Goal: Task Accomplishment & Management: Complete application form

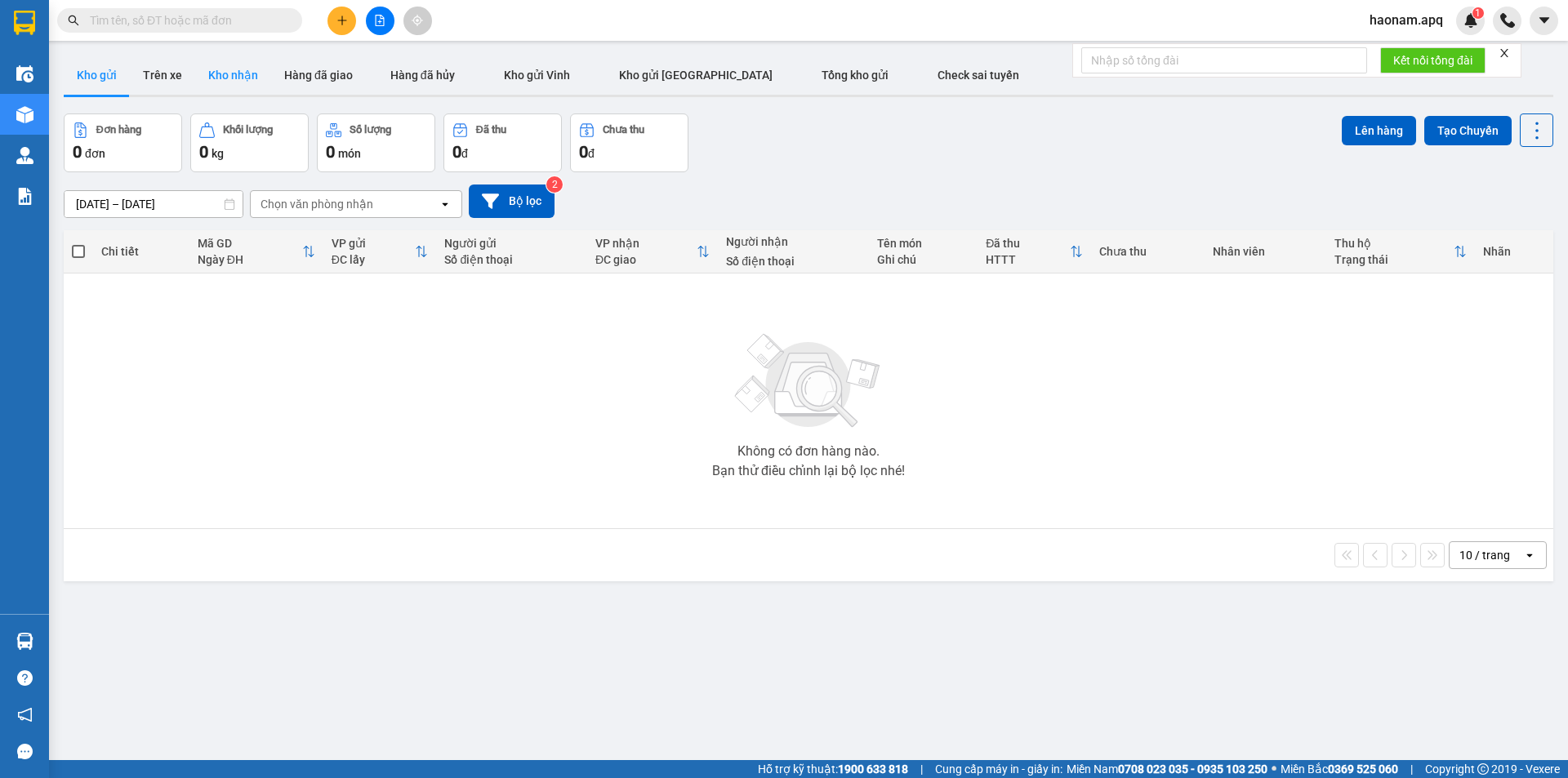
click at [226, 84] on button "Kho nhận" at bounding box center [233, 75] width 76 height 39
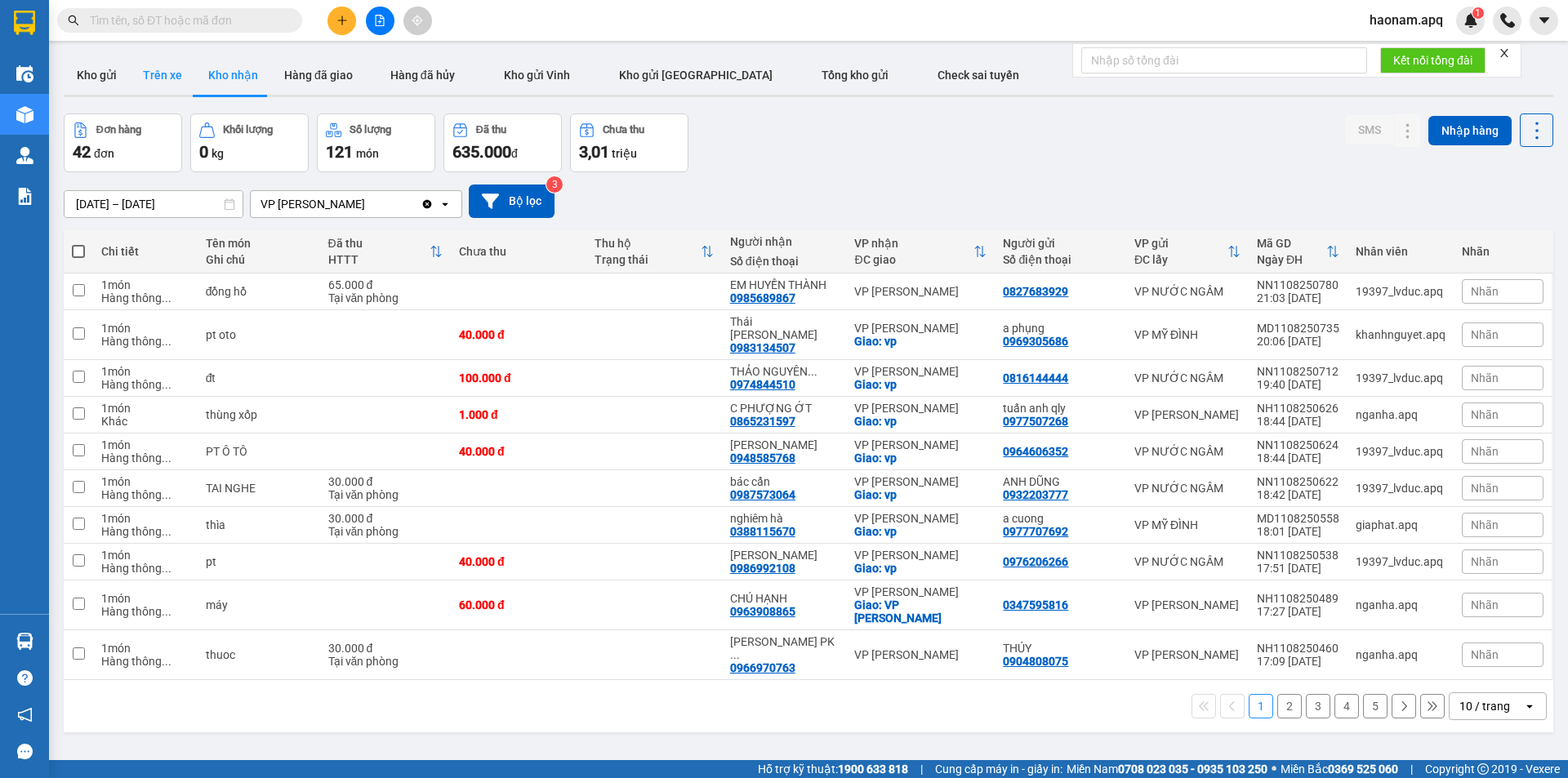
click at [151, 81] on button "Trên xe" at bounding box center [163, 75] width 66 height 39
type input "[DATE] – [DATE]"
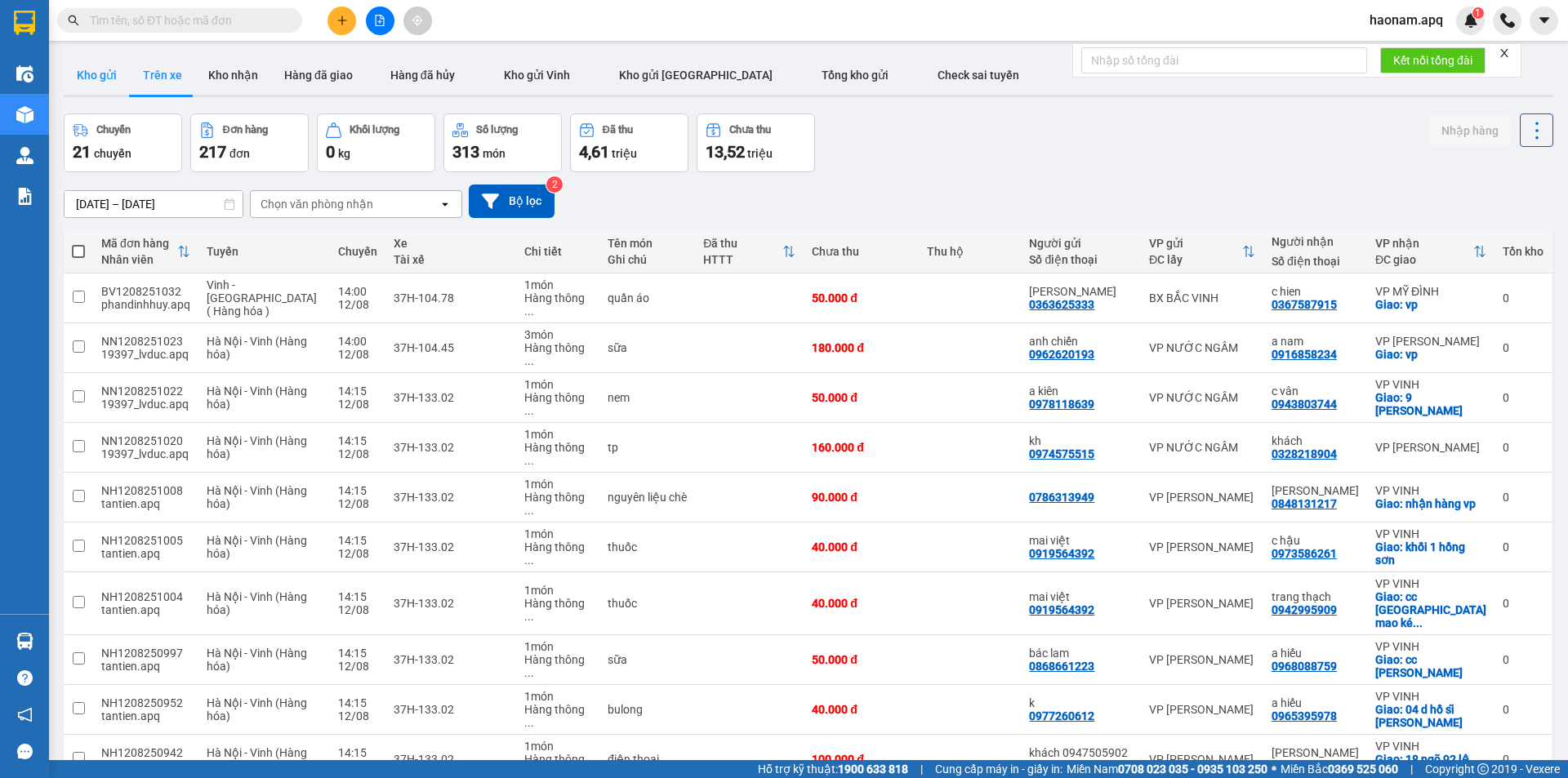
click at [100, 87] on button "Kho gửi" at bounding box center [97, 75] width 66 height 39
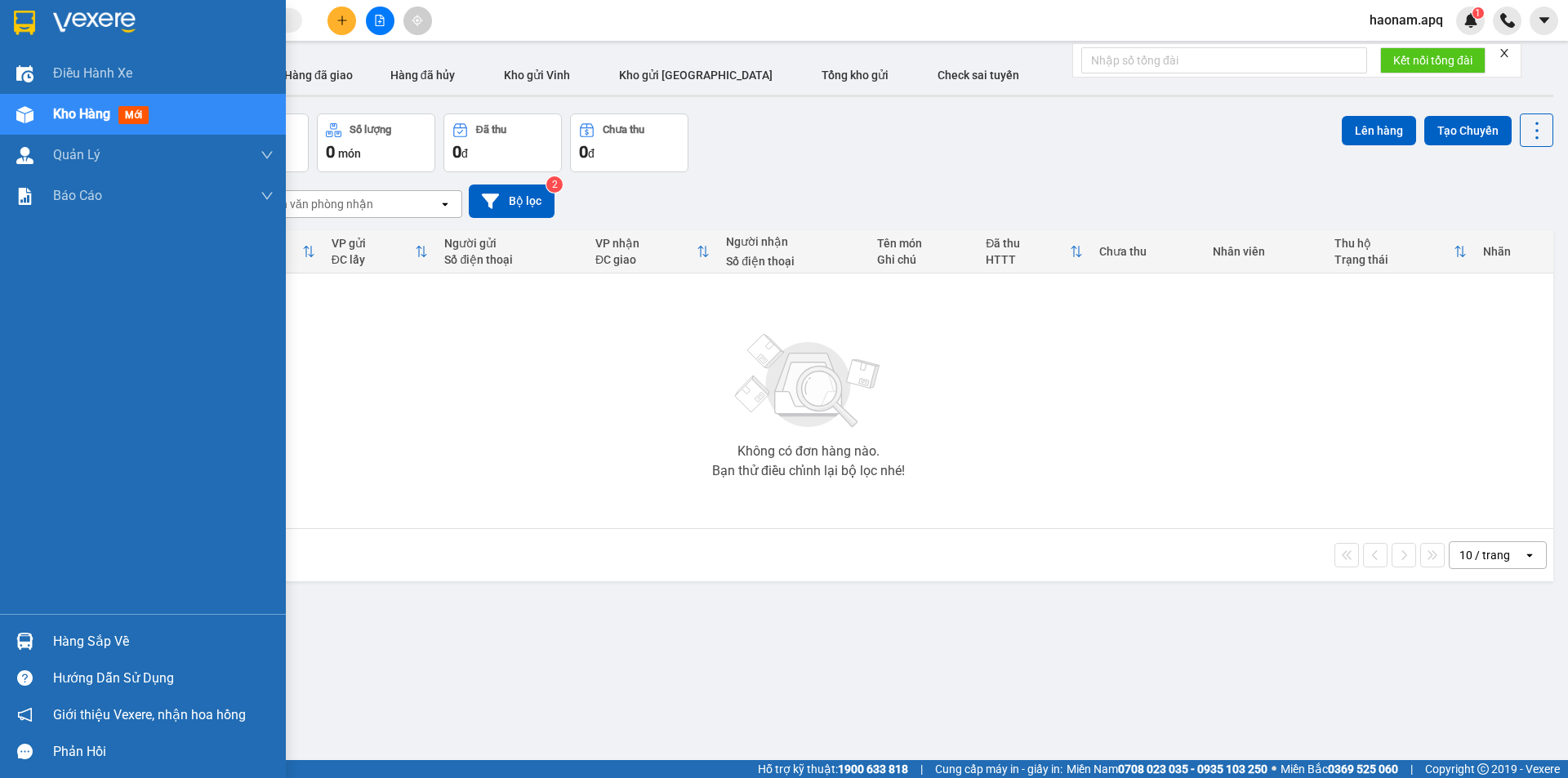
drag, startPoint x: 102, startPoint y: 647, endPoint x: 118, endPoint y: 641, distance: 17.1
click at [101, 647] on div "Hàng sắp về" at bounding box center [163, 642] width 221 height 25
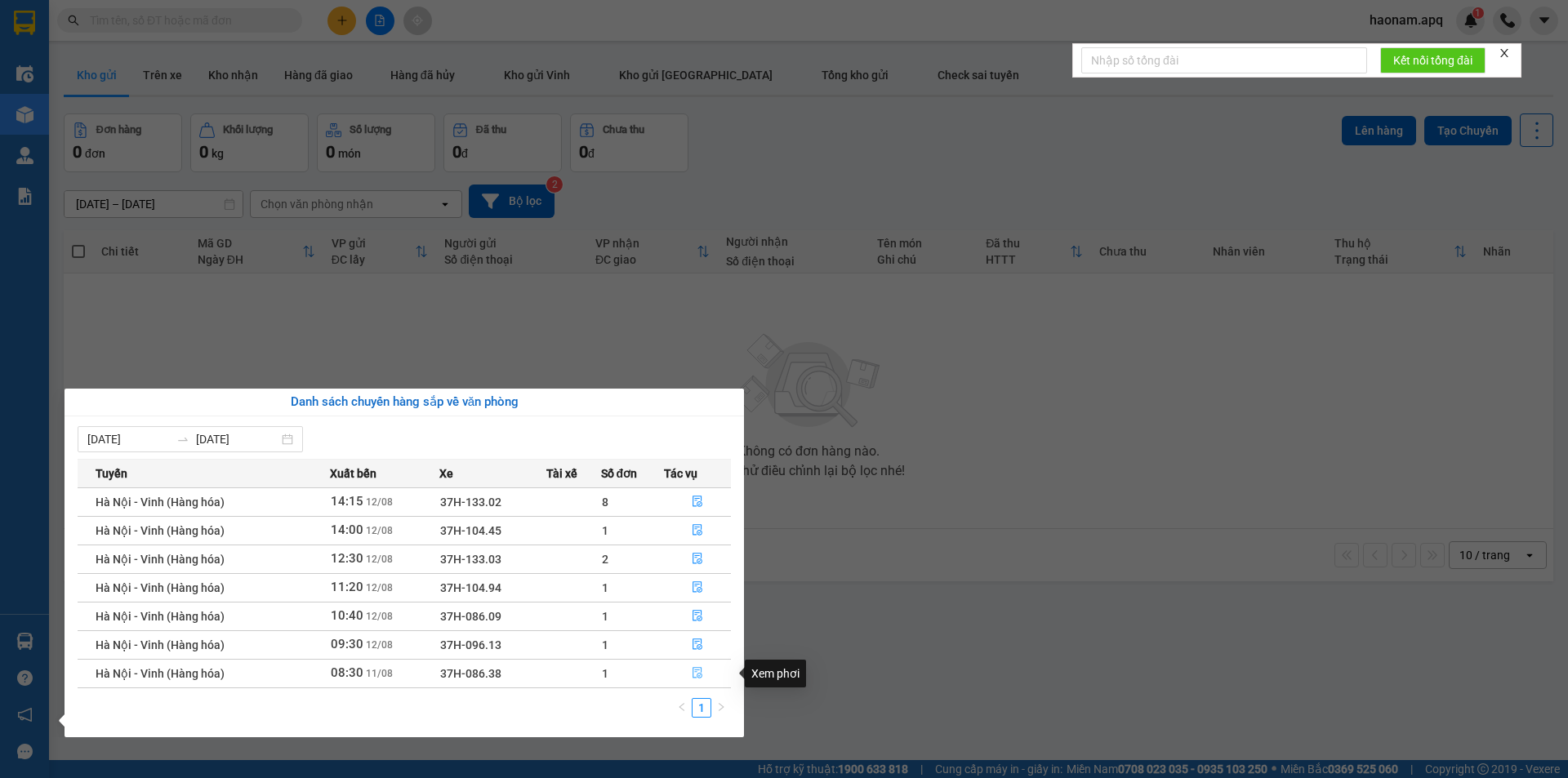
click at [670, 679] on button "button" at bounding box center [697, 673] width 66 height 26
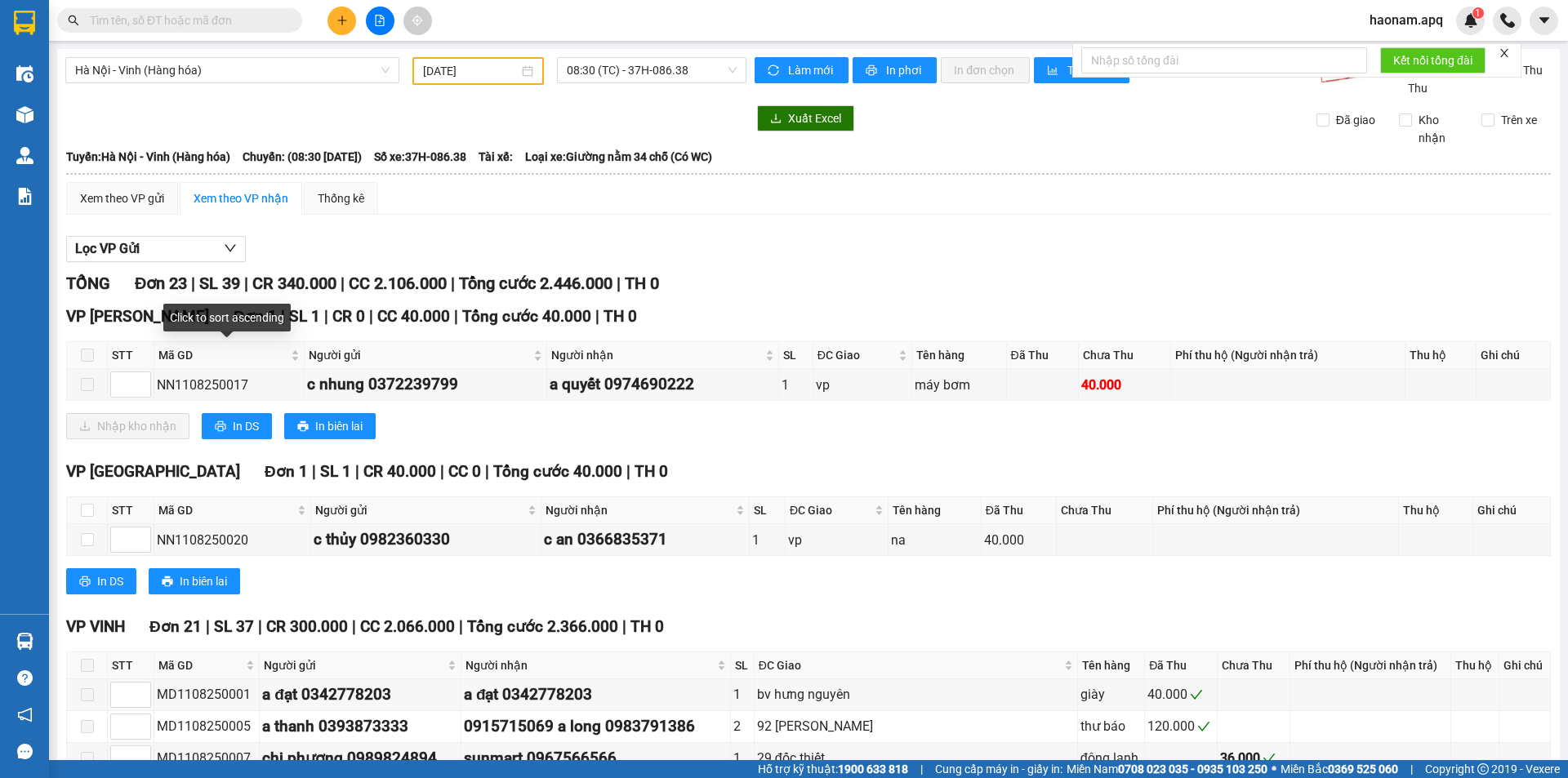
type input "11/08/2025"
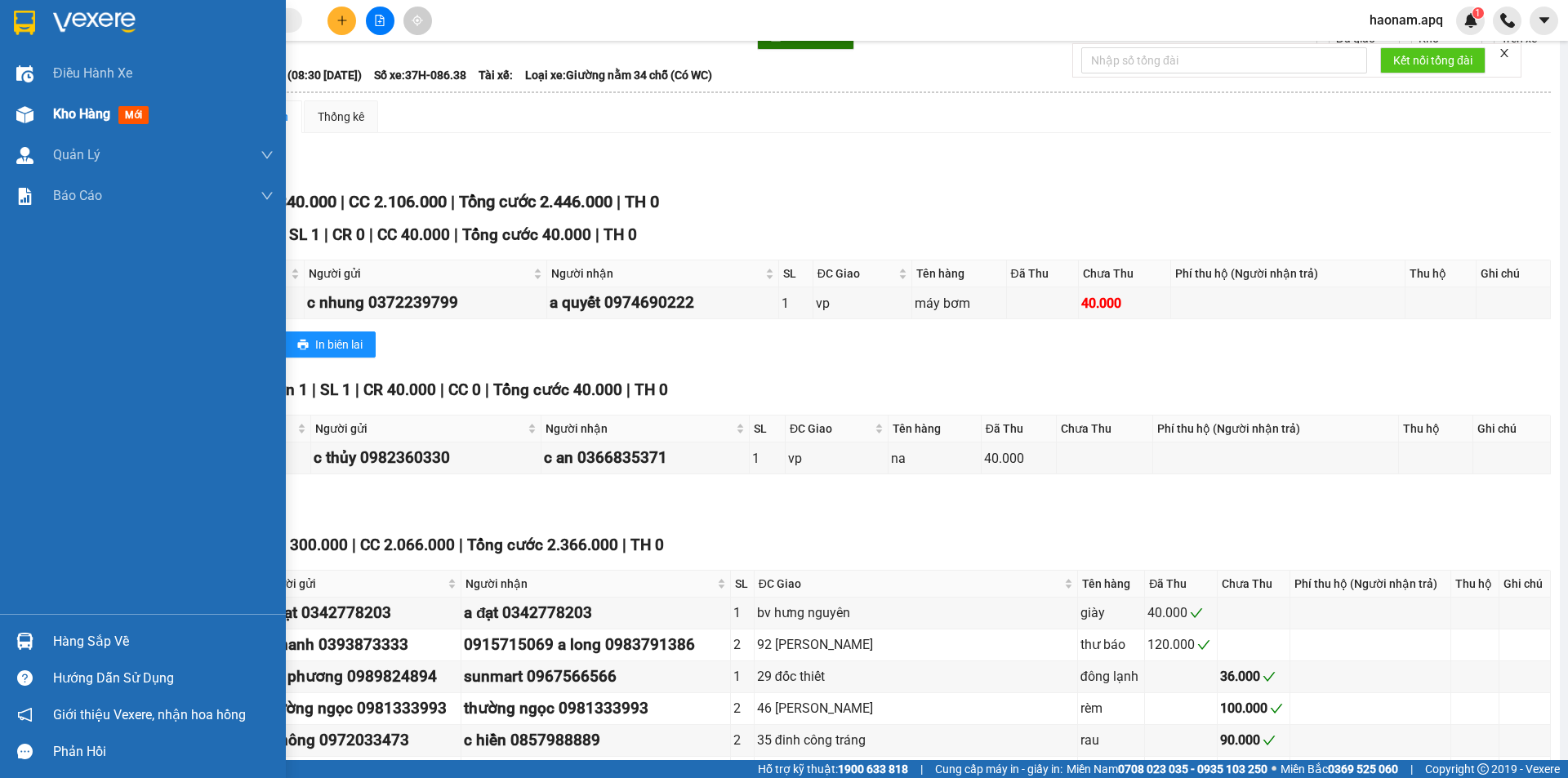
click at [43, 111] on div "Kho hàng mới" at bounding box center [143, 114] width 286 height 41
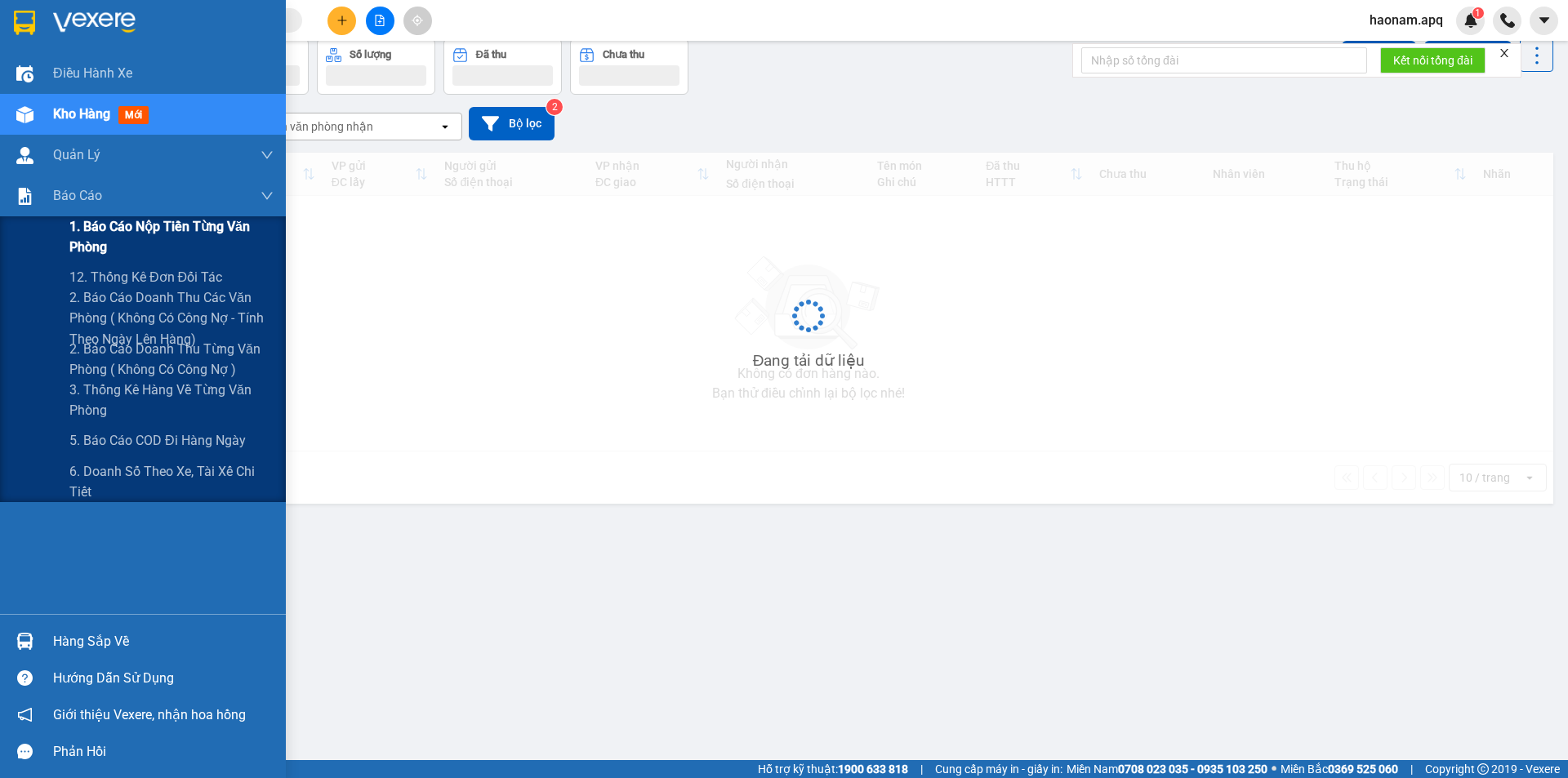
scroll to position [75, 0]
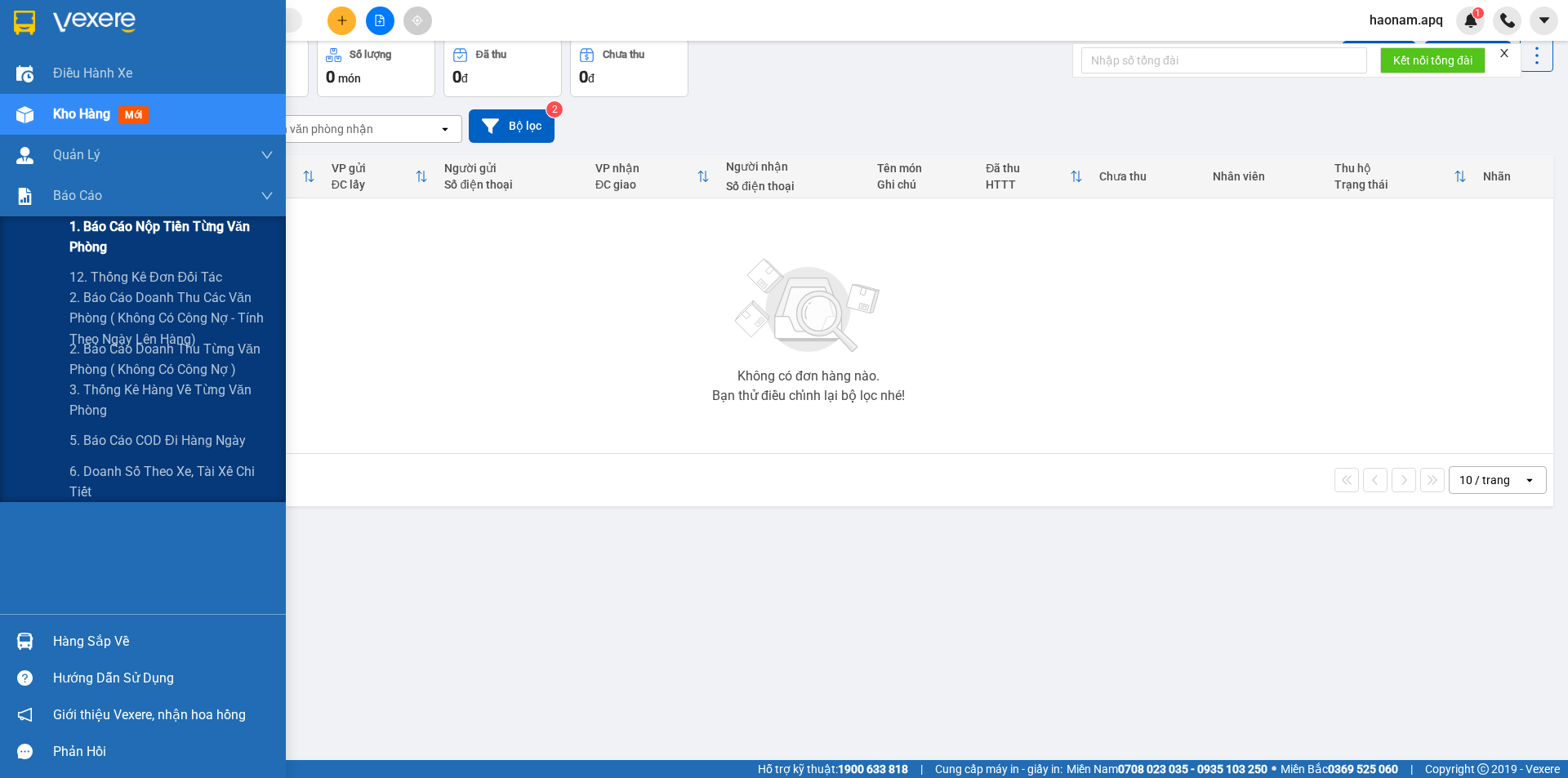
click at [183, 235] on span "1. Báo cáo nộp tiền từng văn phòng" at bounding box center [171, 237] width 204 height 41
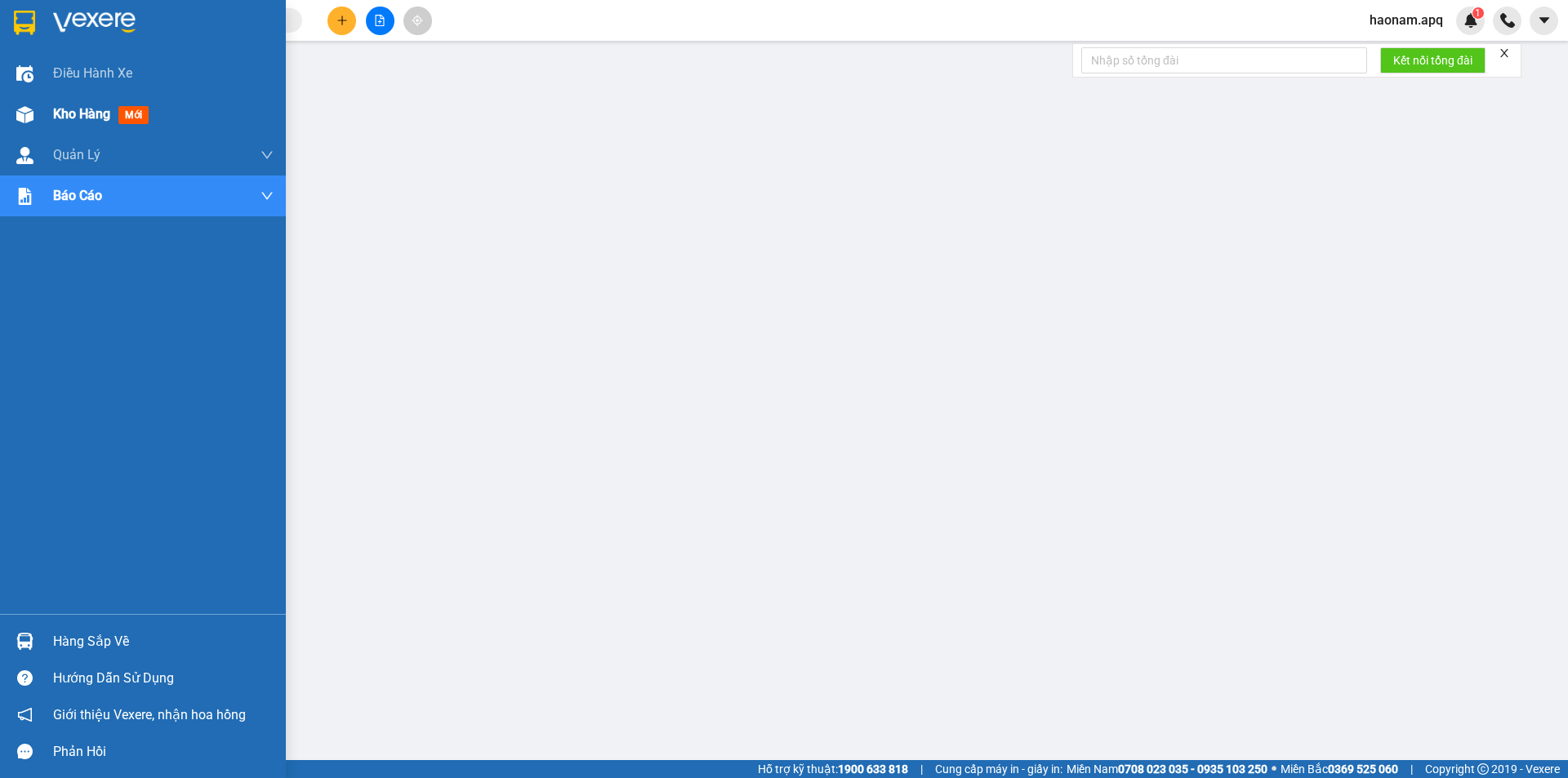
click at [82, 121] on span "Kho hàng" at bounding box center [82, 114] width 58 height 16
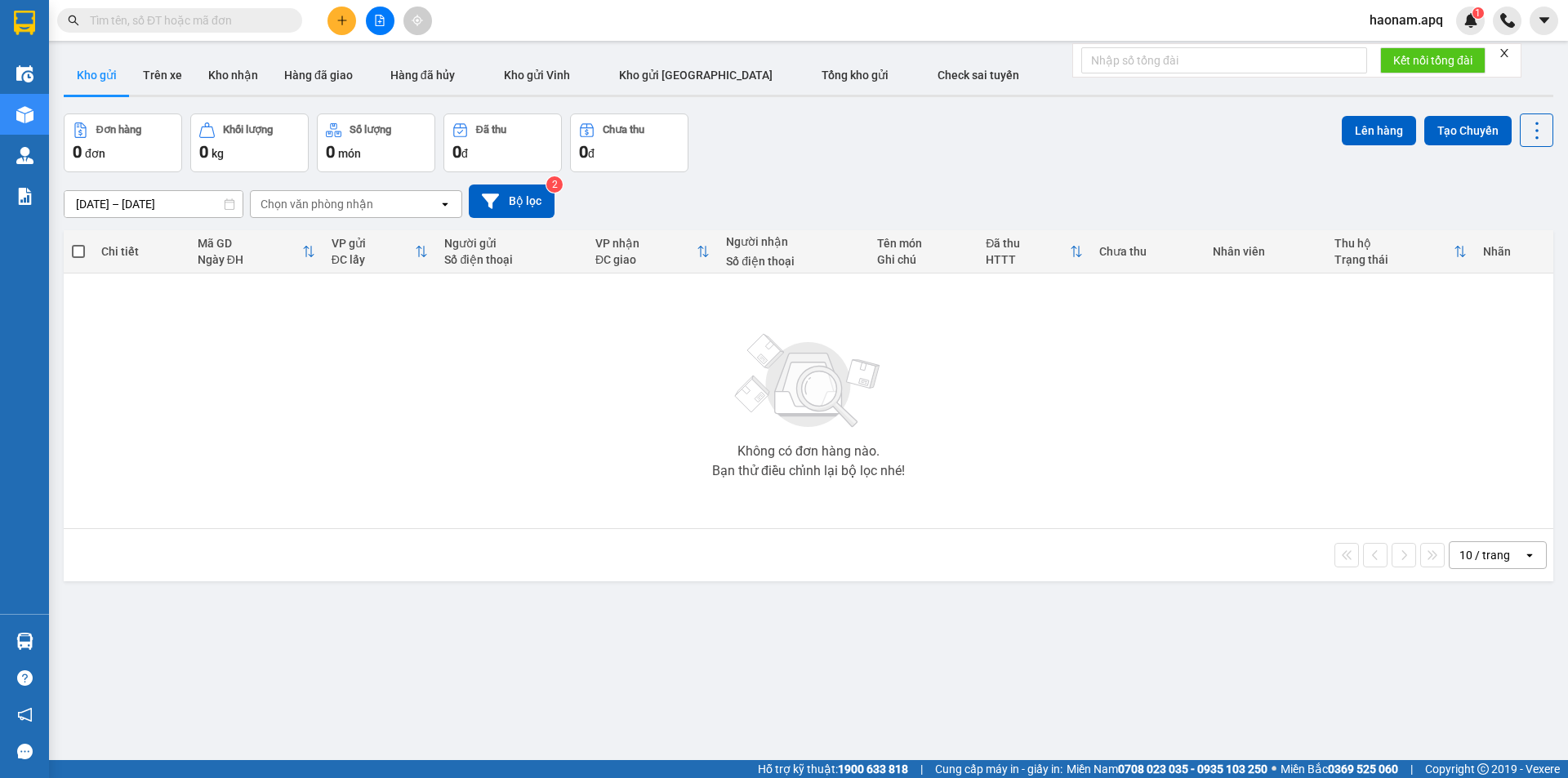
click at [344, 31] on button at bounding box center [342, 20] width 28 height 28
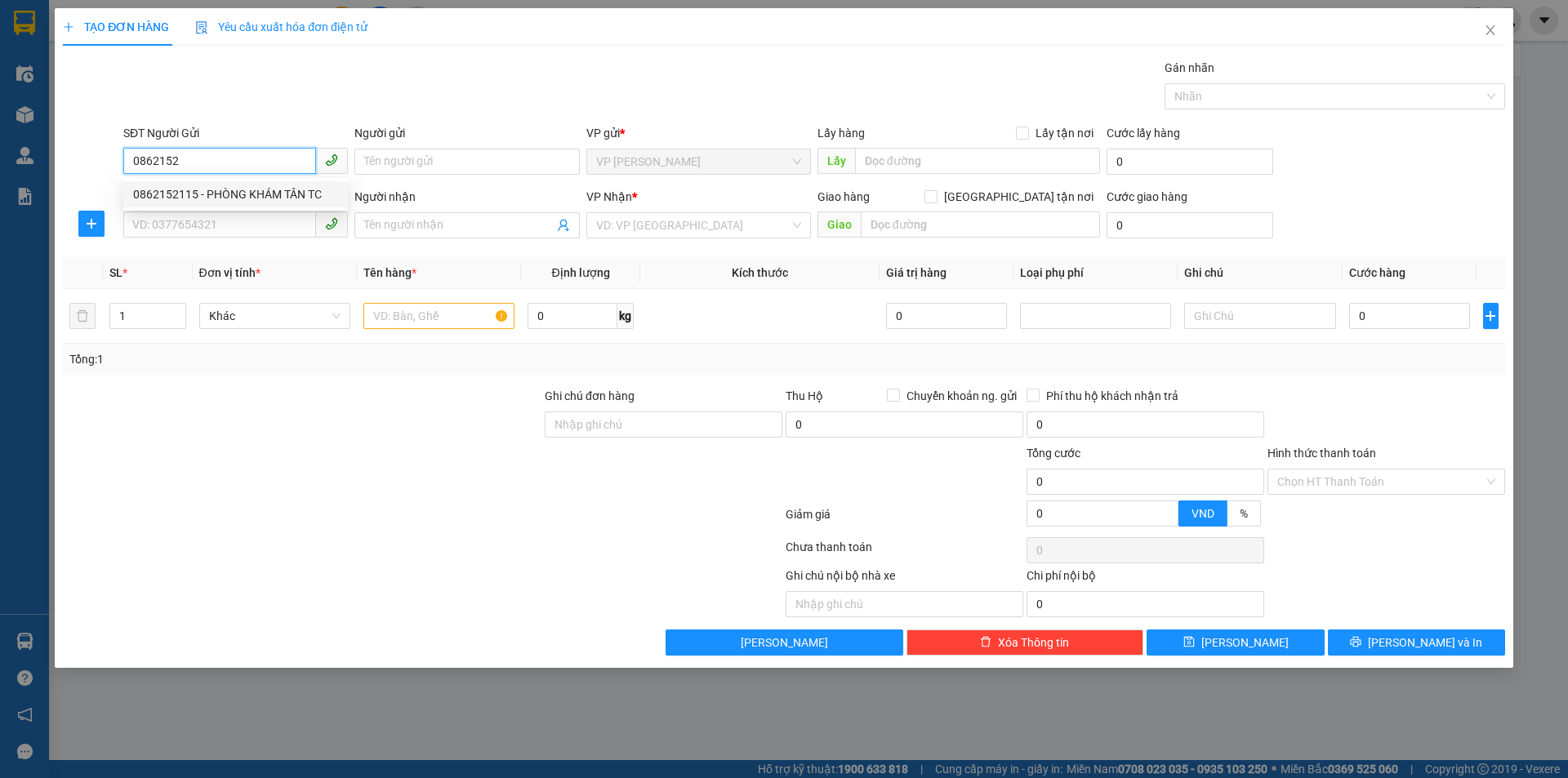
click at [270, 196] on div "0862152115 - PHÒNG KHÁM TÂN TC" at bounding box center [235, 194] width 205 height 18
type input "0862152115"
type input "PHÒNG KHÁM TÂN TC"
checkbox input "true"
type input "TC"
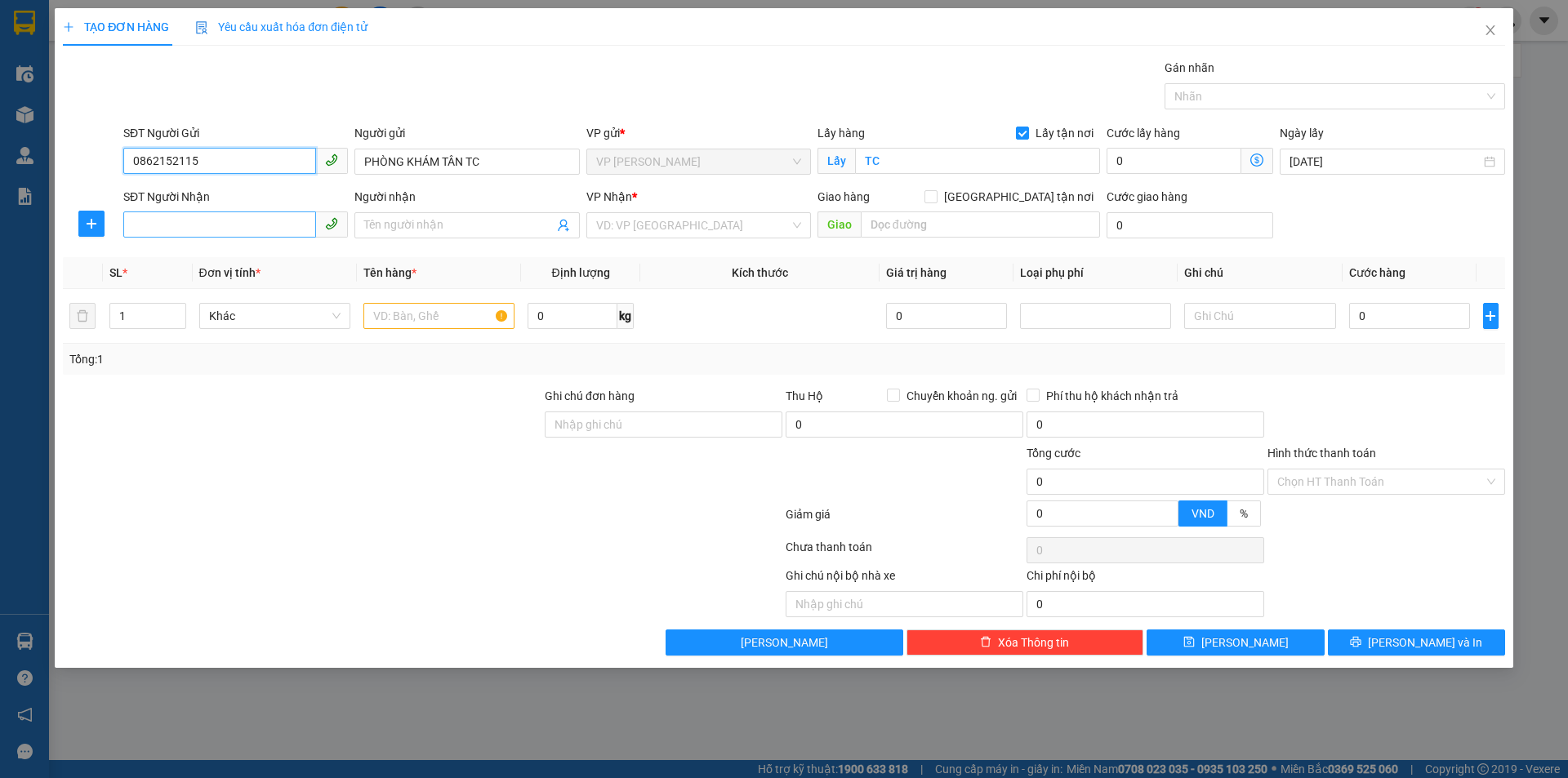
type input "0862152115"
click at [282, 227] on input "SĐT Người Nhận" at bounding box center [220, 224] width 193 height 26
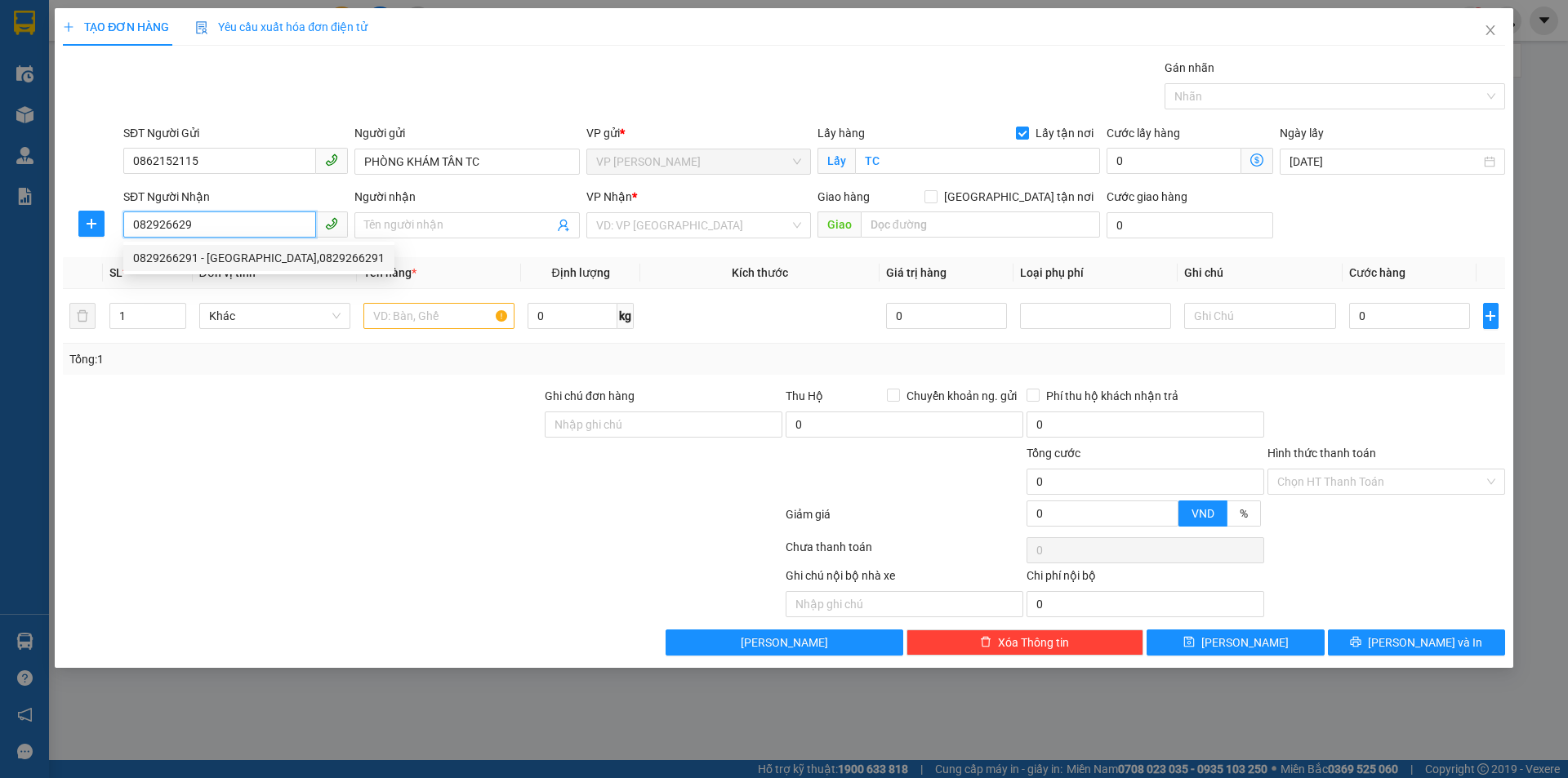
click at [239, 258] on div "0829266291 - CTY HỮU ĐÔ,0829266291" at bounding box center [259, 258] width 252 height 18
type input "0829266291"
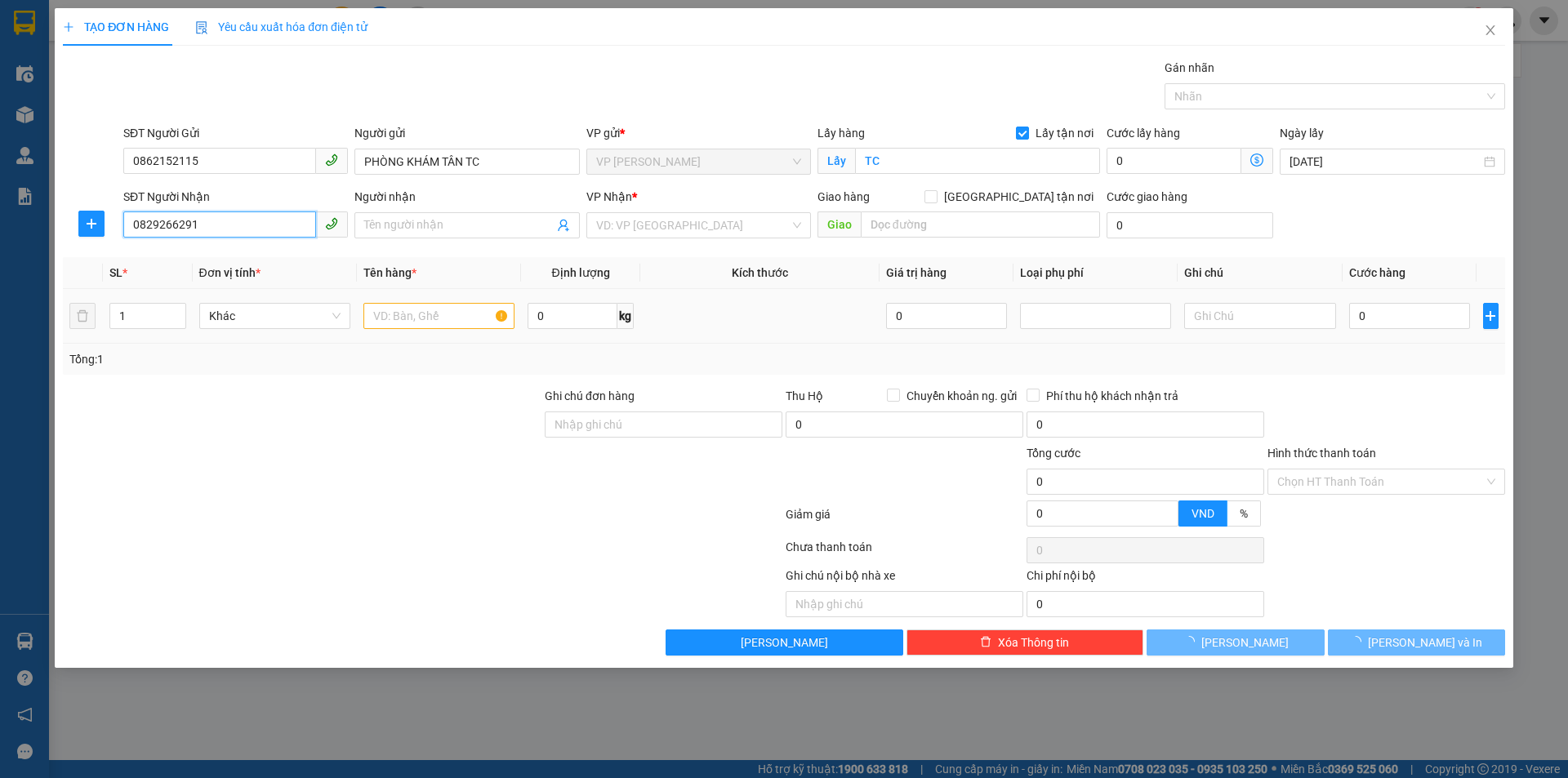
type input "CTY HỮU ĐÔ,0829266291"
checkbox input "true"
type input "NH"
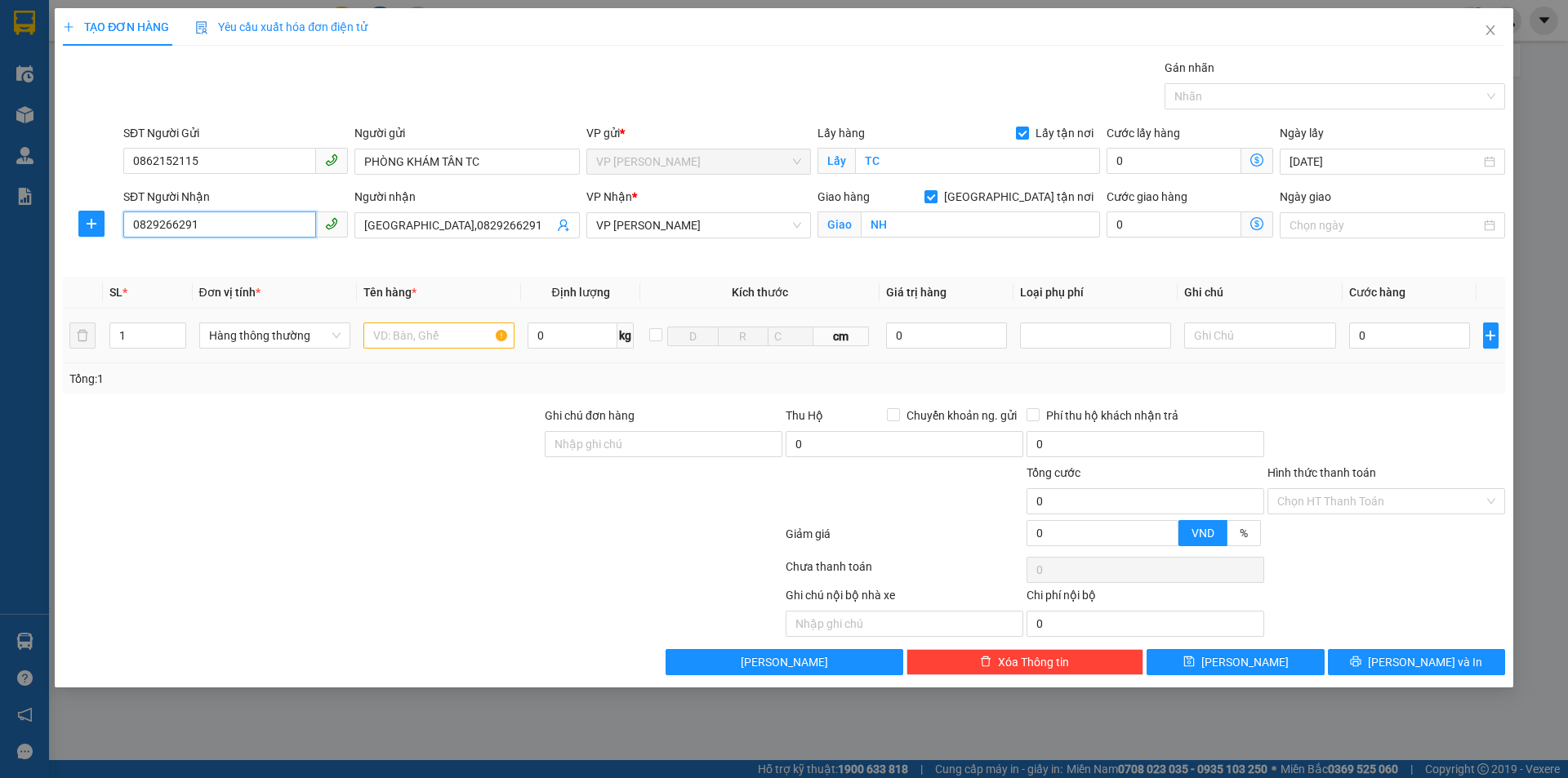
type input "0829266291"
click at [434, 344] on input "text" at bounding box center [439, 335] width 151 height 26
type input "mẫu xn"
click at [1370, 333] on input "0" at bounding box center [1409, 335] width 121 height 26
type input "3"
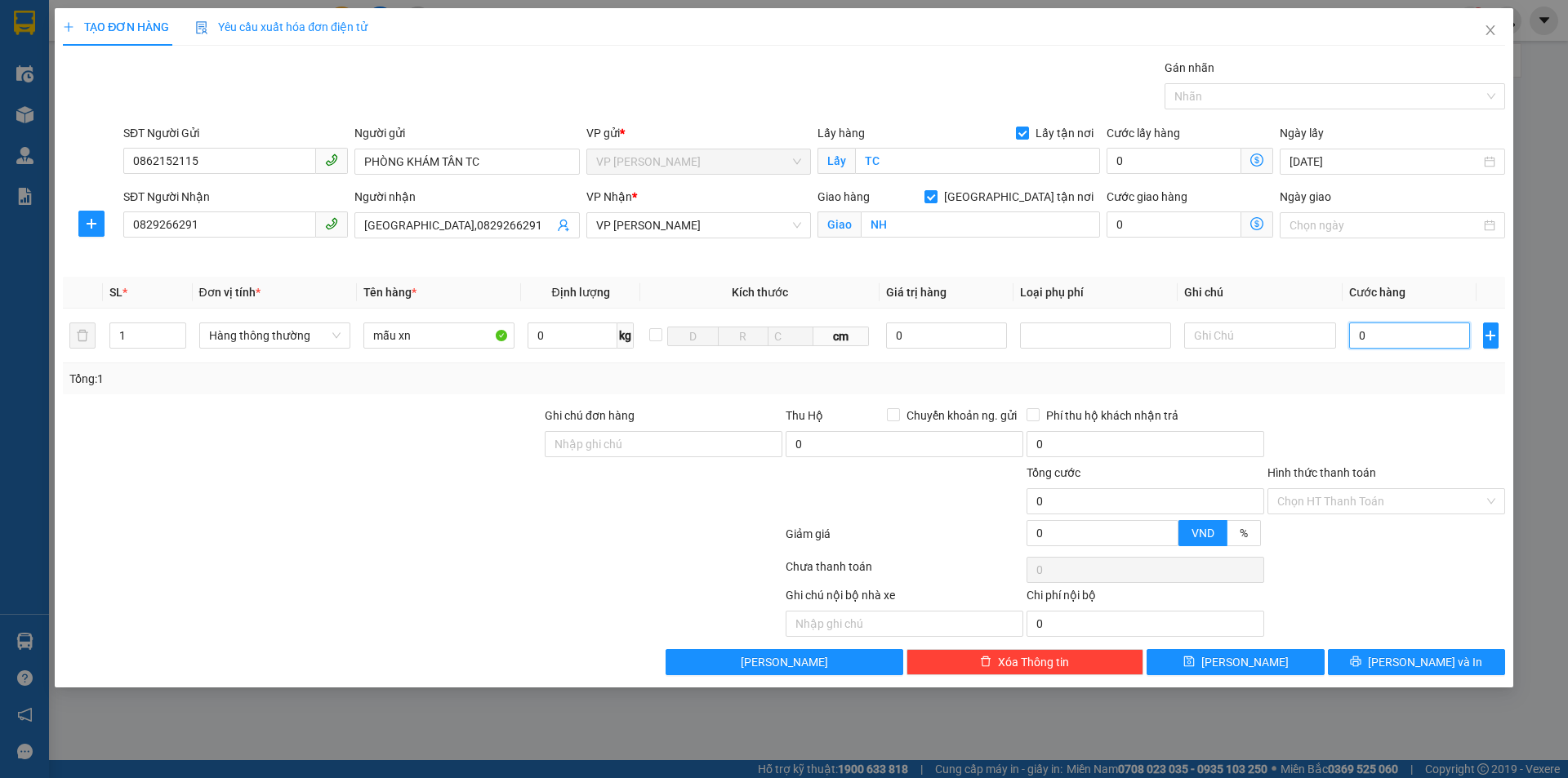
type input "3"
type input "30"
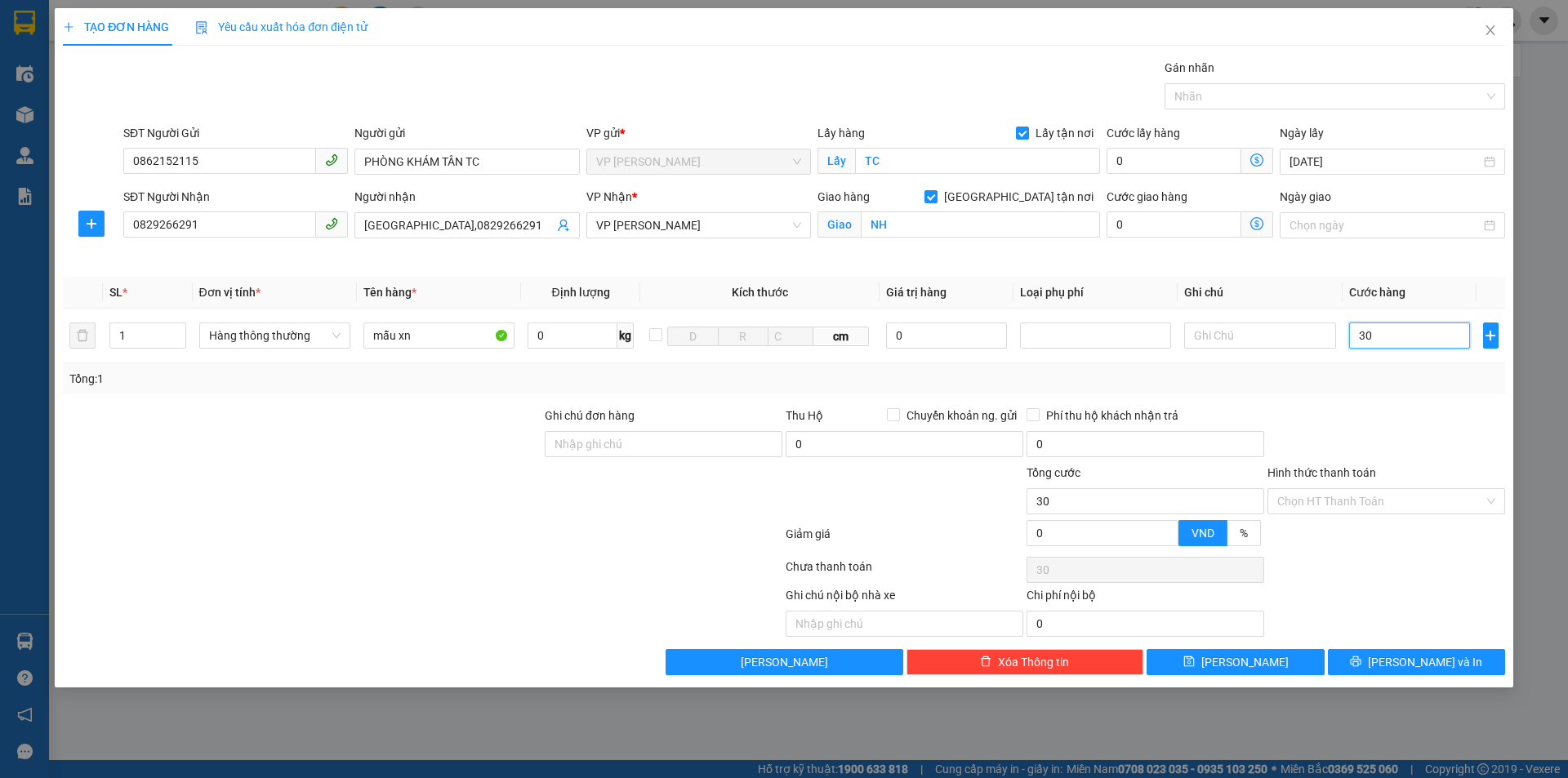
type input "300"
type input "3.000"
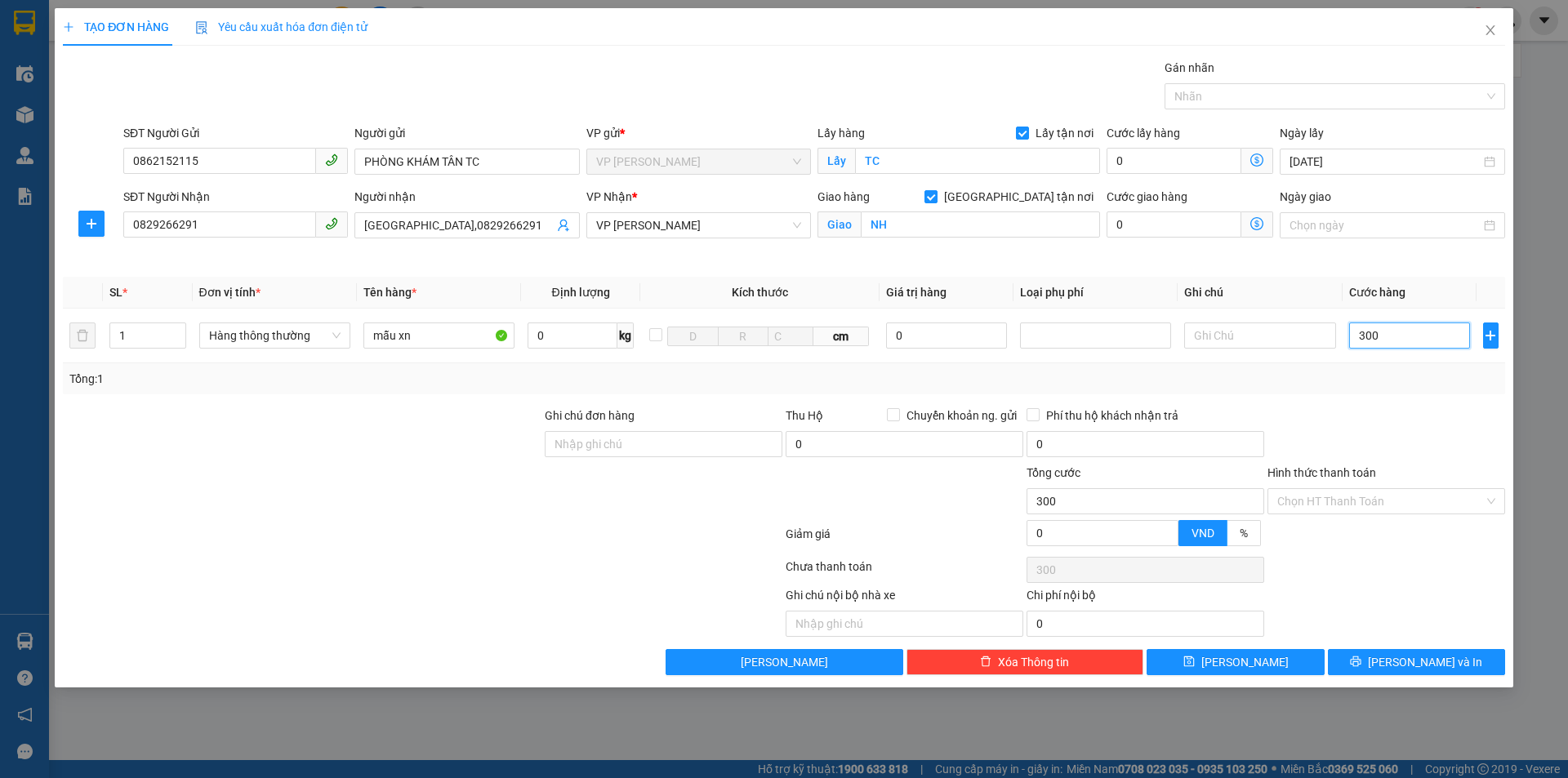
type input "3.000"
click at [1350, 497] on input "Hình thức thanh toán" at bounding box center [1380, 502] width 206 height 25
type input "3.000.000"
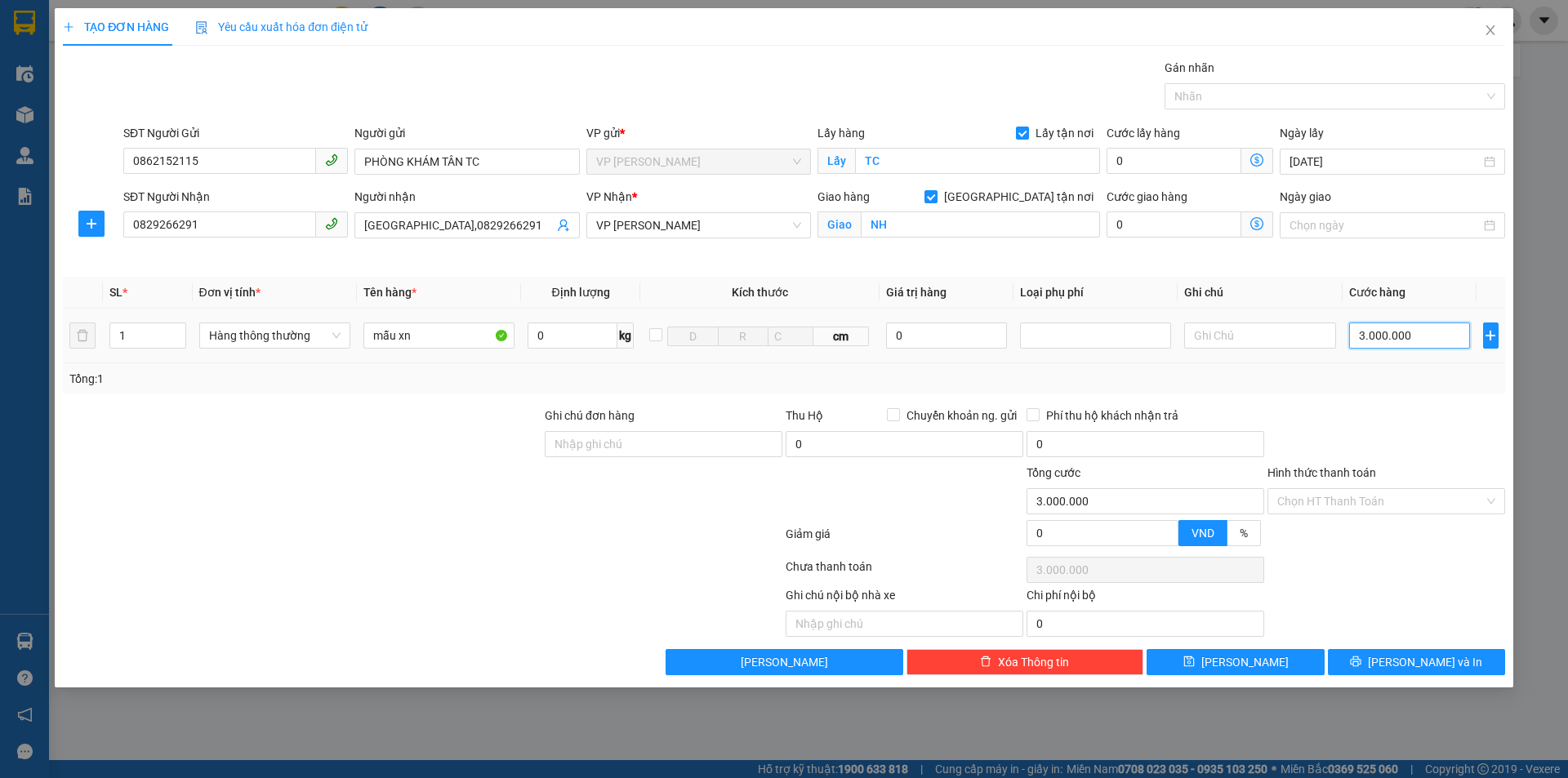
click at [1445, 339] on input "3.000.000" at bounding box center [1409, 335] width 121 height 26
type input "3"
type input "30"
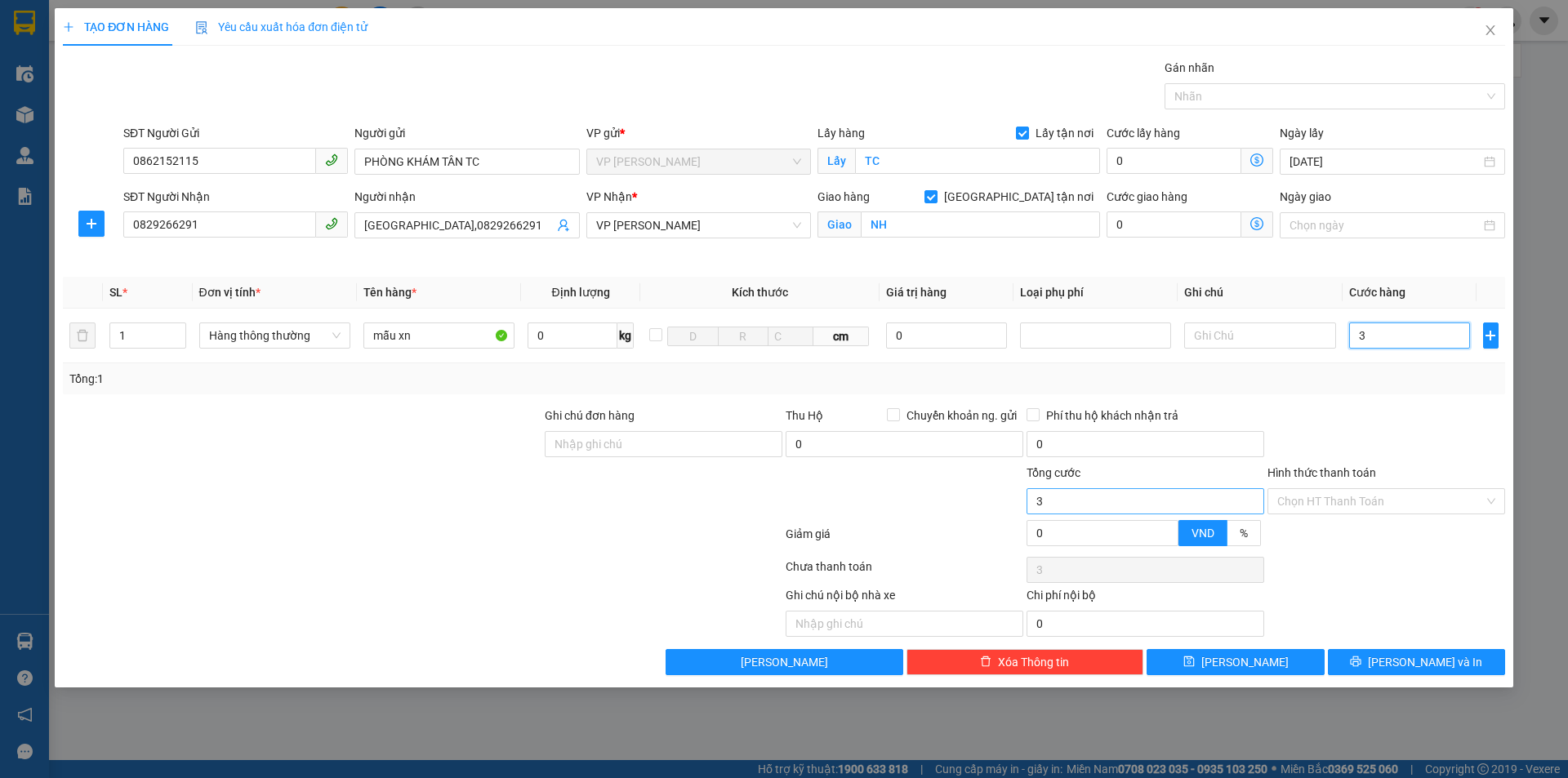
type input "30"
type input "300"
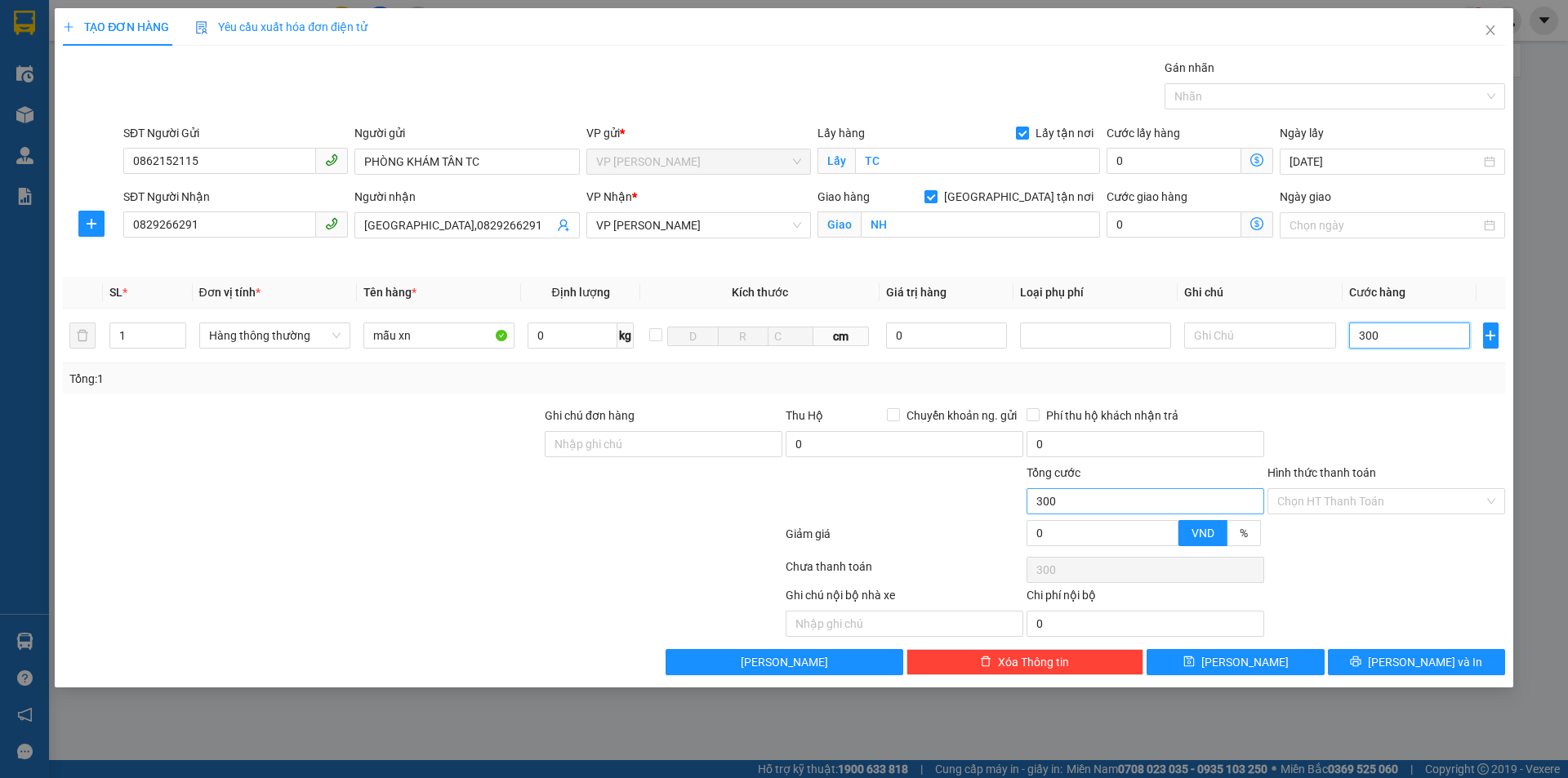
type input "3.000"
type input "30.000"
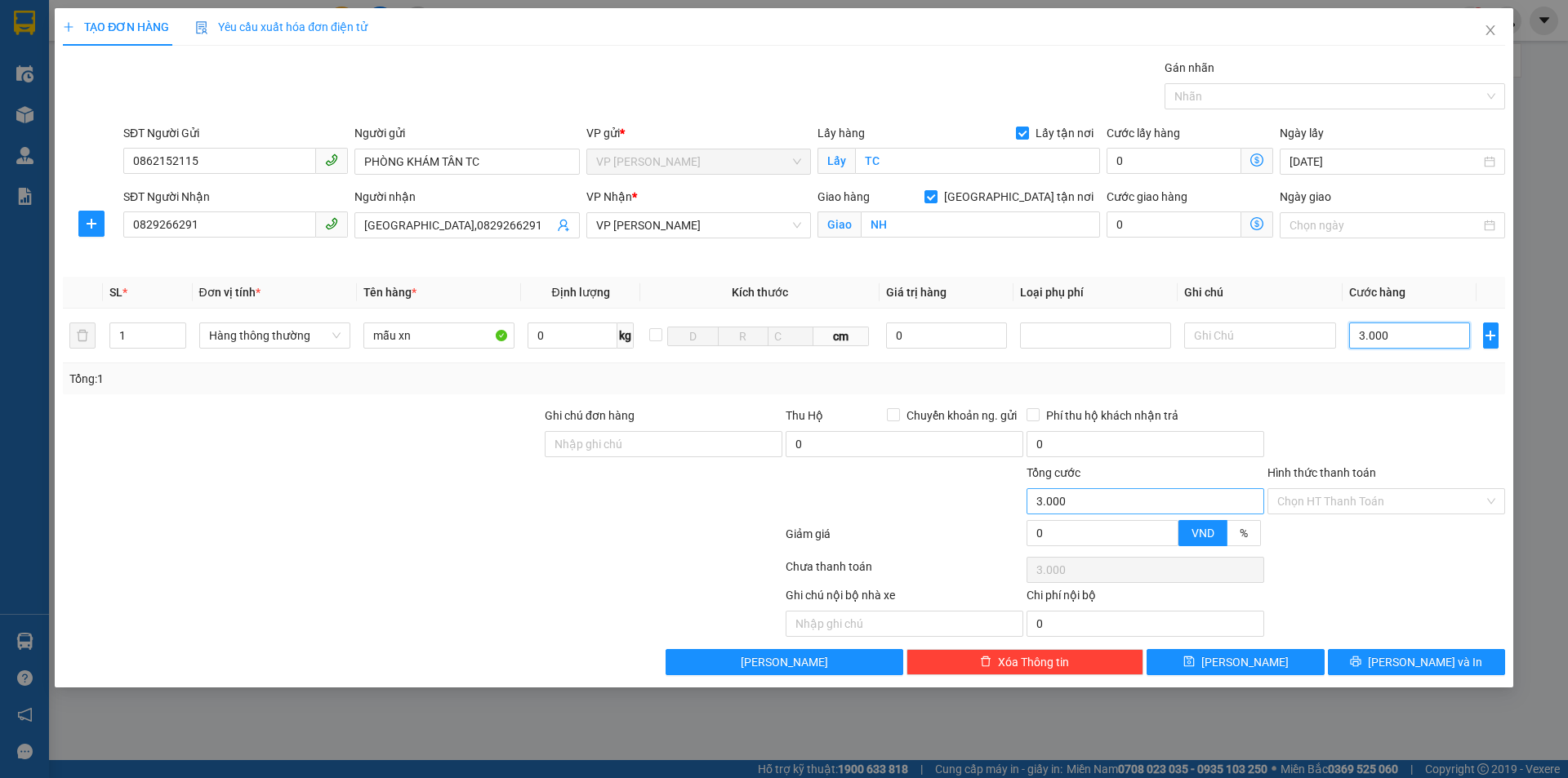
type input "30.000"
click at [1351, 507] on input "Hình thức thanh toán" at bounding box center [1380, 502] width 206 height 25
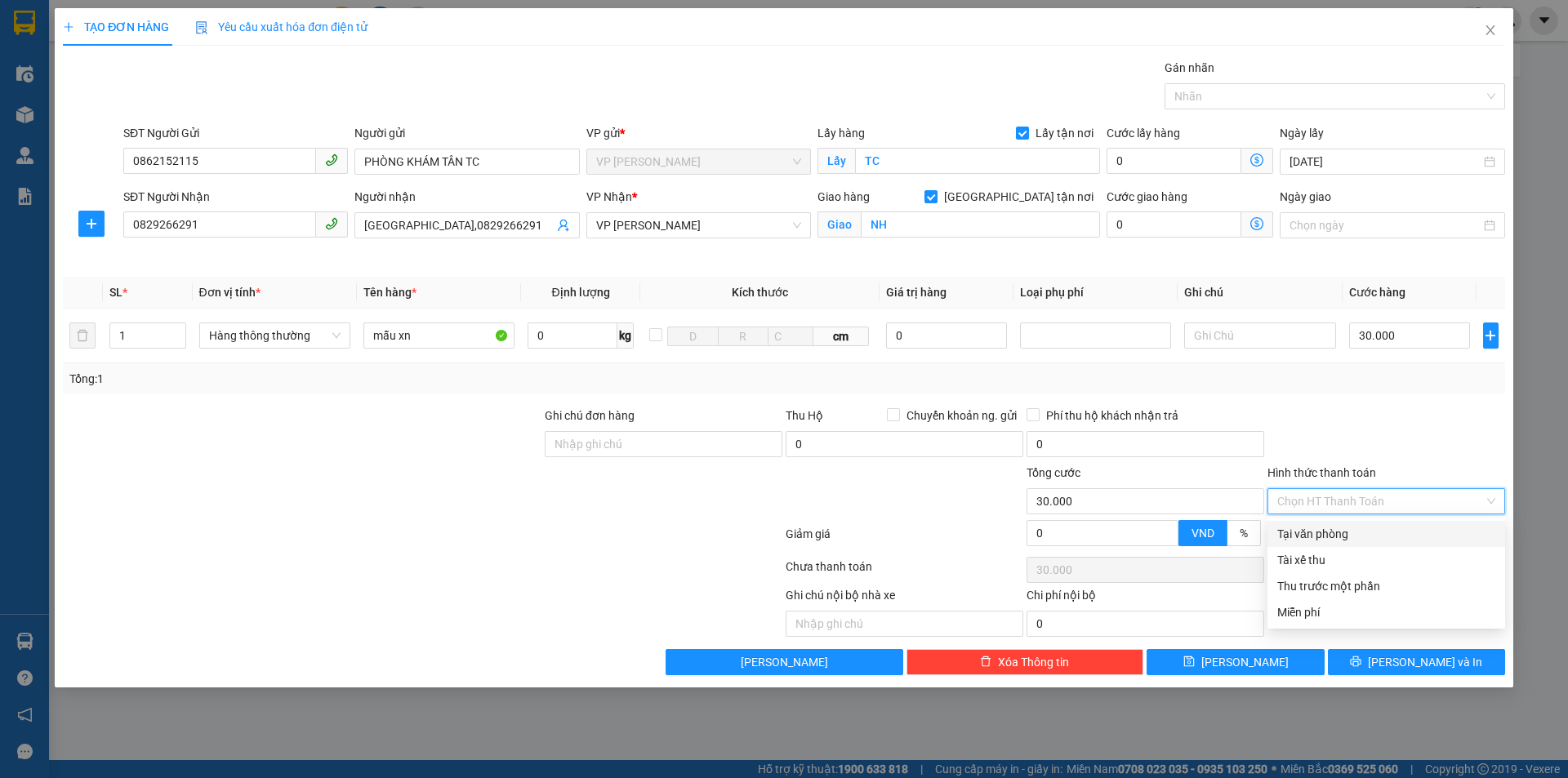
click at [1353, 532] on div "Tại văn phòng" at bounding box center [1386, 534] width 218 height 18
type input "0"
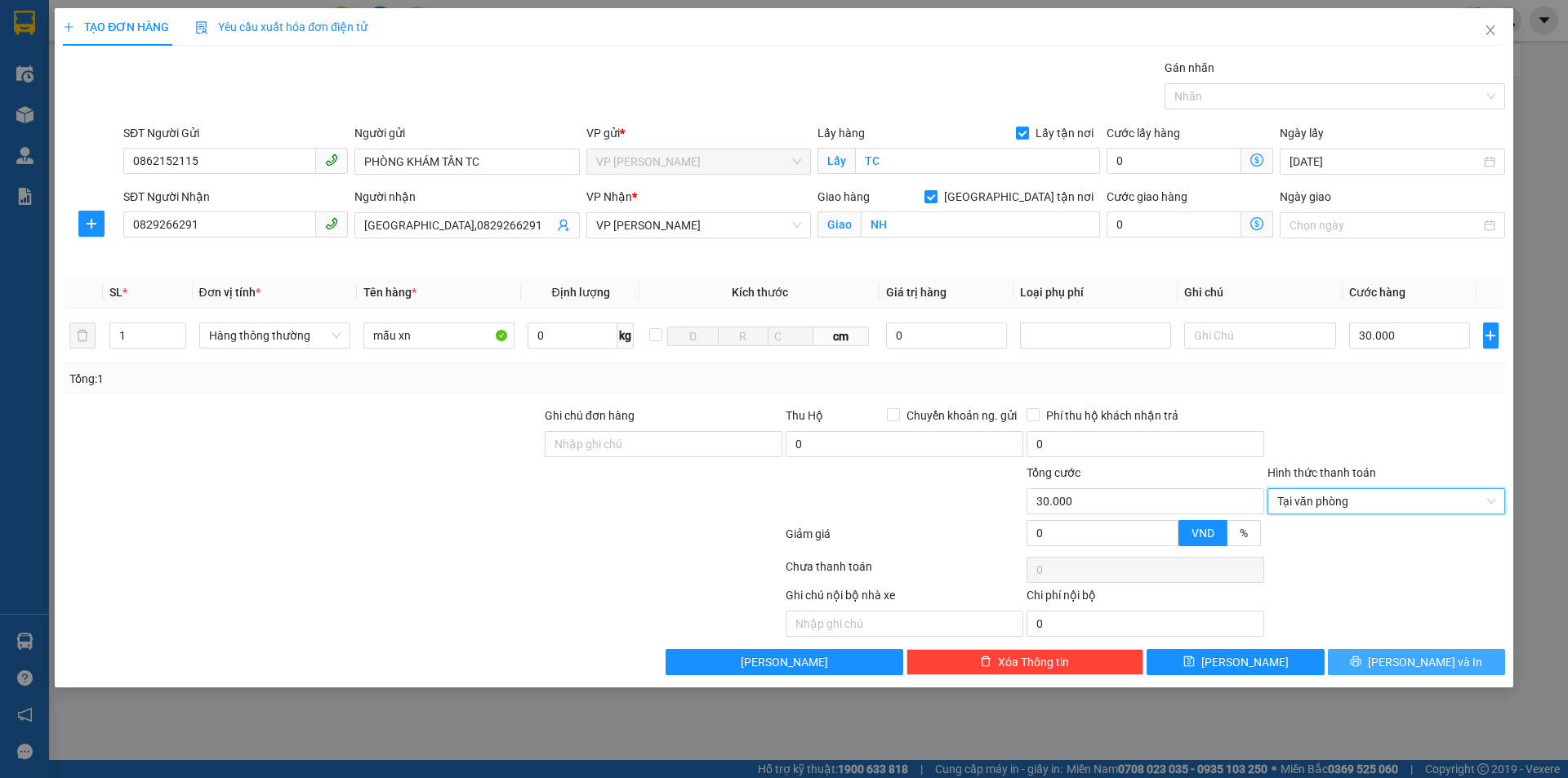
click at [1373, 658] on button "Lưu và In" at bounding box center [1417, 662] width 177 height 26
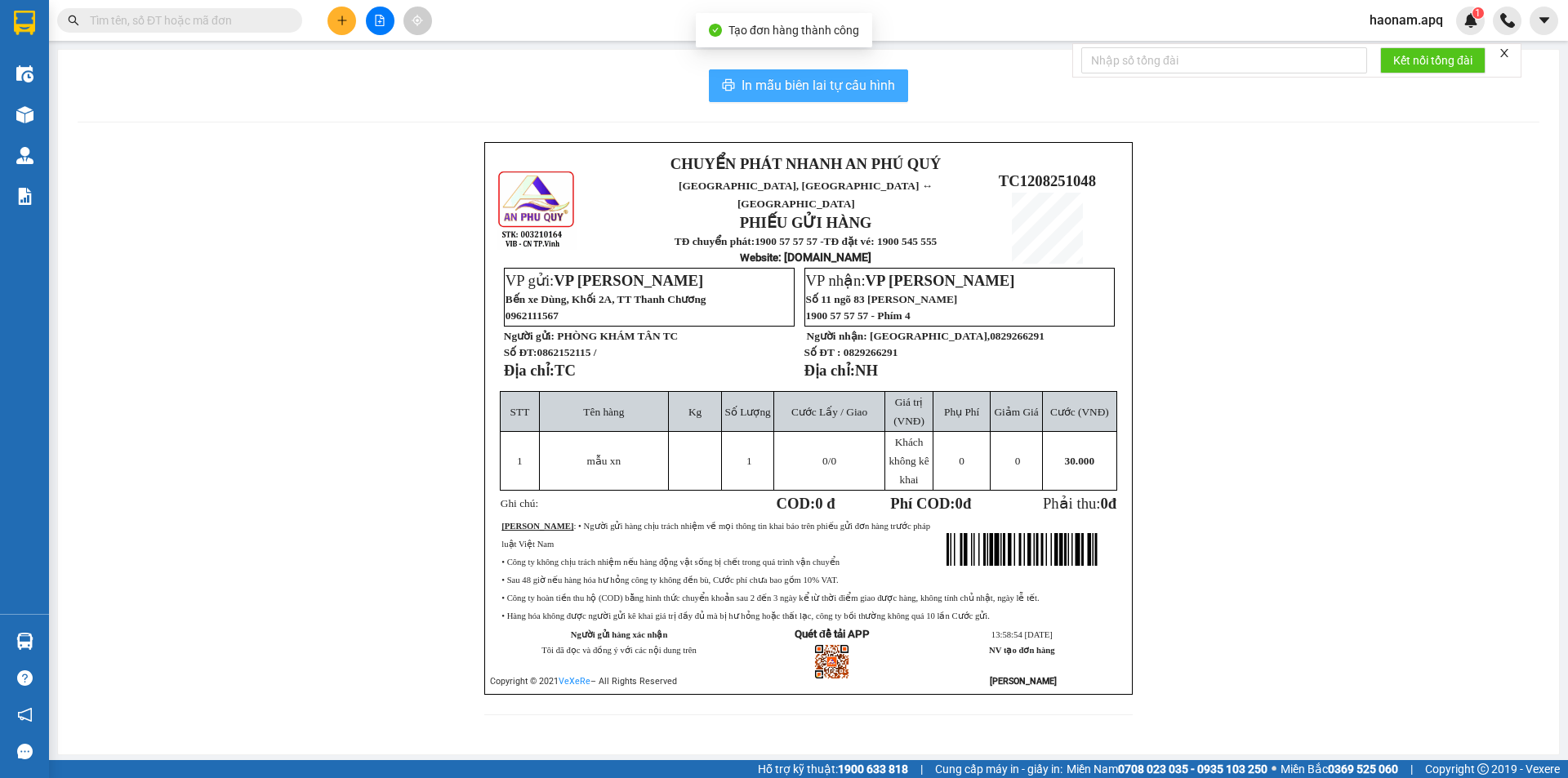
click at [811, 89] on span "In mẫu biên lai tự cấu hình" at bounding box center [818, 85] width 153 height 20
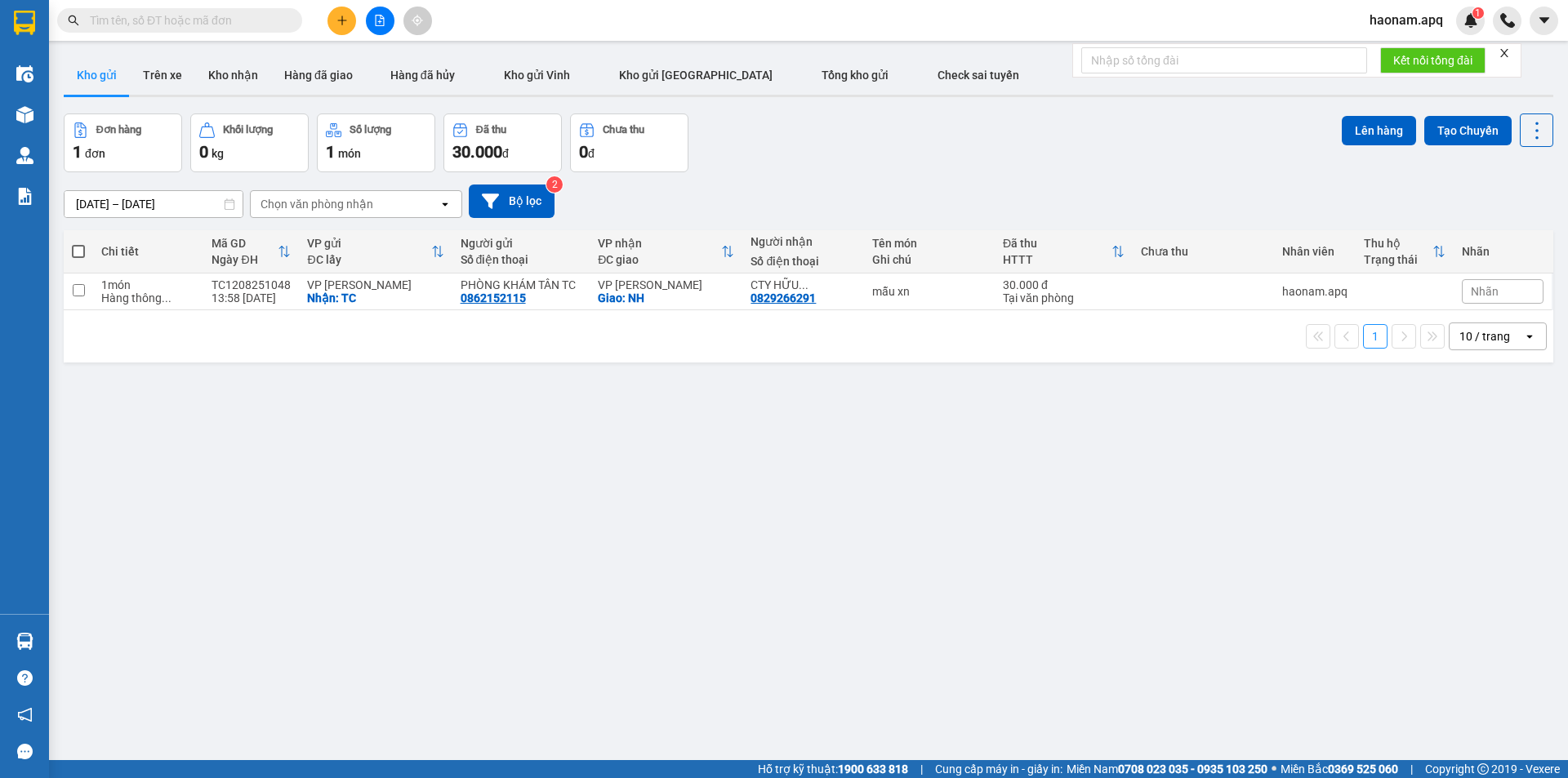
click at [1380, 15] on span "haonam.apq" at bounding box center [1406, 19] width 99 height 20
click at [1384, 23] on span "haonam.apq" at bounding box center [1406, 19] width 99 height 20
click at [1375, 19] on span "haonam.apq" at bounding box center [1406, 19] width 99 height 20
click at [1386, 45] on span "Đăng xuất" at bounding box center [1416, 51] width 68 height 18
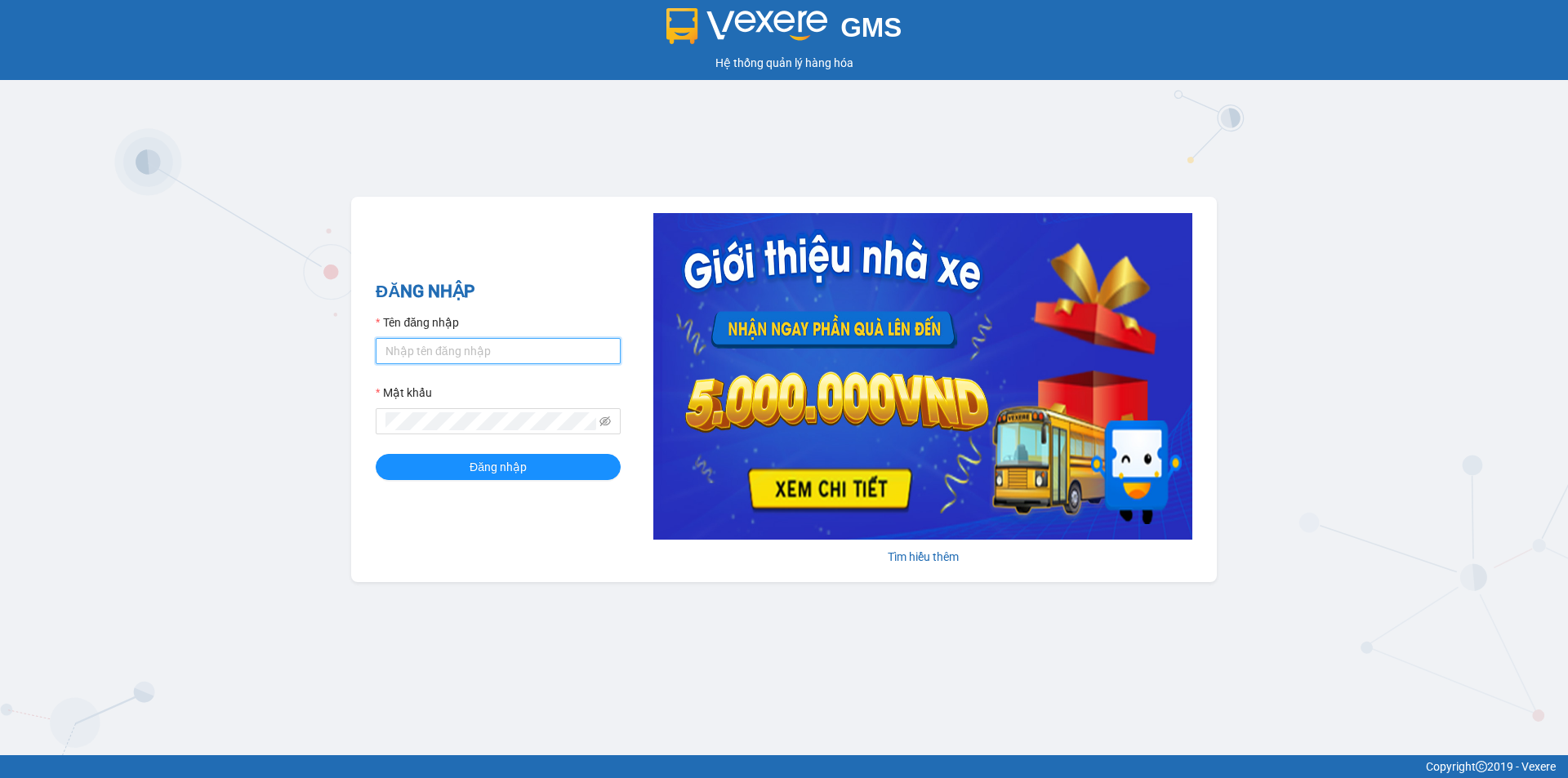
click at [505, 354] on input "Tên đăng nhập" at bounding box center [498, 351] width 245 height 26
type input "tuyet.apq"
click at [494, 463] on span "Đăng nhập" at bounding box center [498, 467] width 58 height 18
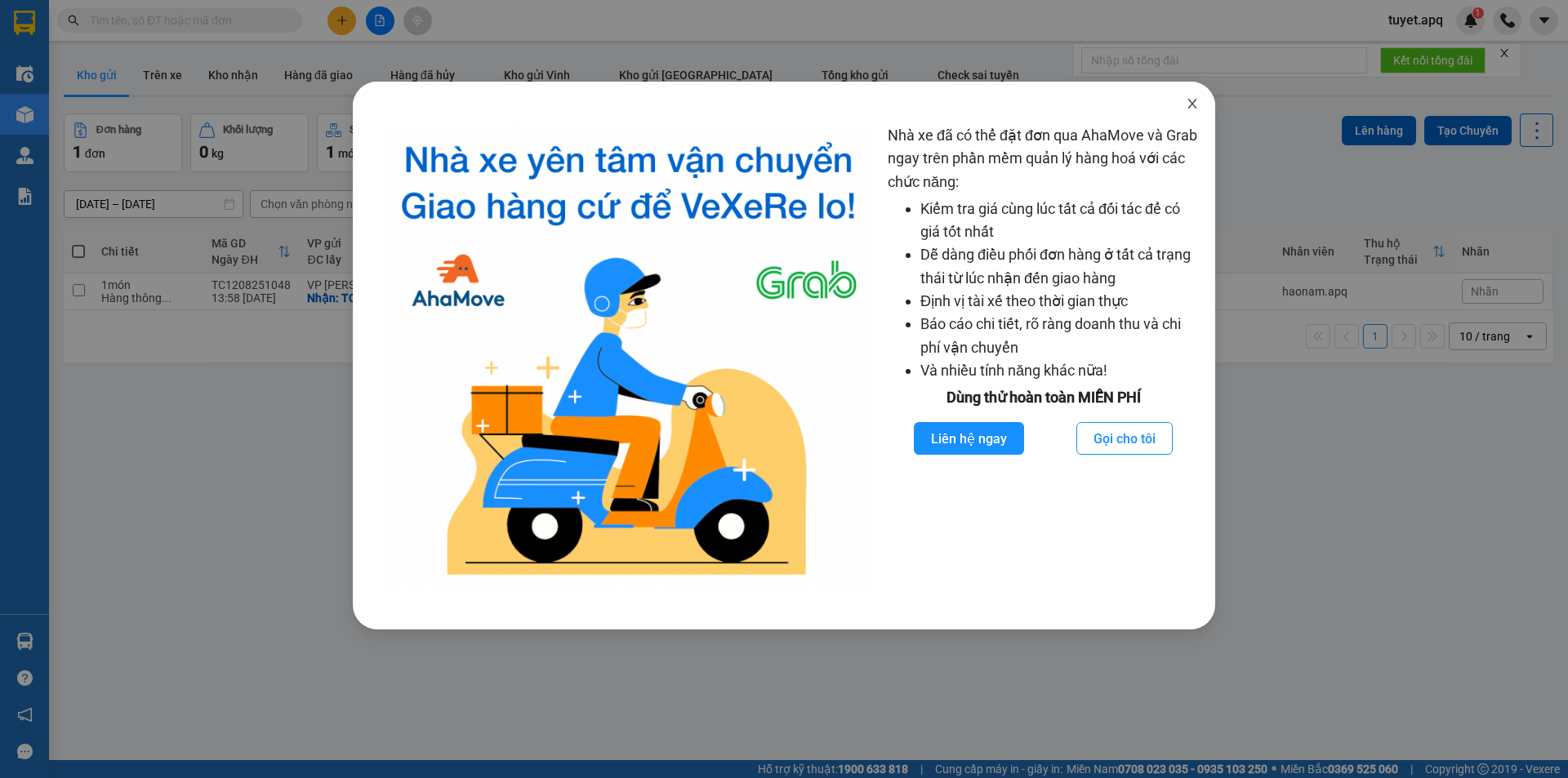
click at [1193, 105] on icon "close" at bounding box center [1192, 104] width 13 height 13
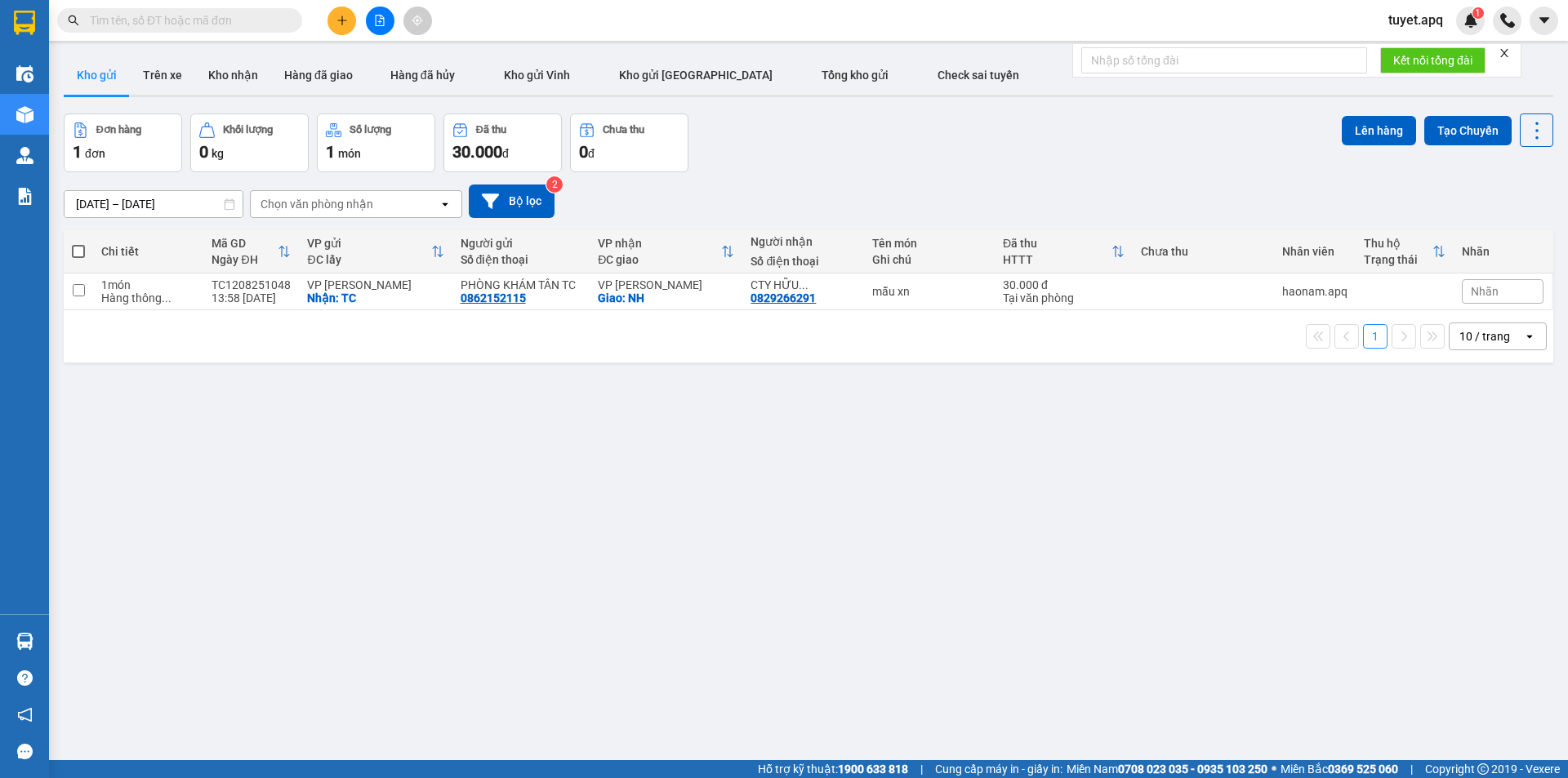
click at [176, 19] on input "text" at bounding box center [186, 20] width 193 height 18
click at [141, 11] on span at bounding box center [180, 20] width 245 height 25
click at [107, 6] on div "Kết quả tìm kiếm ( 0 ) Bộ lọc No Data" at bounding box center [159, 20] width 319 height 28
click at [106, 21] on input "text" at bounding box center [186, 20] width 193 height 18
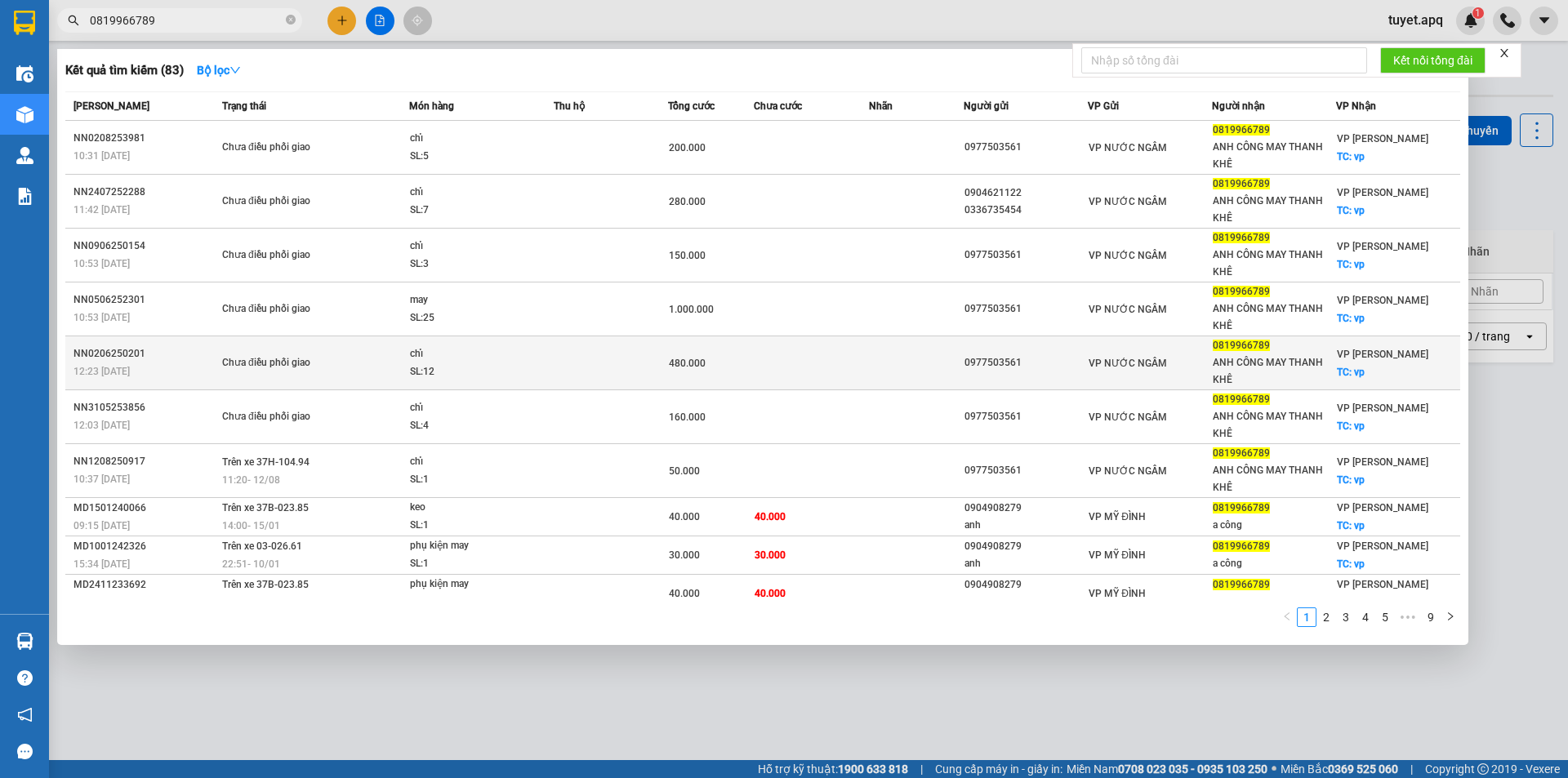
type input "0819966789"
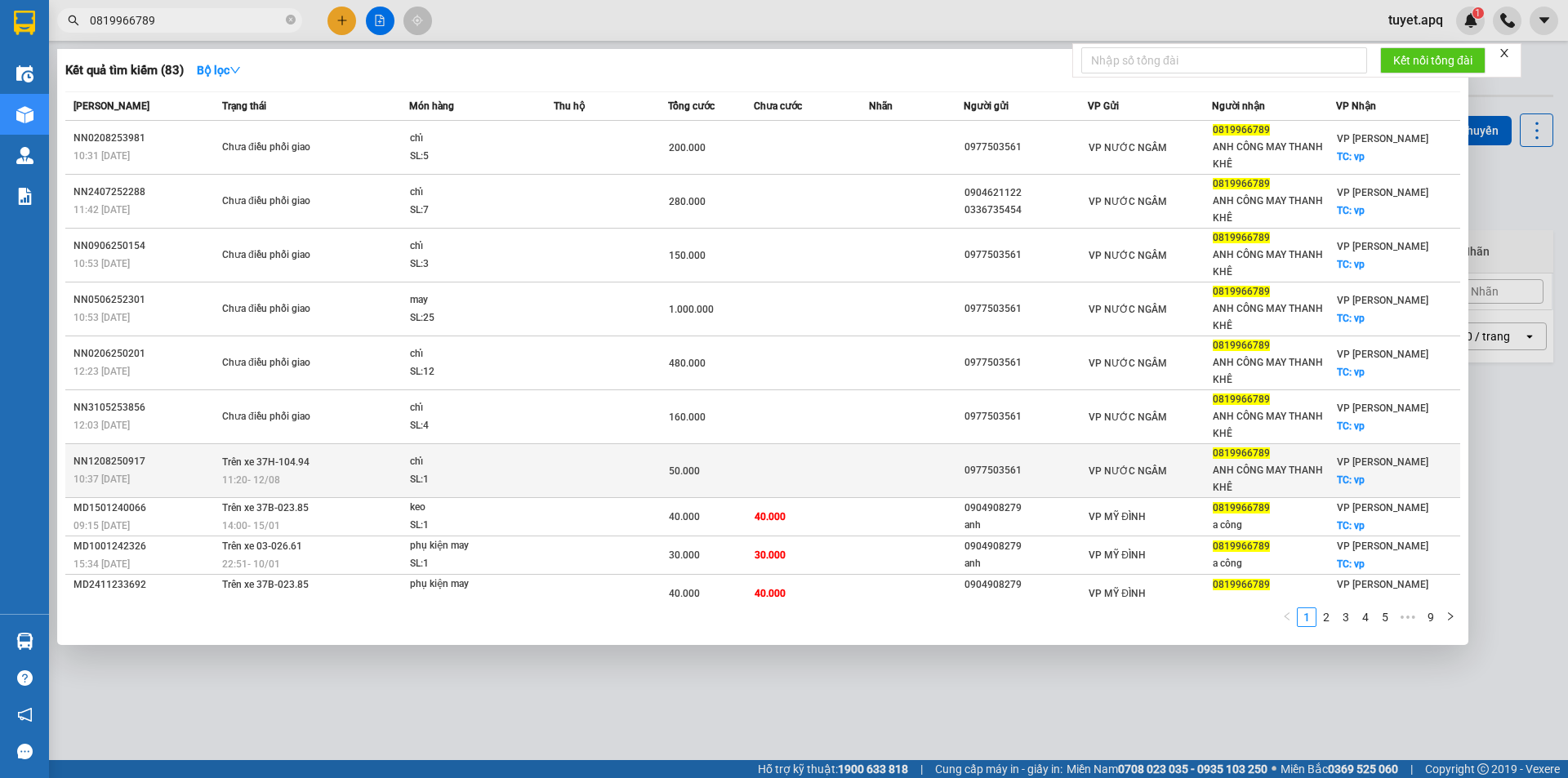
click at [151, 474] on div "10:37 - 12/08" at bounding box center [145, 479] width 144 height 18
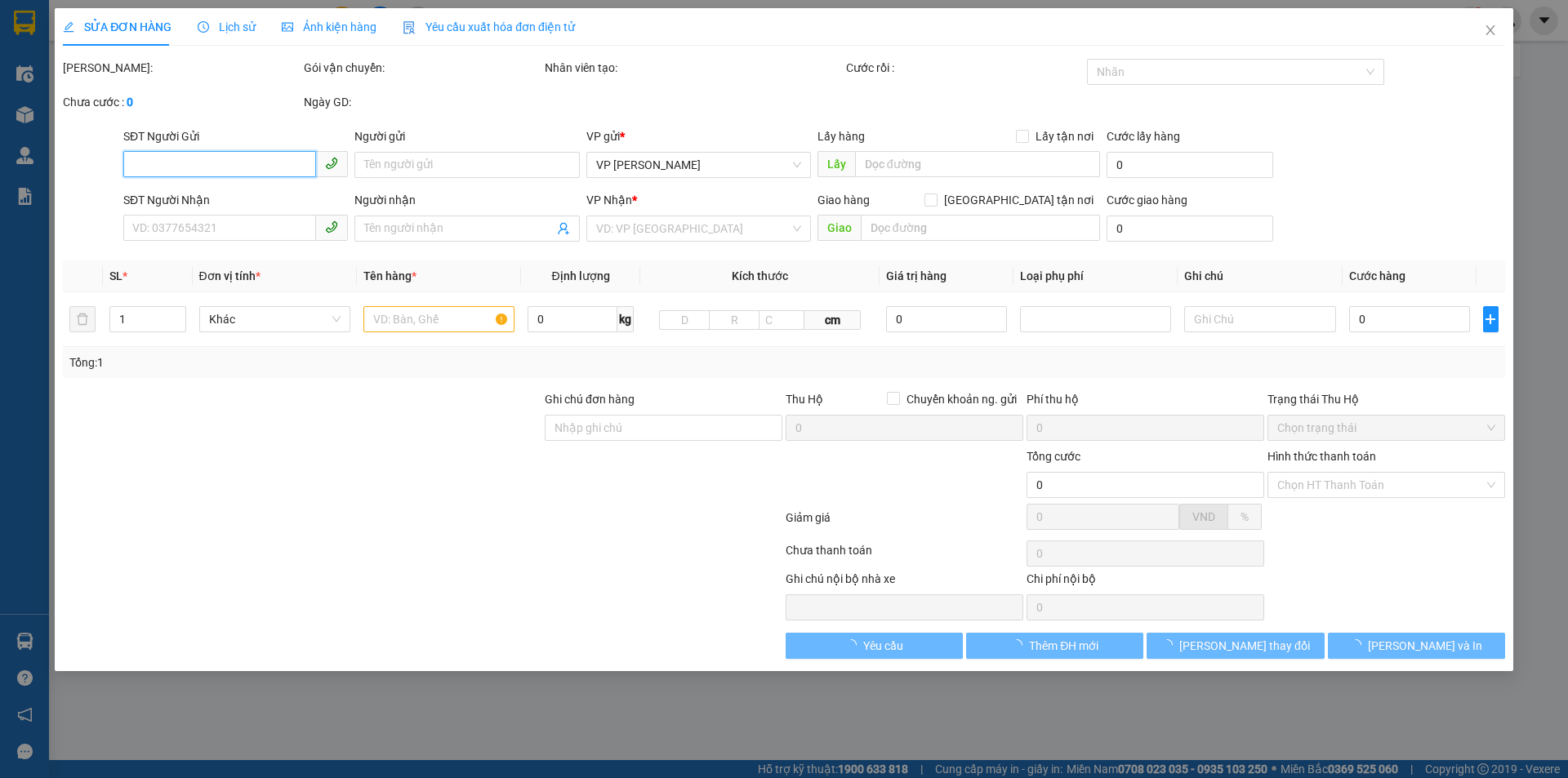
type input "0977503561"
type input "0819966789"
type input "ANH CÔNG MAY THANH KHÊ"
checkbox input "true"
type input "vp"
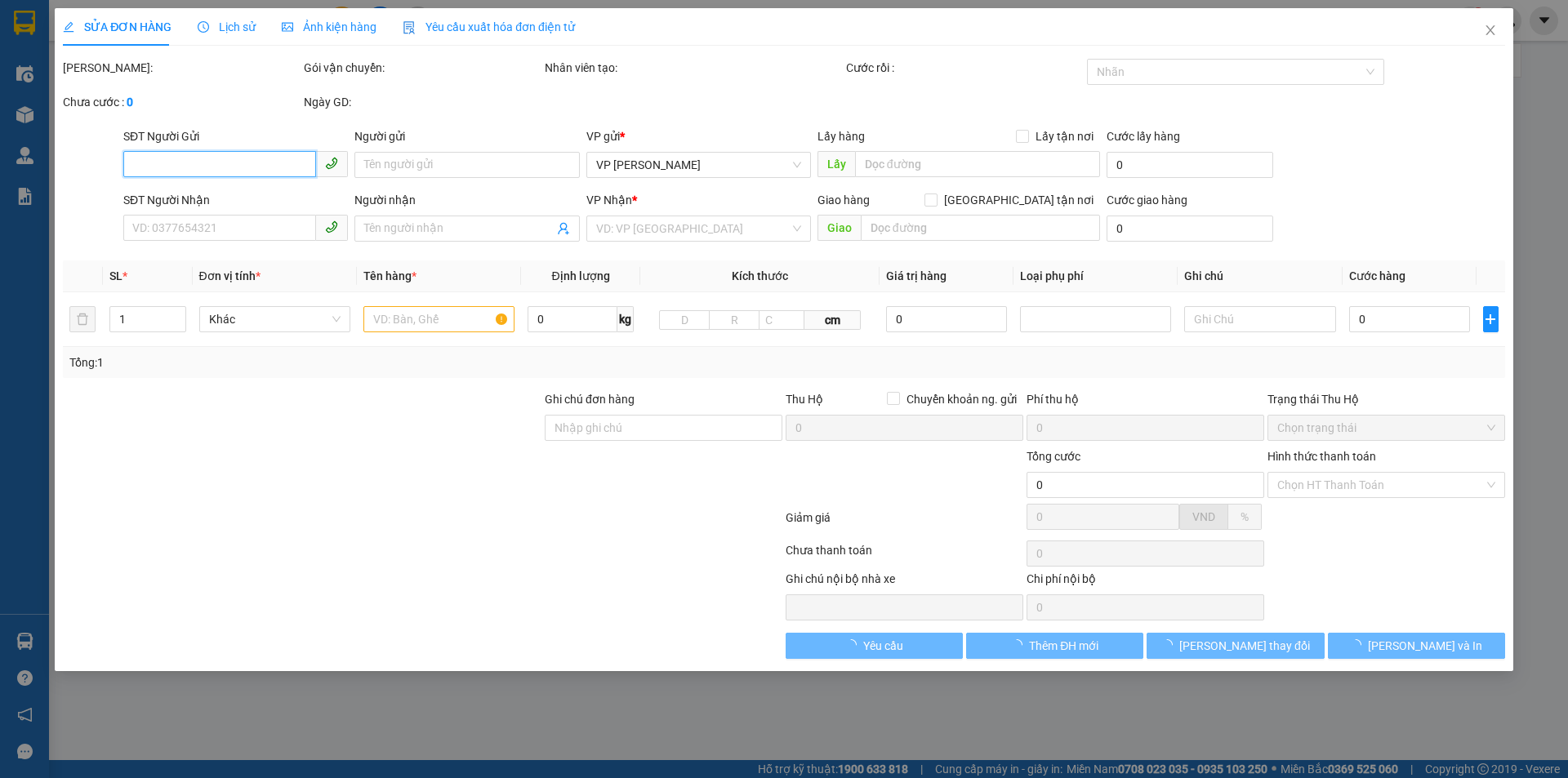
type input "50.000"
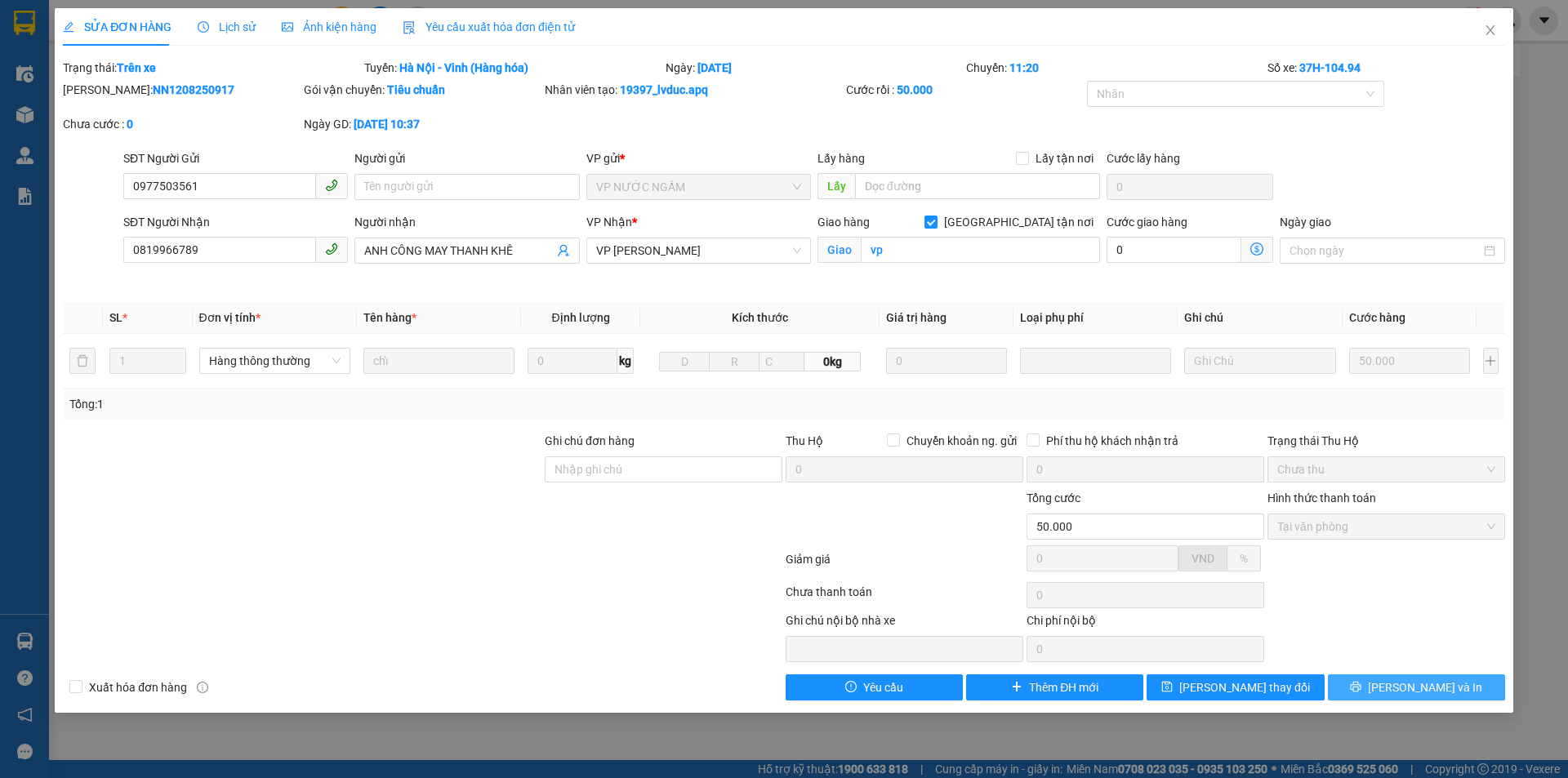
click at [1346, 694] on button "Lưu và In" at bounding box center [1417, 687] width 177 height 26
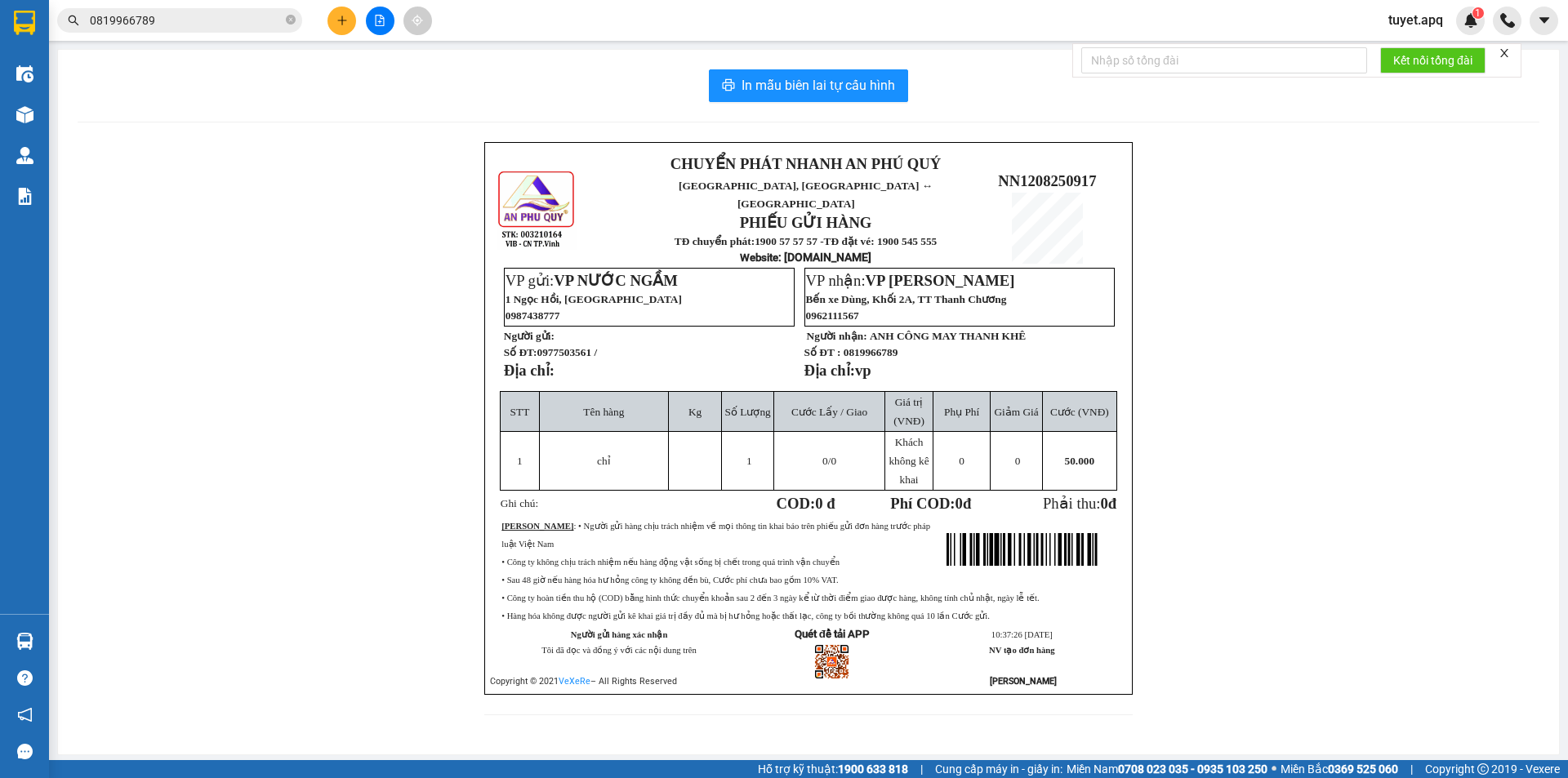
click at [175, 16] on input "0819966789" at bounding box center [186, 20] width 193 height 18
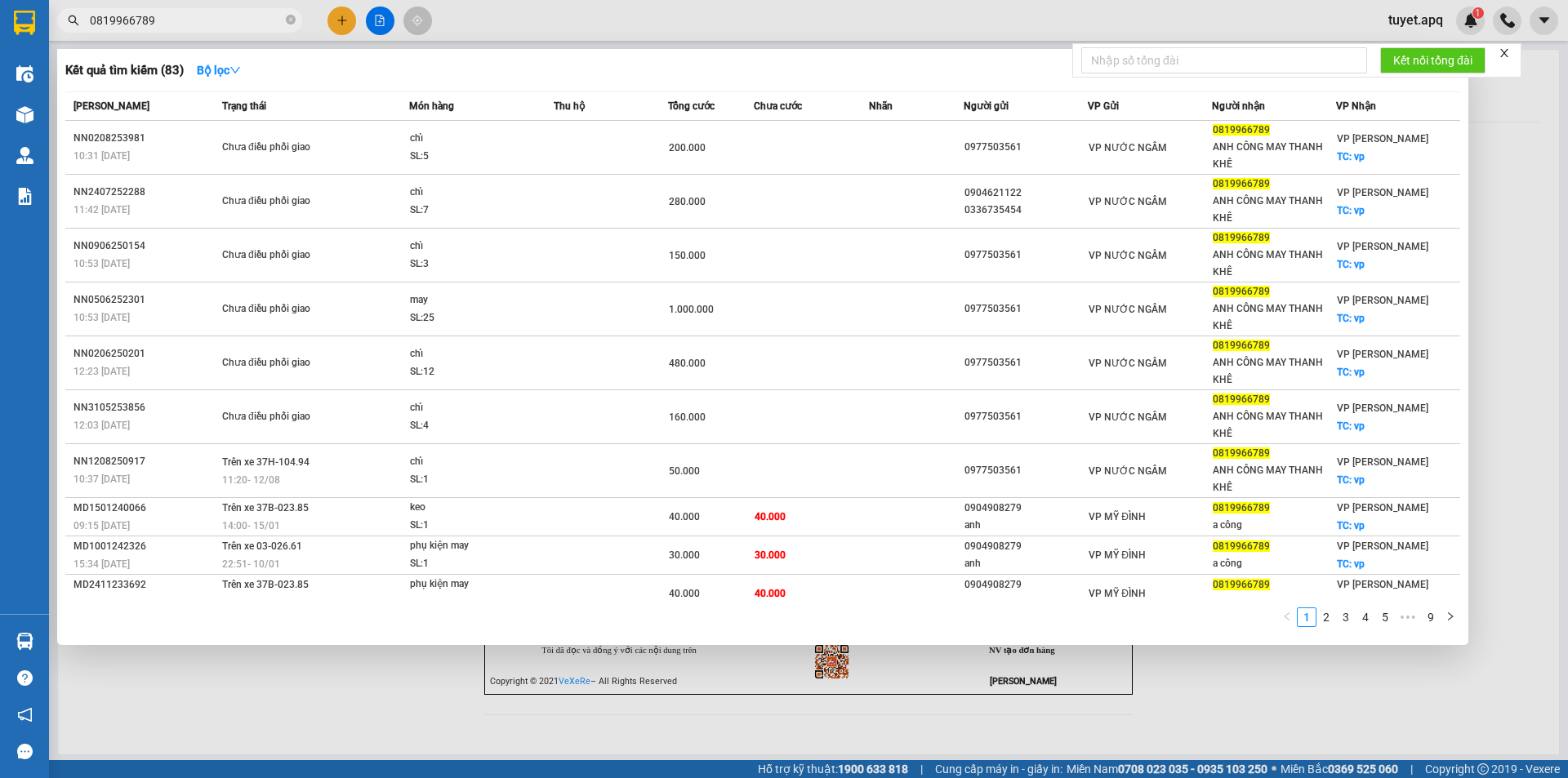
click at [339, 696] on div at bounding box center [784, 389] width 1568 height 778
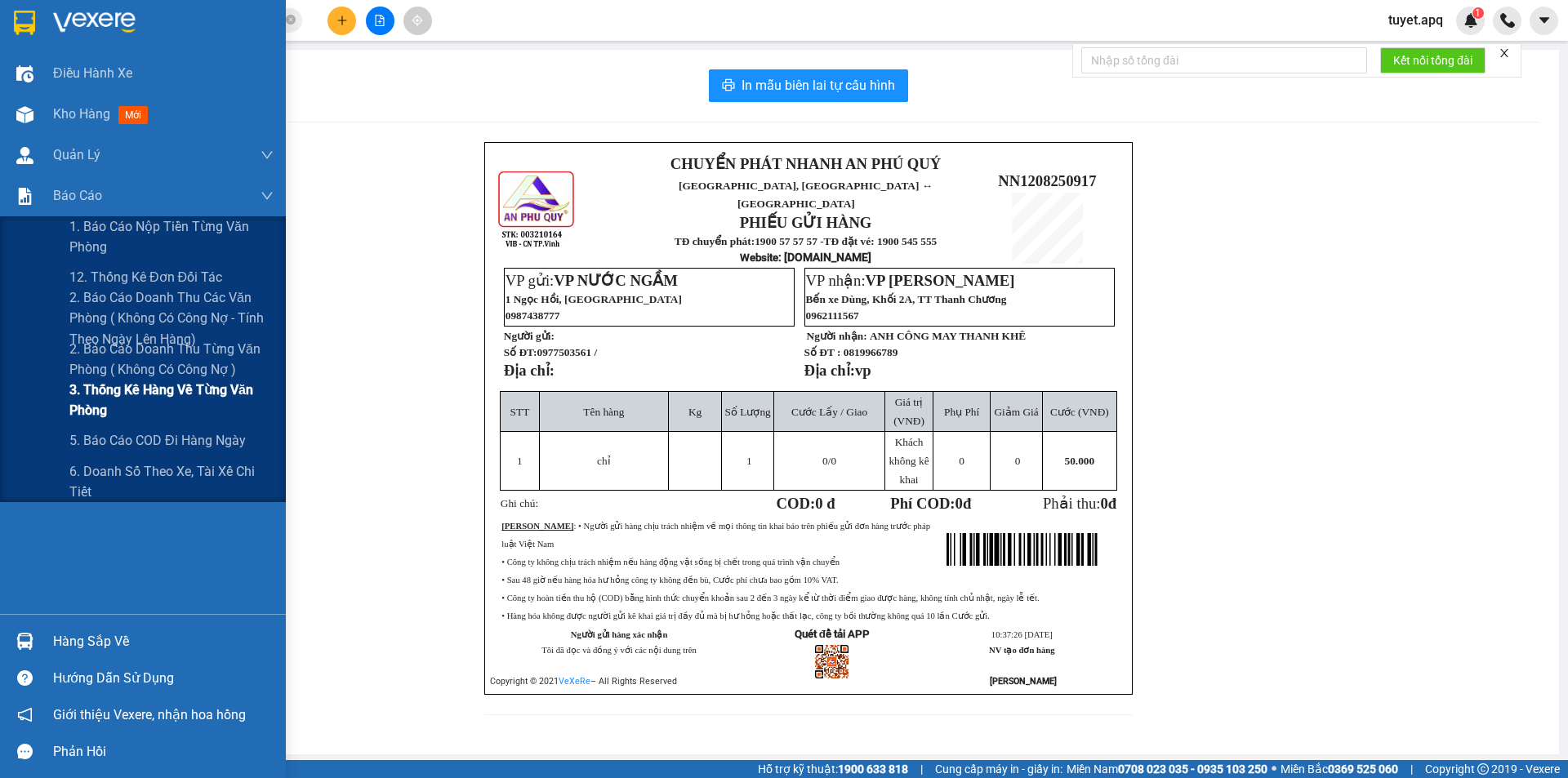
click at [124, 387] on span "3. Thống kê hàng về từng văn phòng" at bounding box center [171, 401] width 204 height 41
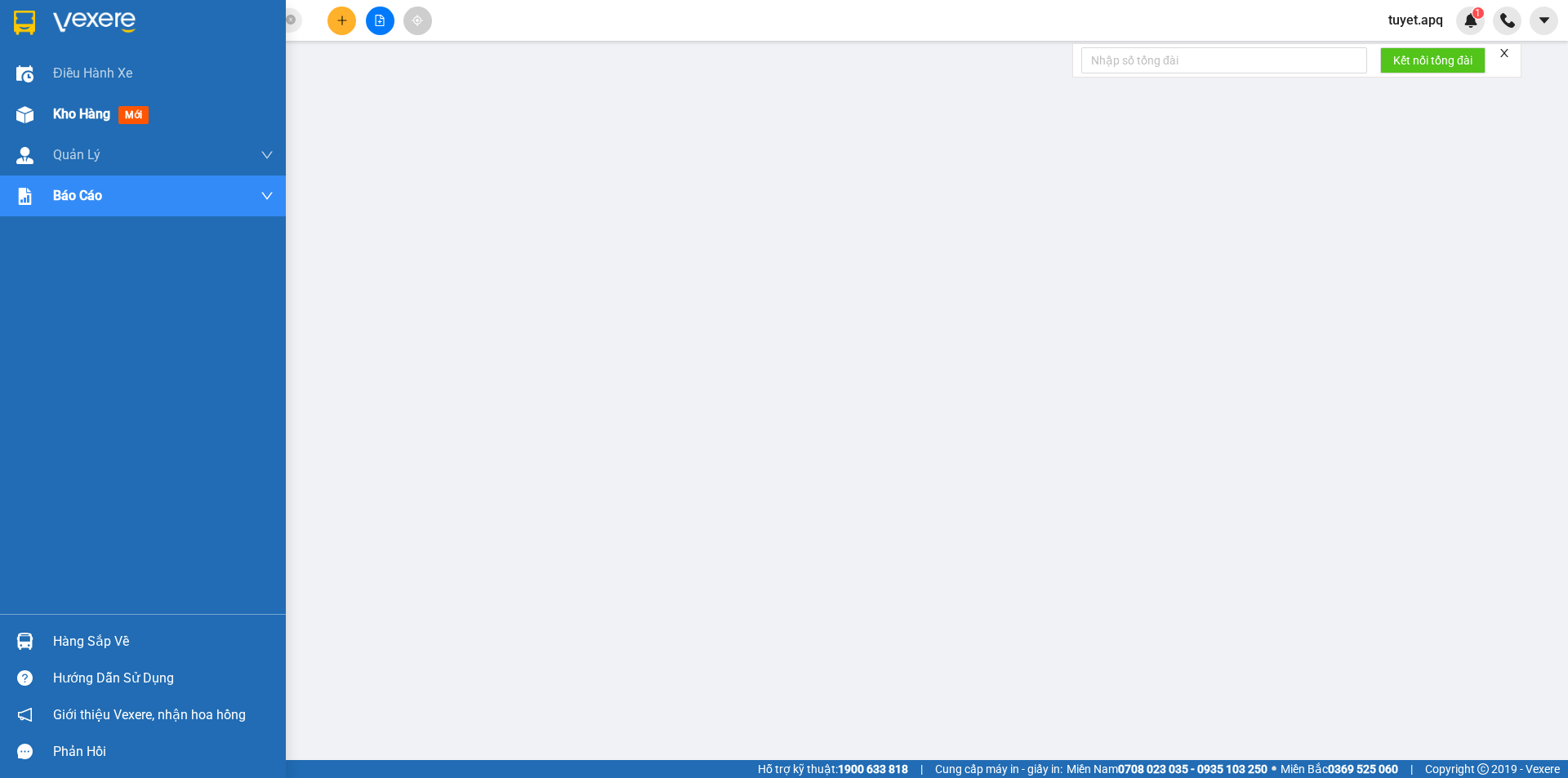
click at [38, 120] on div at bounding box center [25, 114] width 28 height 28
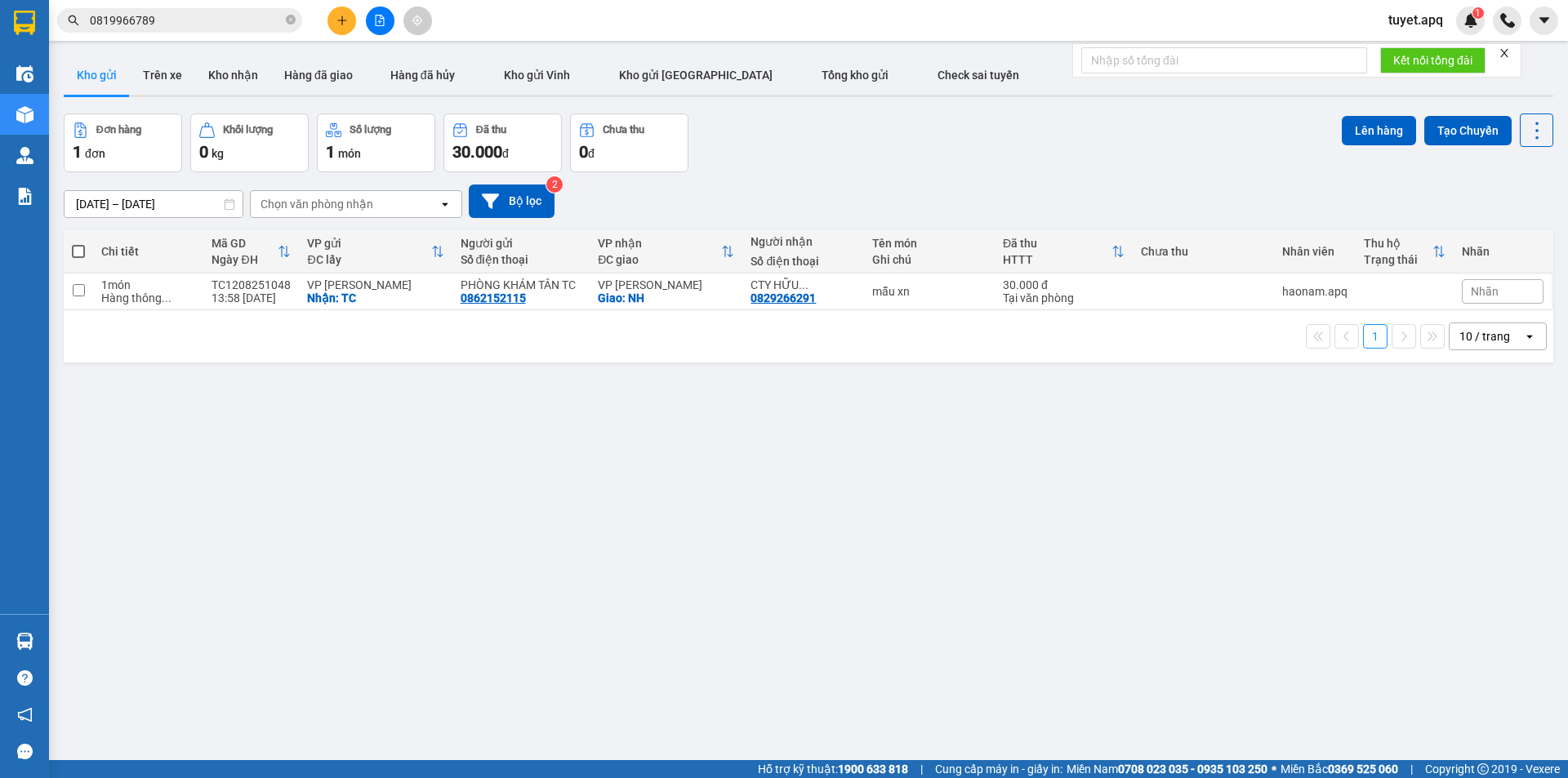
click at [80, 252] on span at bounding box center [78, 252] width 13 height 13
click at [78, 244] on input "checkbox" at bounding box center [78, 244] width 0 height 0
checkbox input "true"
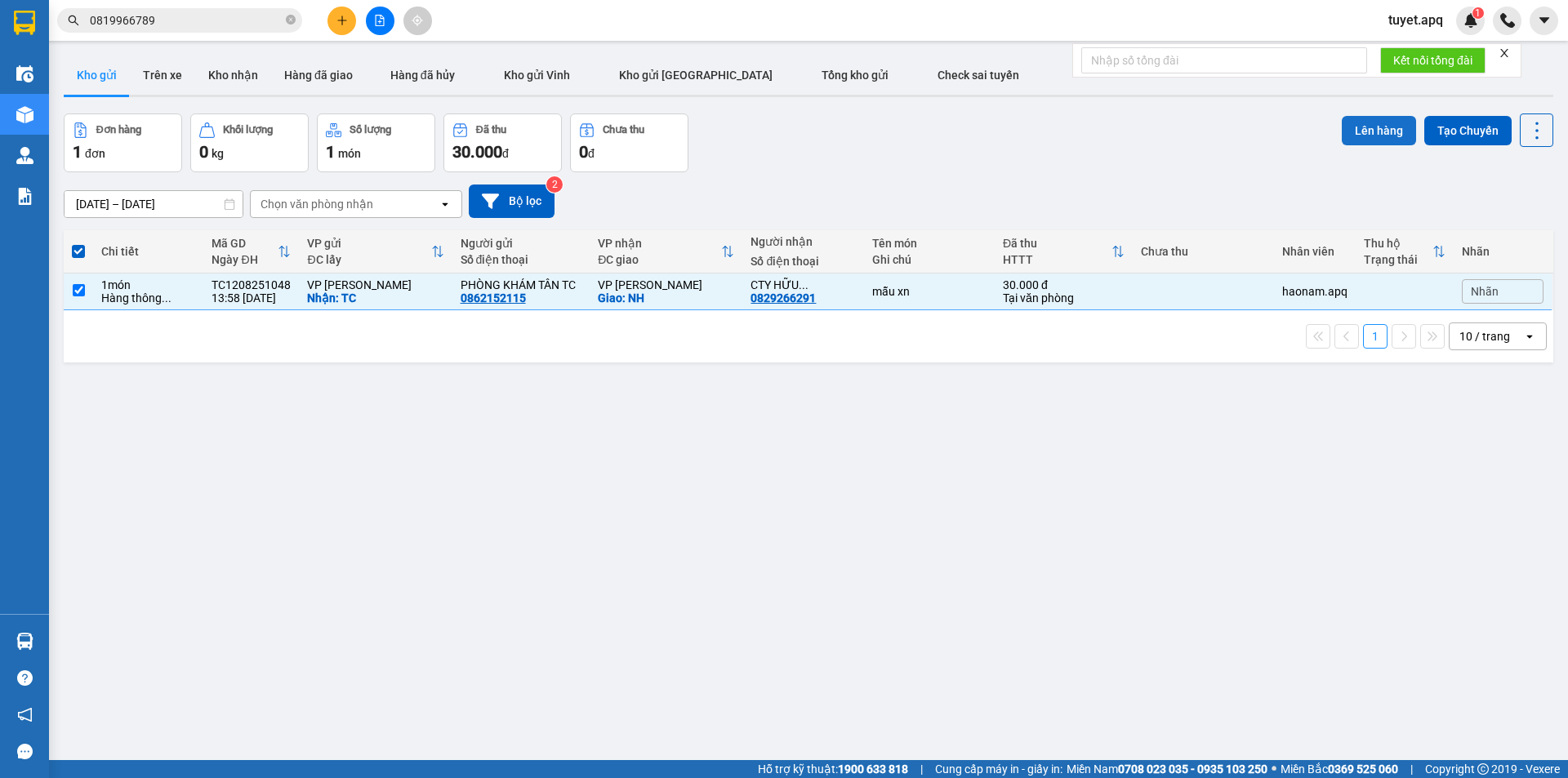
click at [1384, 136] on button "Lên hàng" at bounding box center [1379, 130] width 74 height 29
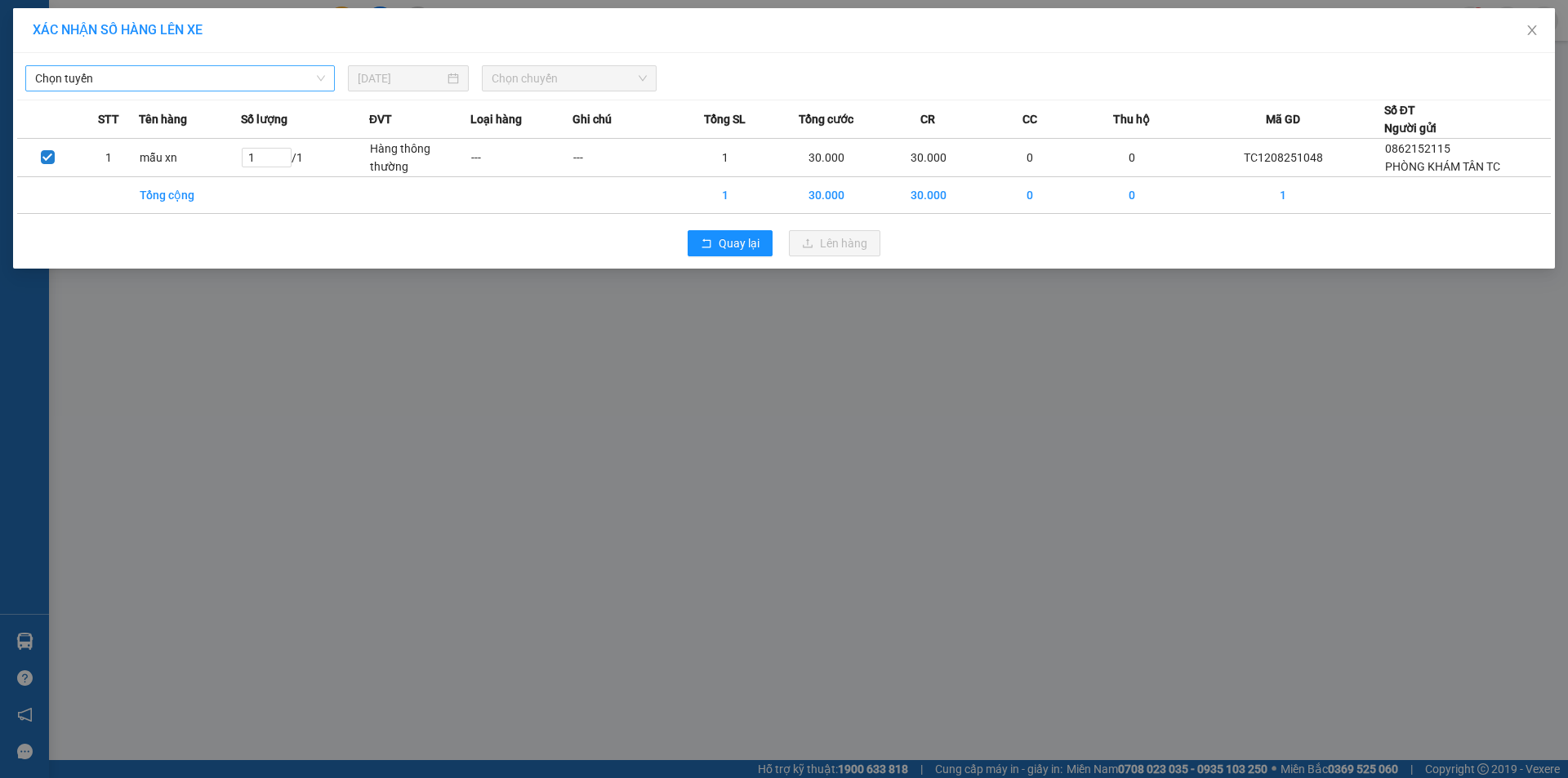
click at [100, 79] on span "Chọn tuyến" at bounding box center [180, 79] width 290 height 25
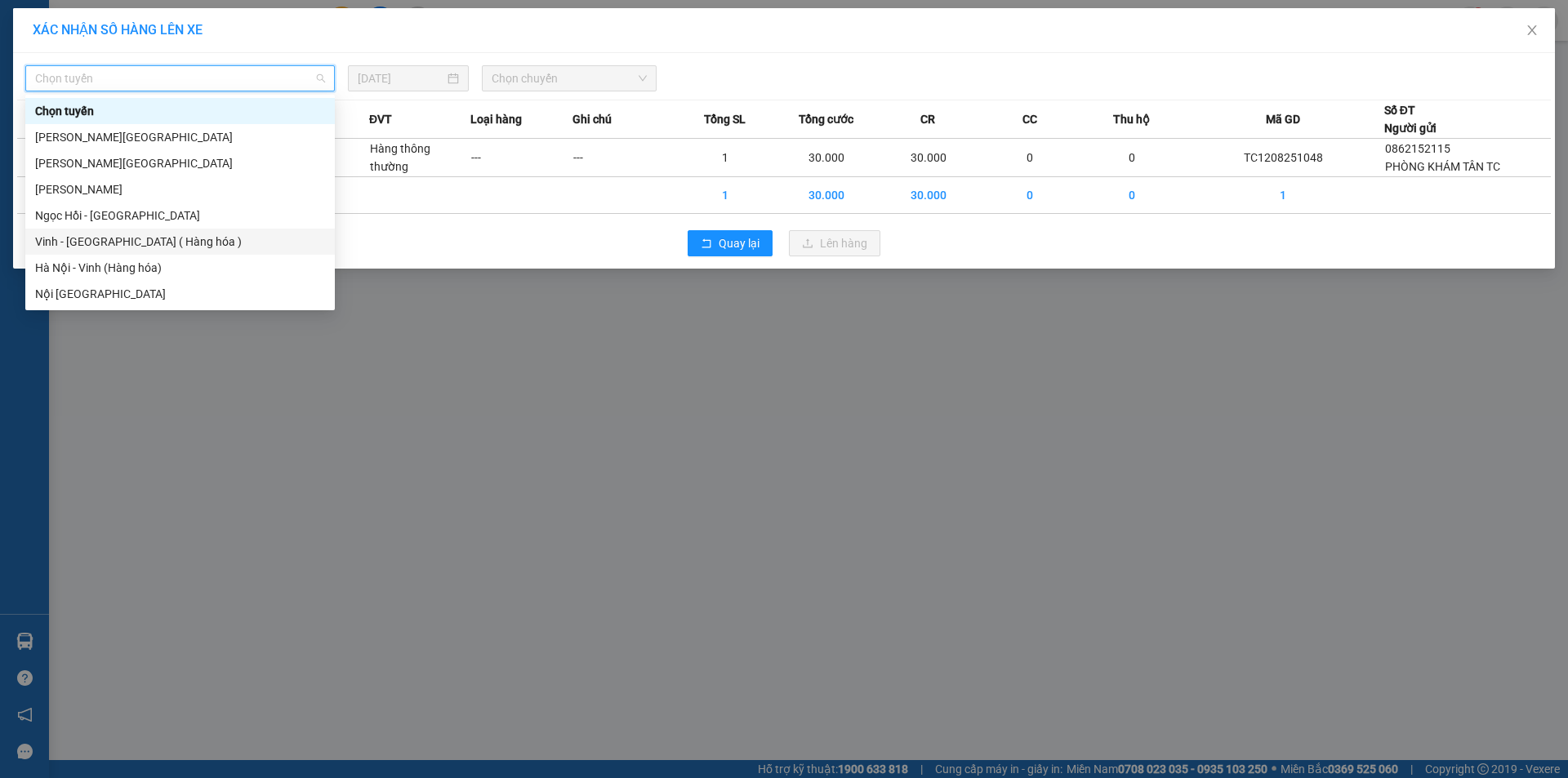
click at [120, 245] on div "Vinh - Hà Nội ( Hàng hóa )" at bounding box center [180, 242] width 290 height 18
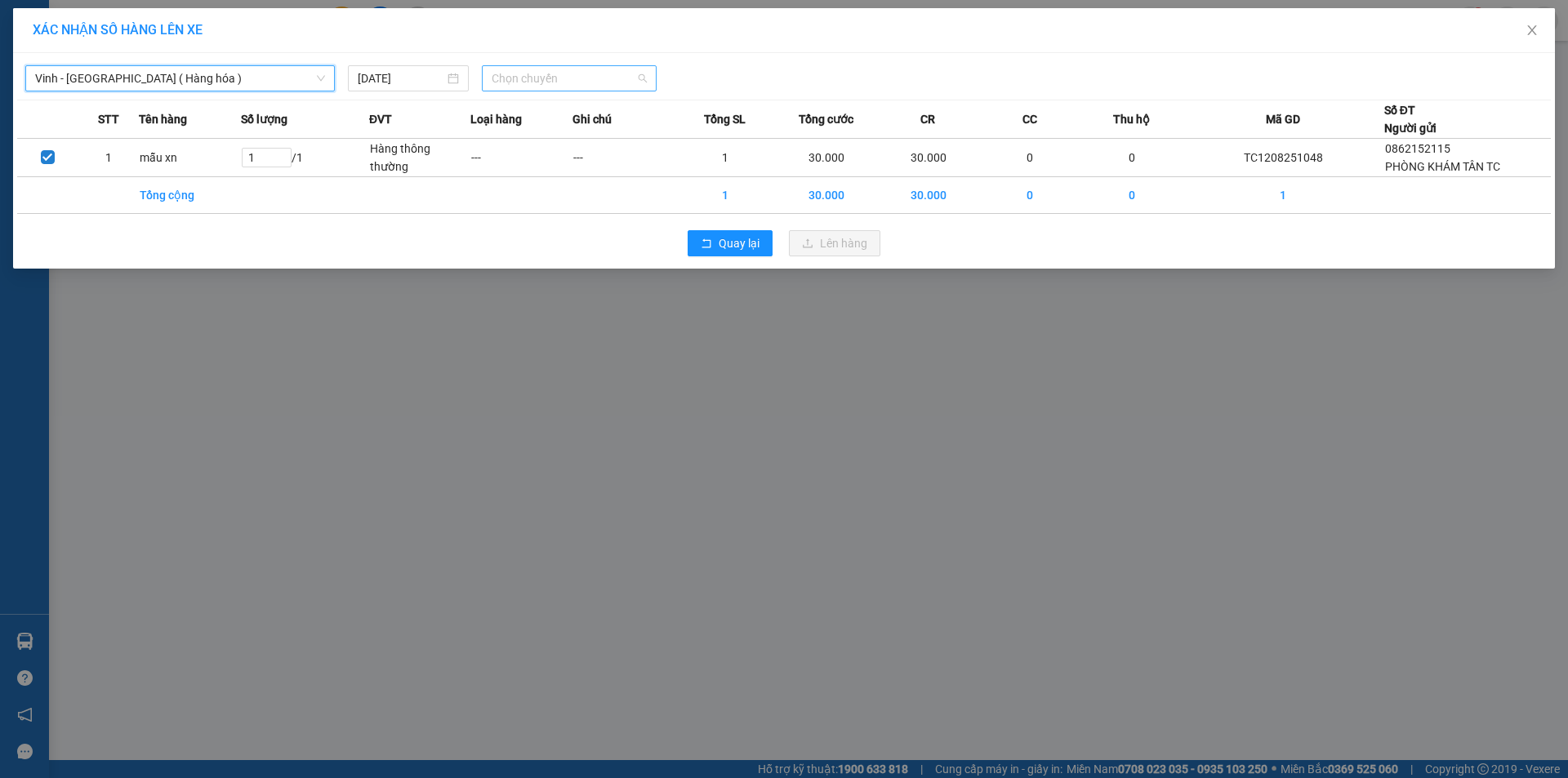
click at [564, 74] on span "Chọn chuyến" at bounding box center [569, 79] width 155 height 25
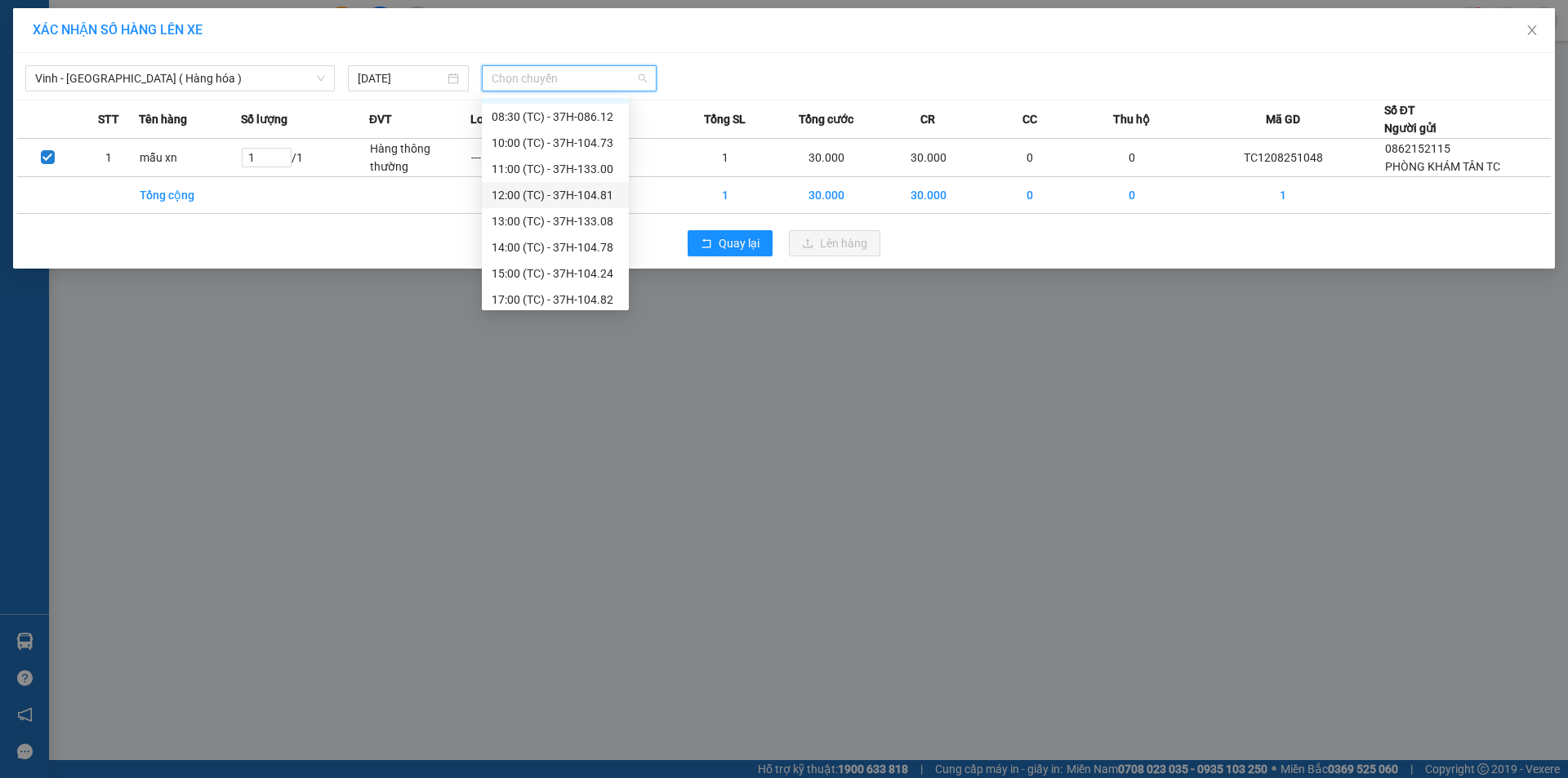
scroll to position [26, 0]
click at [591, 284] on div "17:00 (TC) - 37H-104.82" at bounding box center [555, 293] width 147 height 26
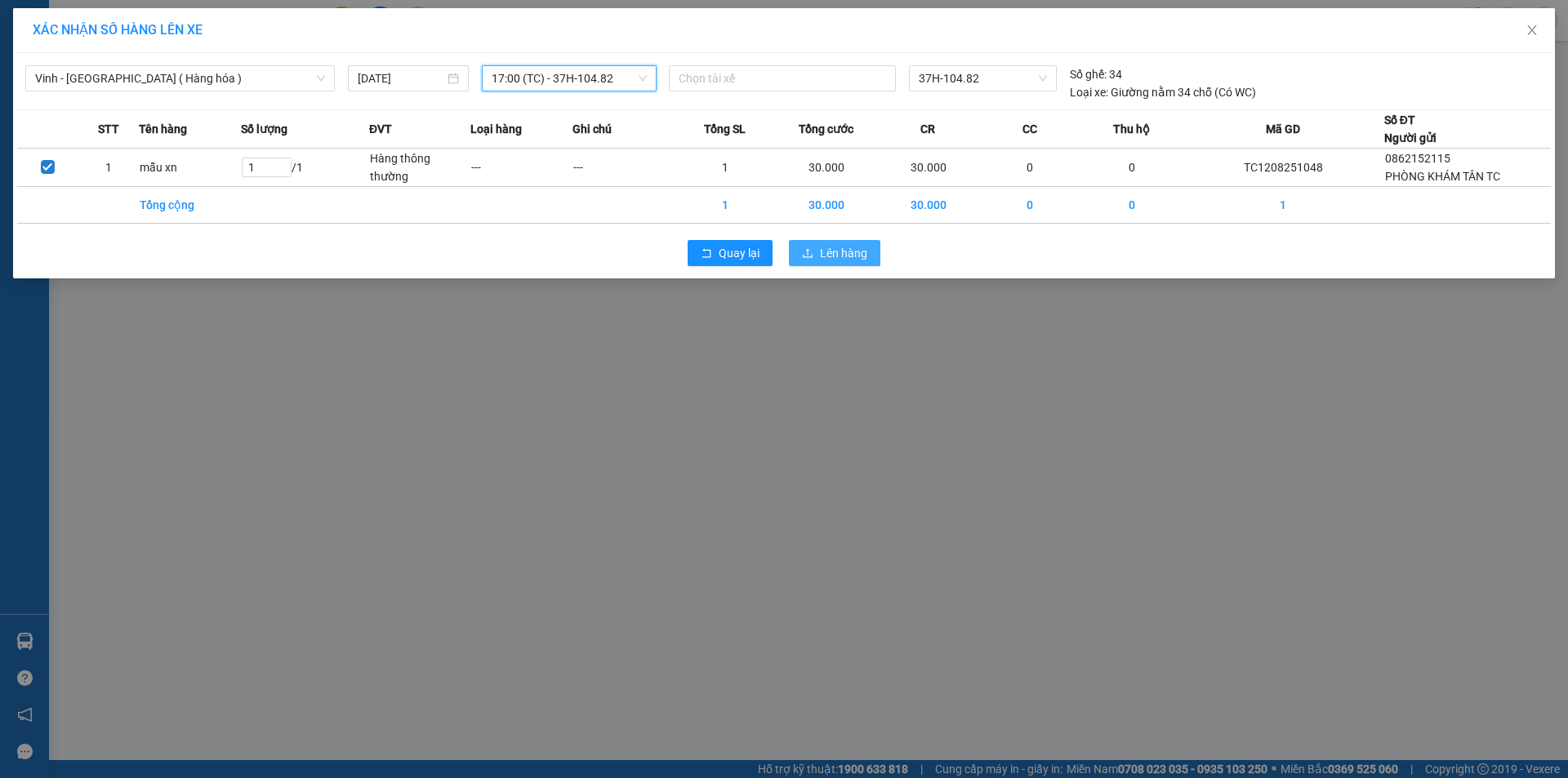
click at [843, 252] on span "Lên hàng" at bounding box center [842, 253] width 47 height 18
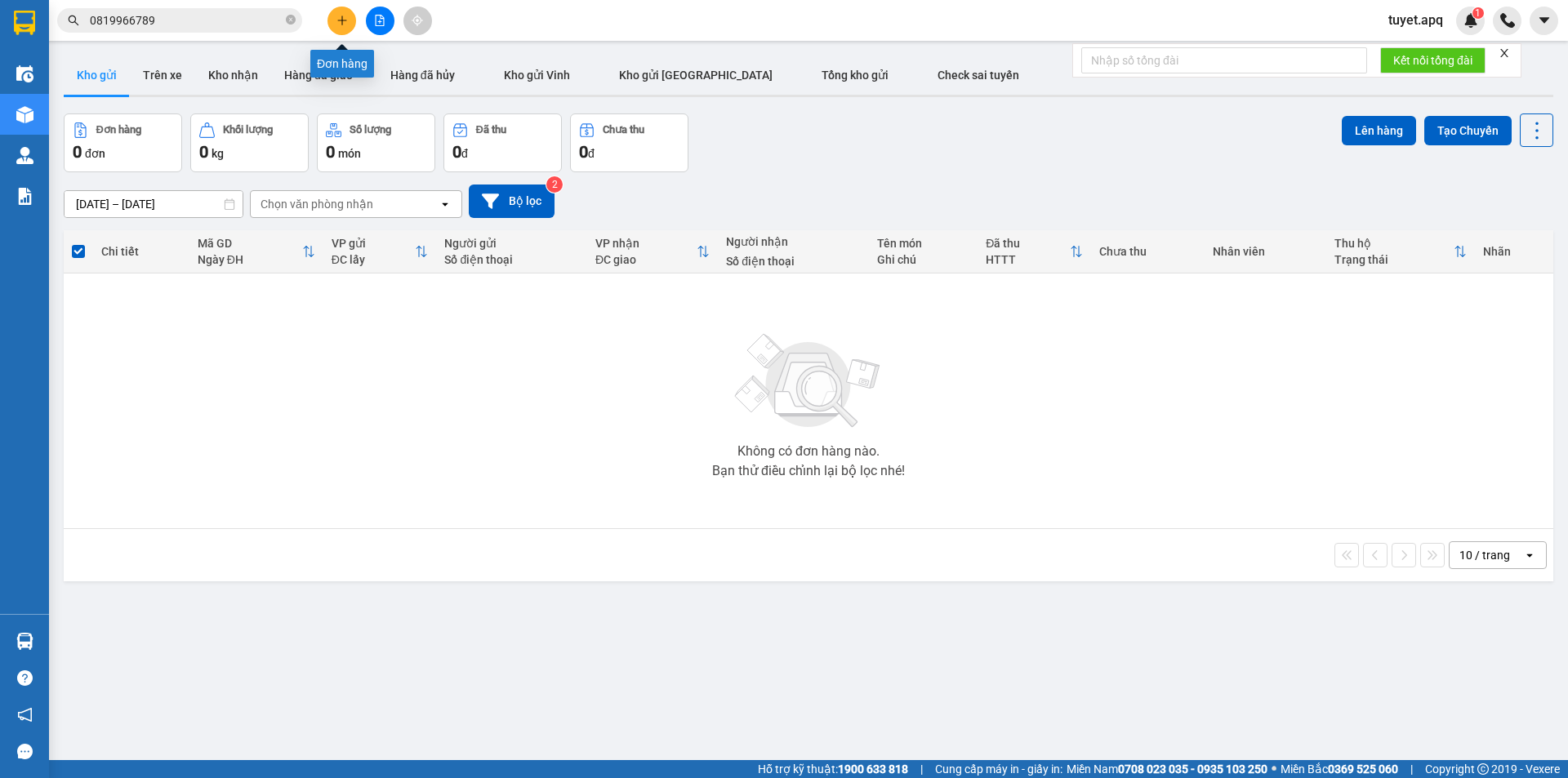
click at [345, 24] on icon "plus" at bounding box center [342, 20] width 12 height 12
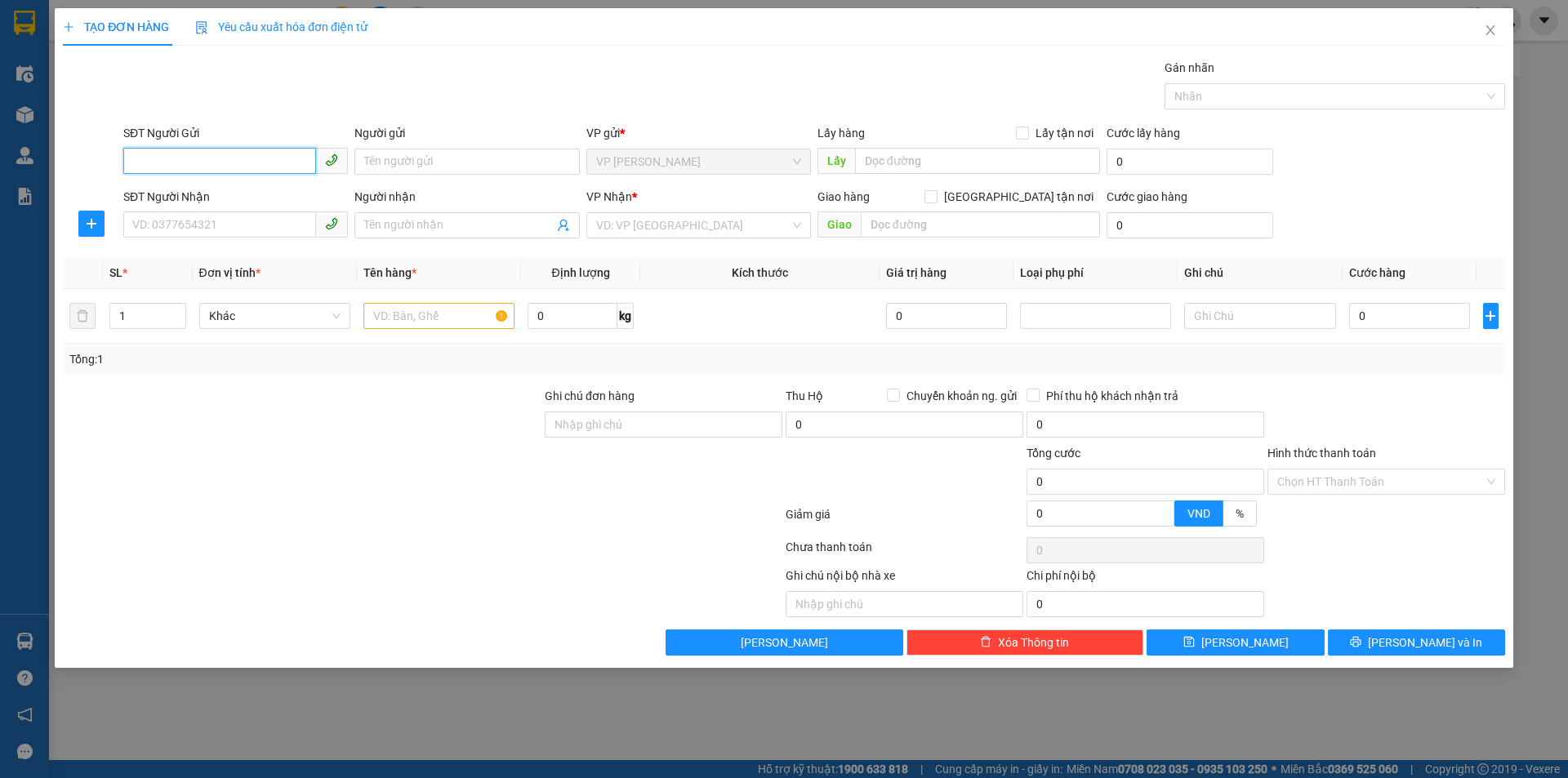
click at [208, 162] on input "SĐT Người Gửi" at bounding box center [220, 160] width 193 height 26
click at [173, 161] on input "SĐT Người Gửi" at bounding box center [220, 160] width 193 height 26
click at [208, 193] on div "0868867934 - ĐÌNH NHÂN" at bounding box center [235, 194] width 205 height 18
type input "0868867934"
type input "ĐÌNH NHÂN"
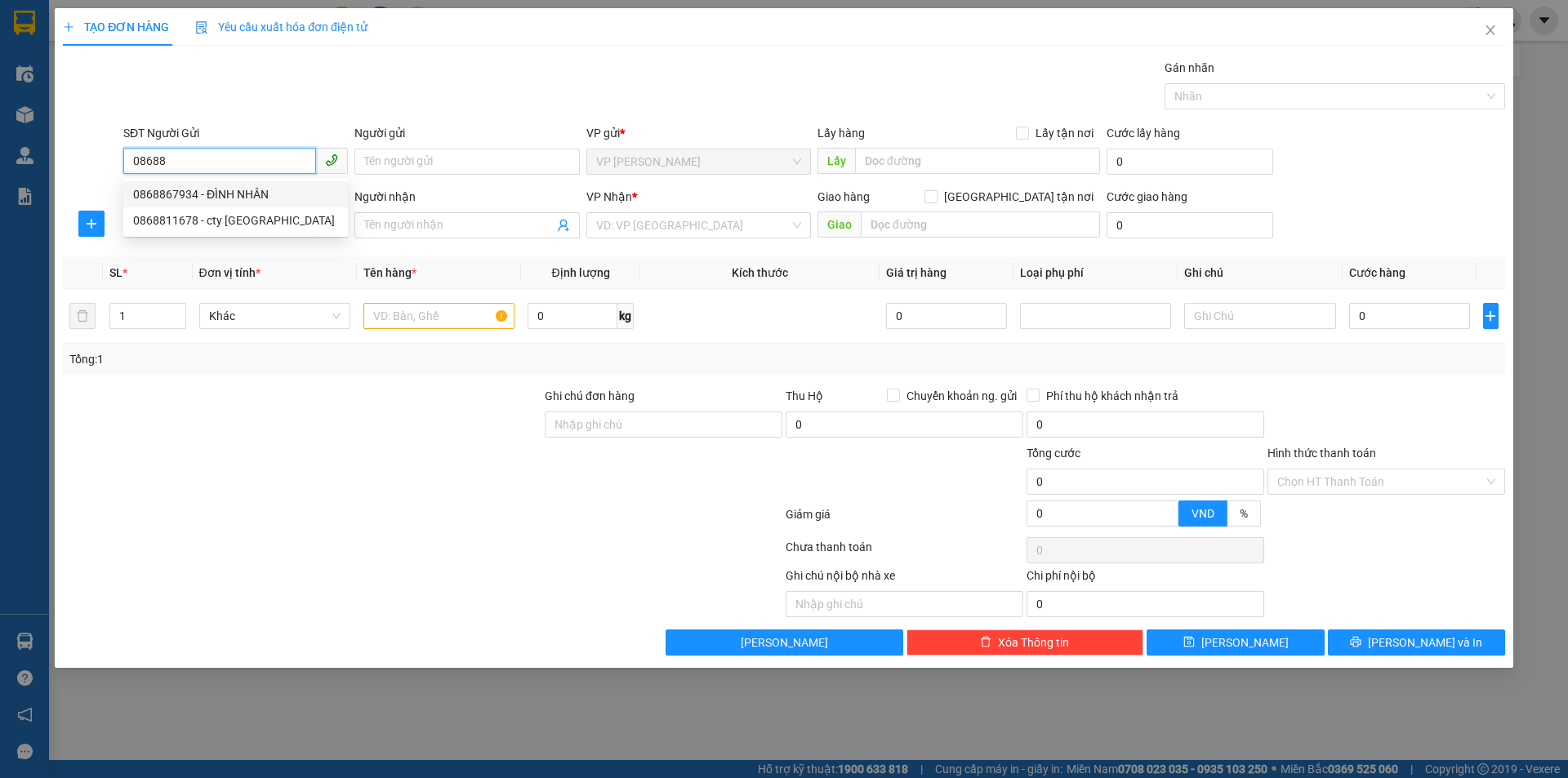
checkbox input "true"
type input "TC"
type input "0868867934"
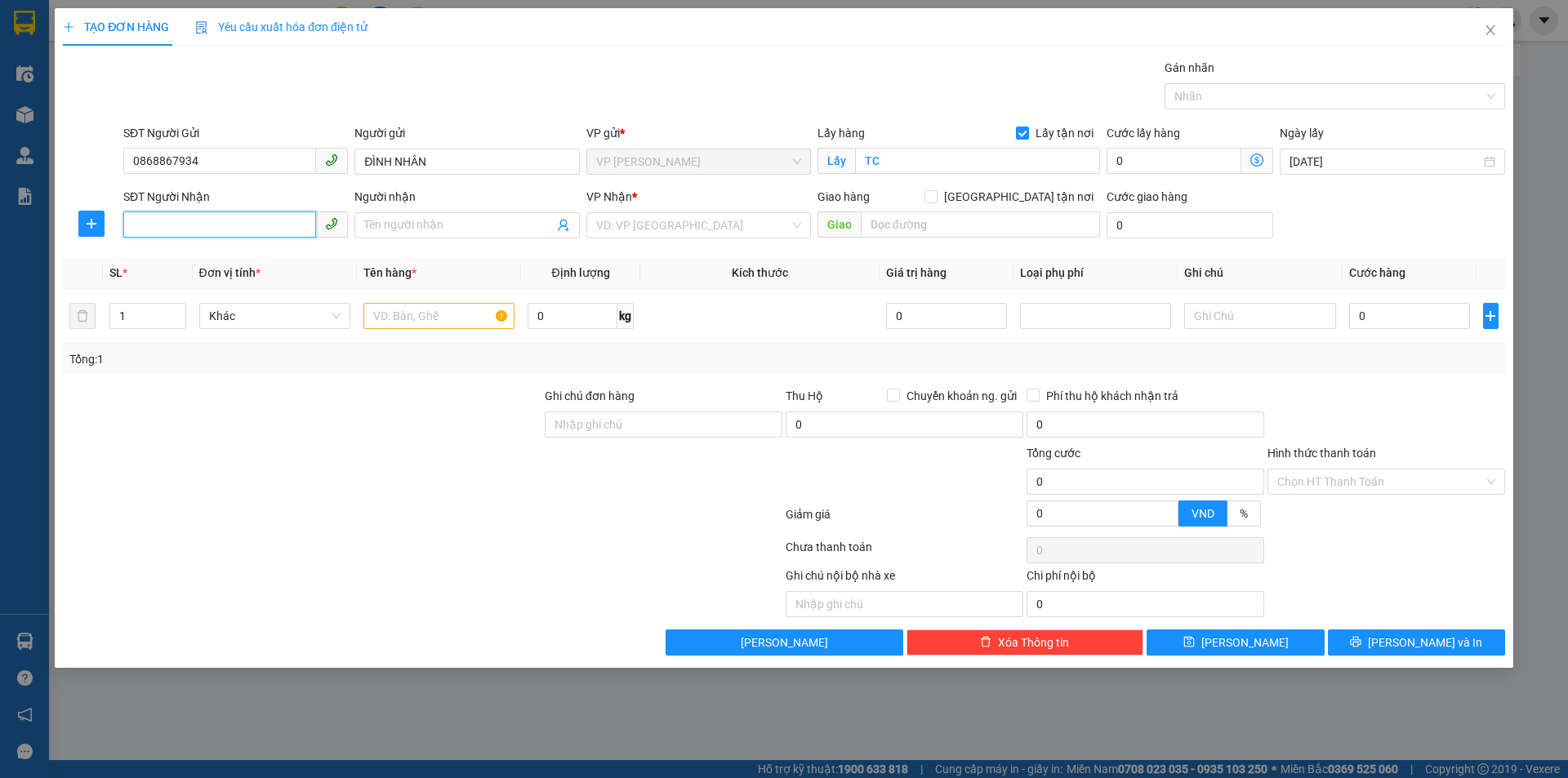
click at [201, 225] on input "SĐT Người Nhận" at bounding box center [220, 224] width 193 height 26
click at [235, 207] on div "SĐT Người Nhận" at bounding box center [235, 200] width 224 height 25
click at [232, 225] on input "SĐT Người Nhận" at bounding box center [220, 224] width 193 height 26
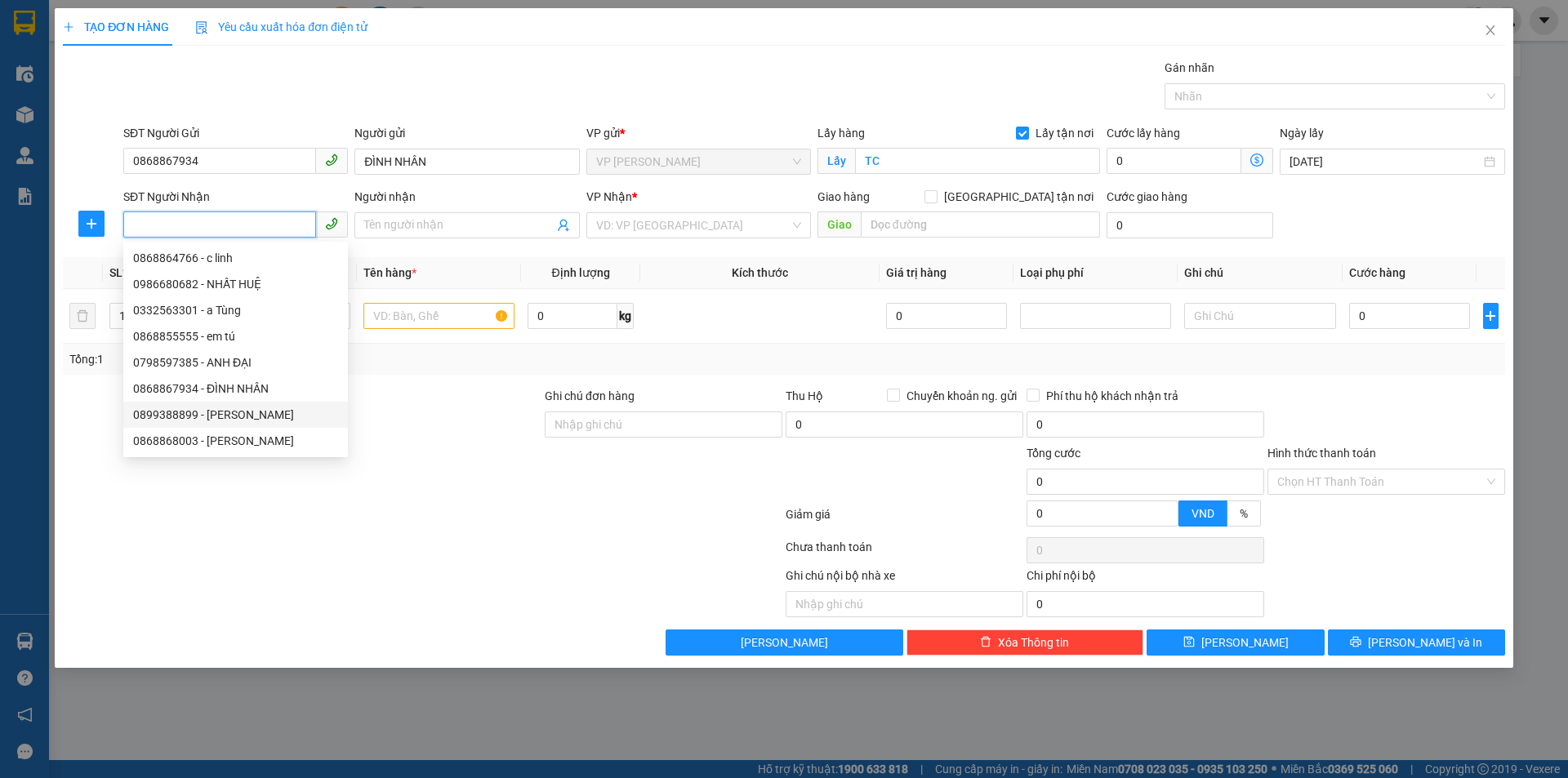
click at [211, 415] on div "0899388899 - TIÊN LÊ" at bounding box center [235, 415] width 205 height 18
type input "0899388899"
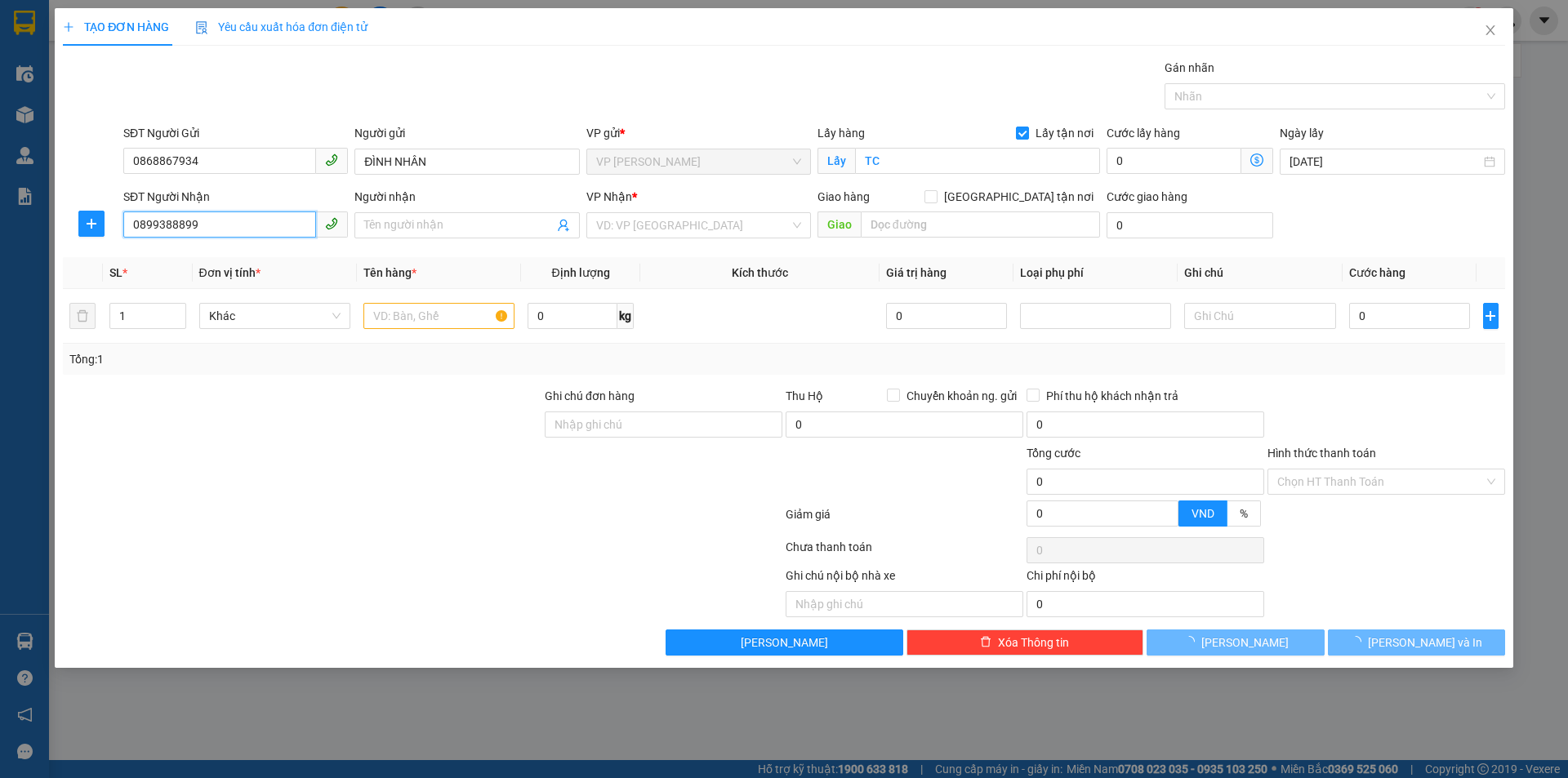
type input "TIÊN LÊ"
checkbox input "true"
type input "NH"
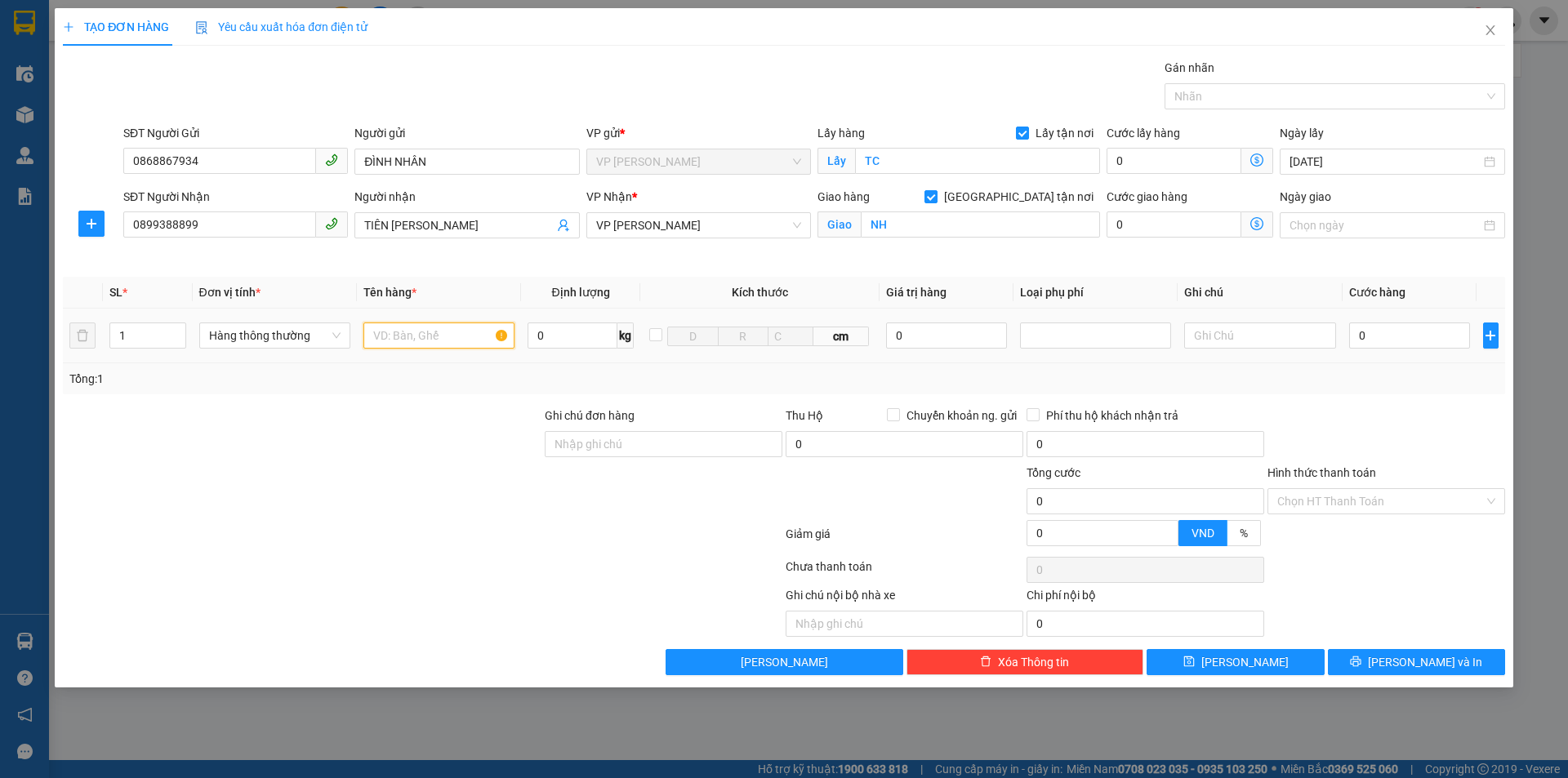
click at [448, 331] on input "text" at bounding box center [439, 335] width 151 height 26
type input "d"
type input "đ"
type input "D"
type input "ĐÈN LÉT"
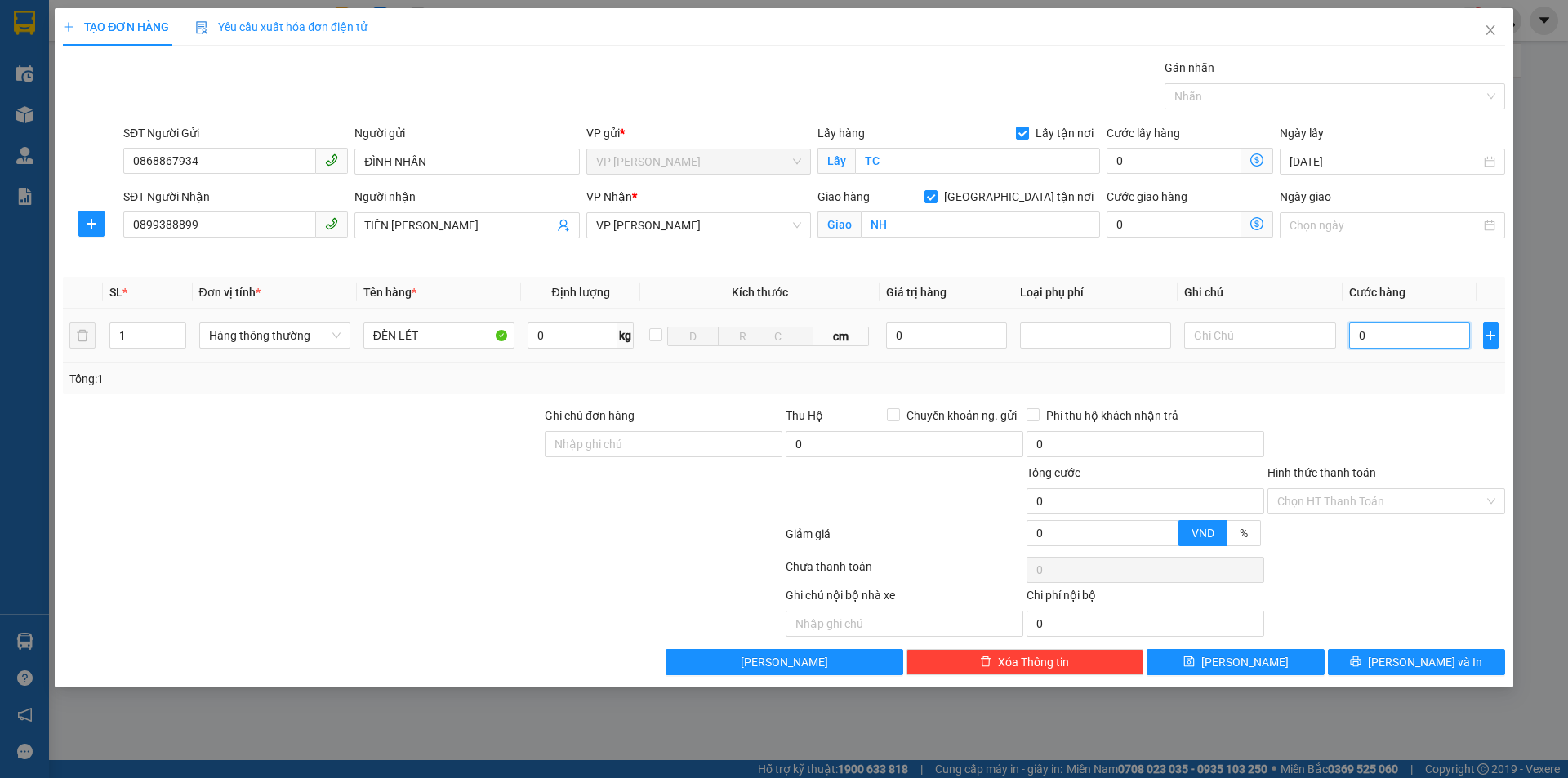
click at [1388, 338] on input "0" at bounding box center [1409, 335] width 121 height 26
type input "4"
type input "40"
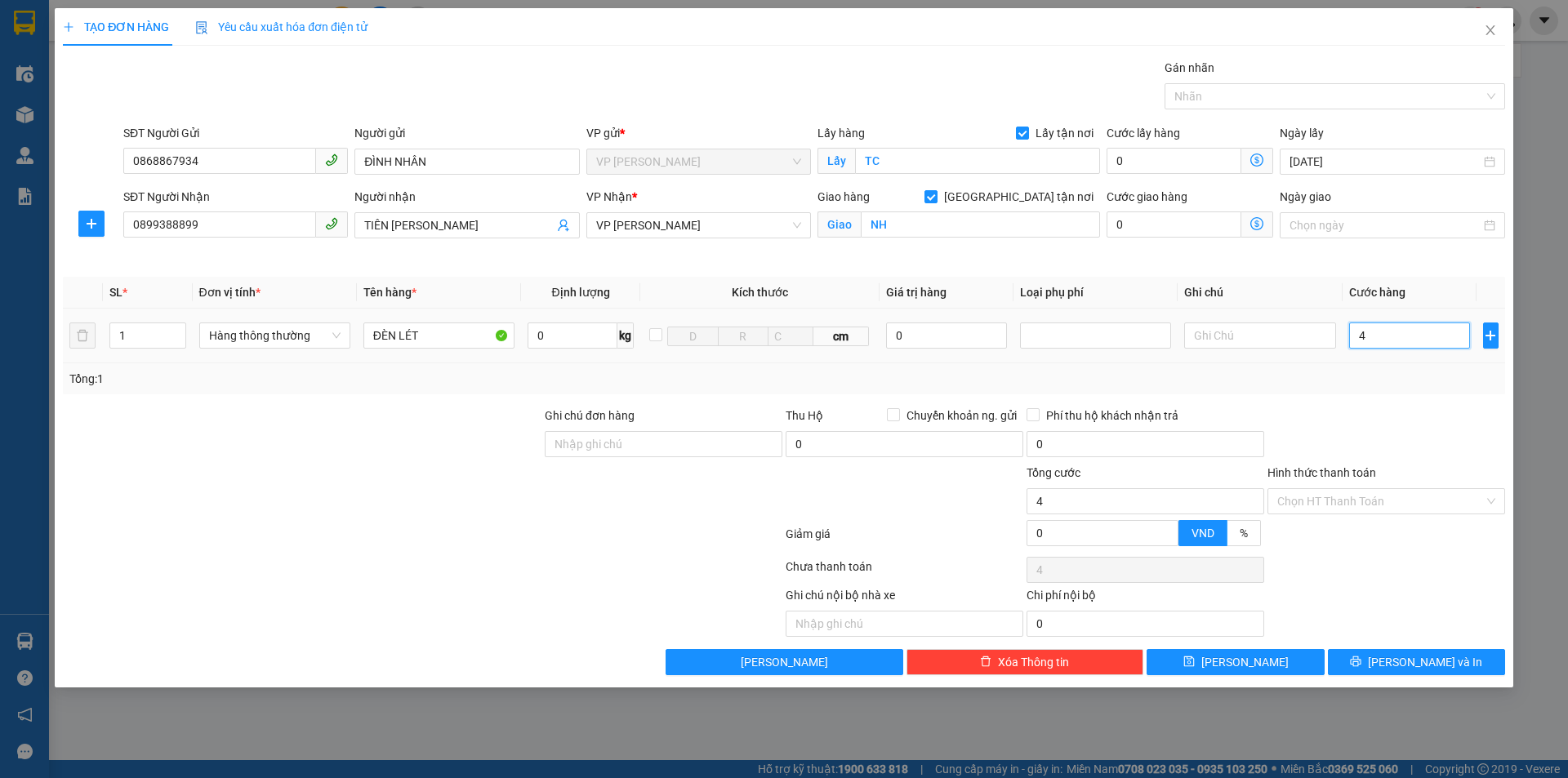
type input "40"
type input "400"
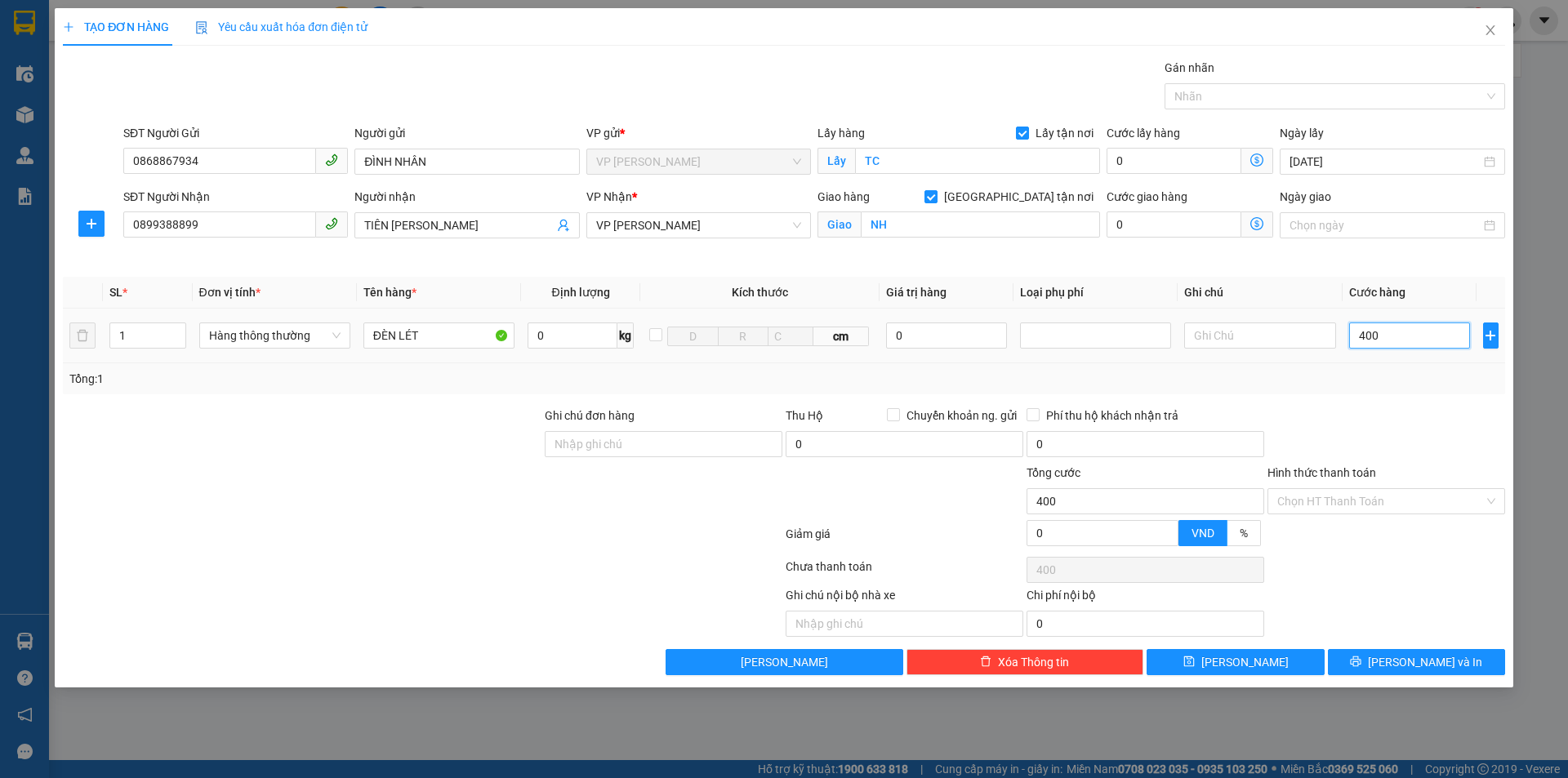
type input "4.000"
type input "40.000"
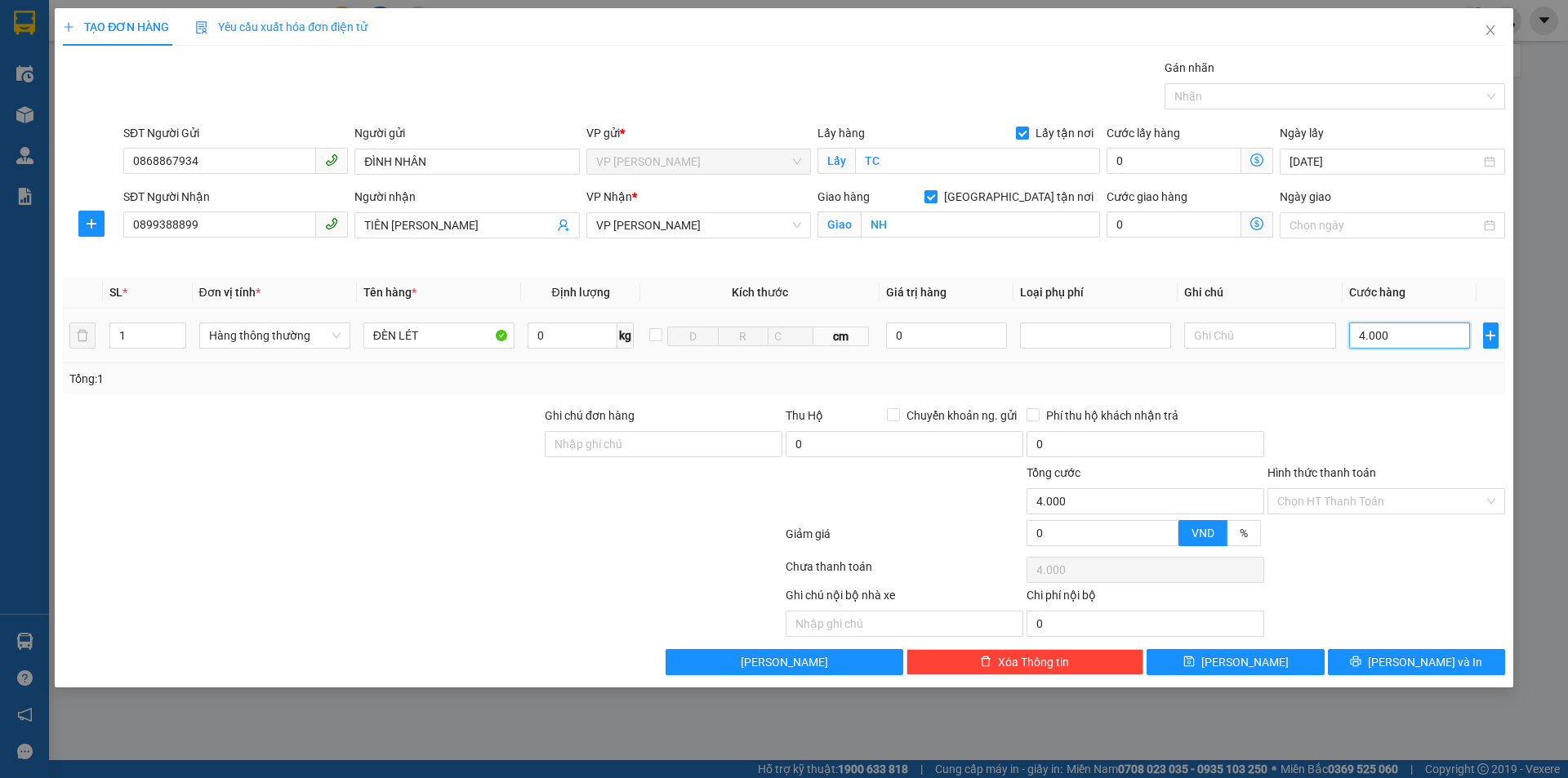
type input "40.000"
click at [1419, 659] on span "Lưu và In" at bounding box center [1424, 662] width 114 height 18
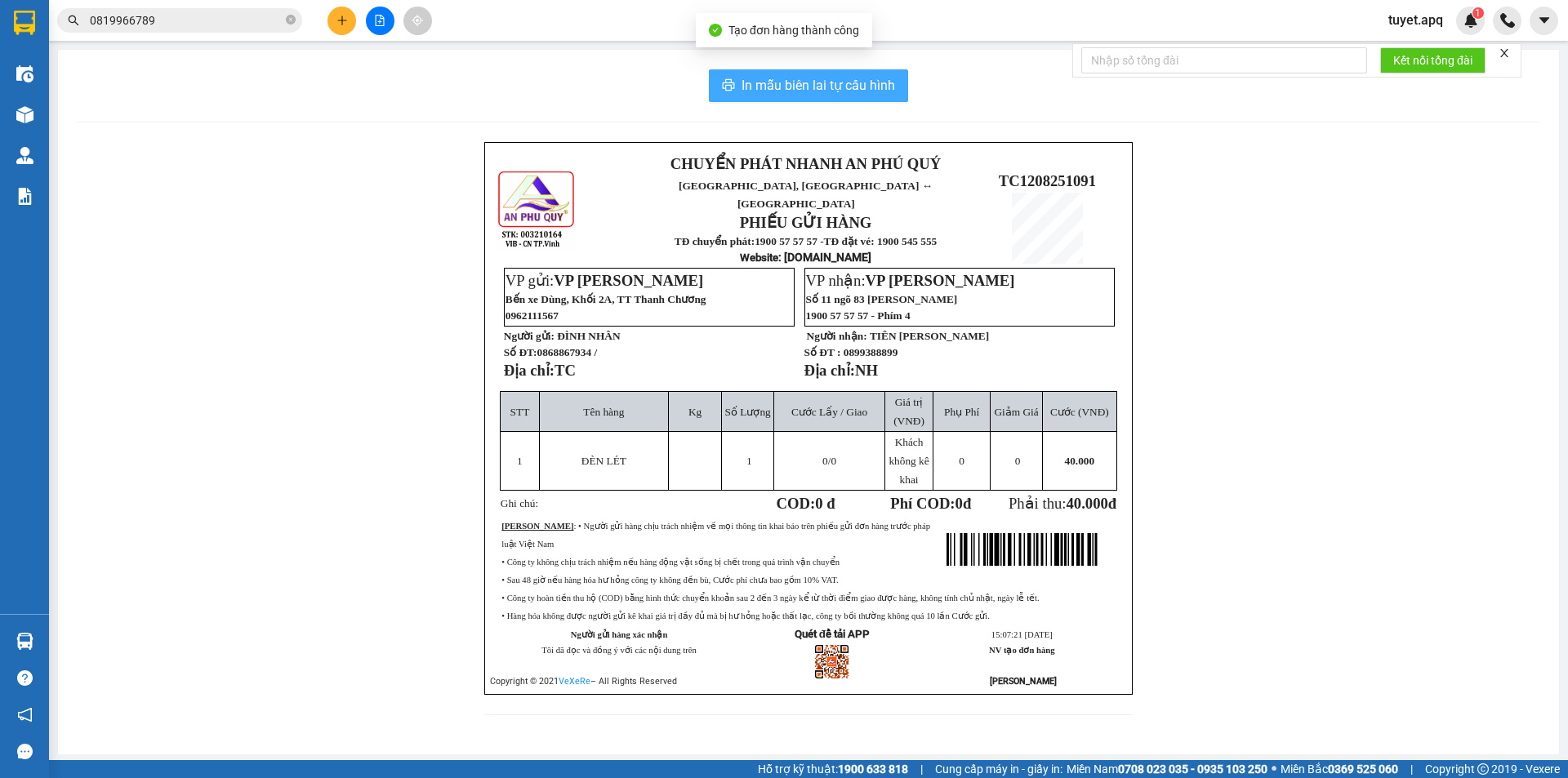
click at [877, 84] on span "In mẫu biên lai tự cấu hình" at bounding box center [818, 85] width 153 height 20
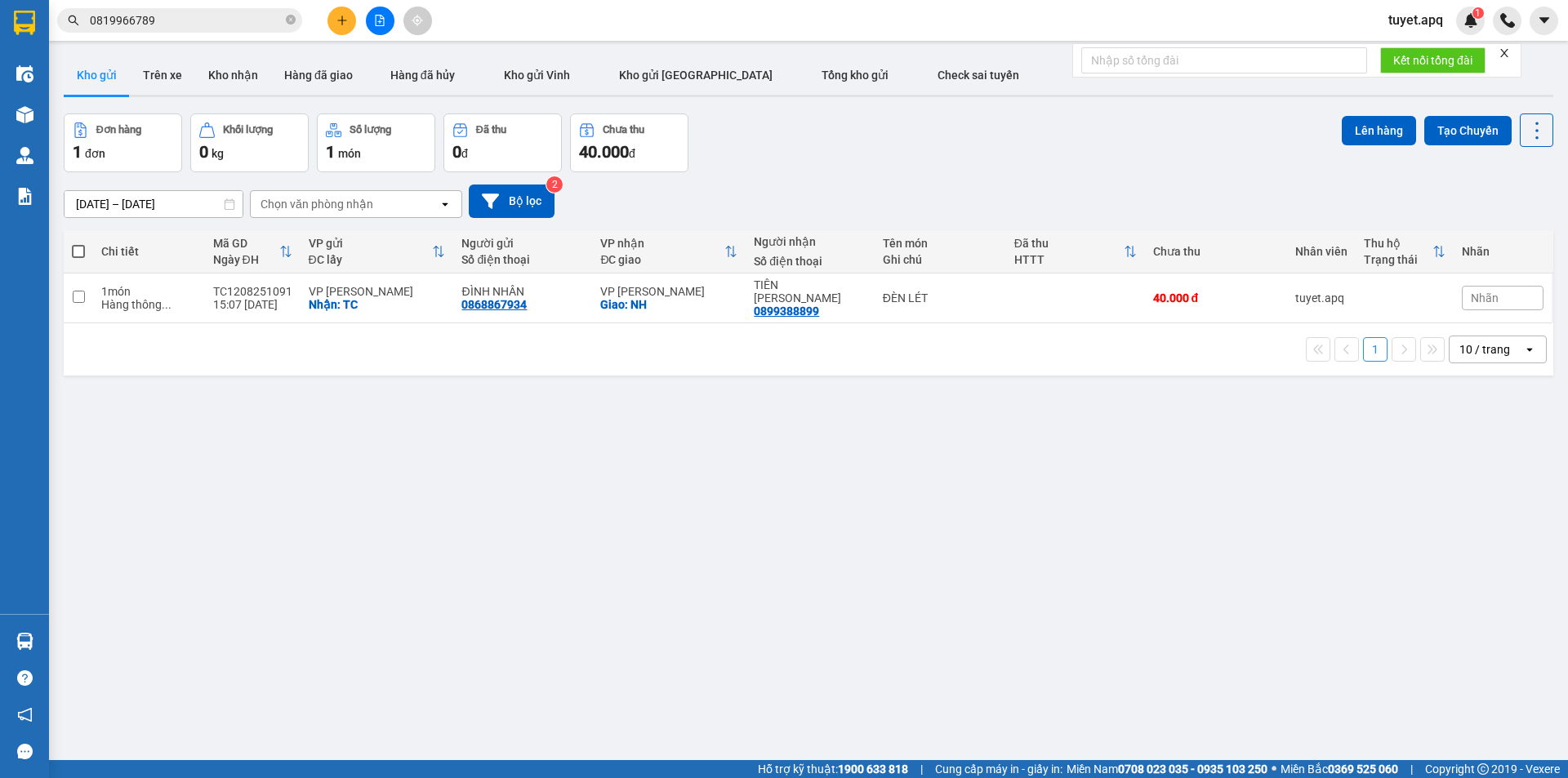
click at [1486, 341] on div "10 / trang" at bounding box center [1484, 349] width 50 height 16
click at [1473, 528] on div "100 / trang" at bounding box center [1485, 517] width 98 height 29
